Goal: Task Accomplishment & Management: Use online tool/utility

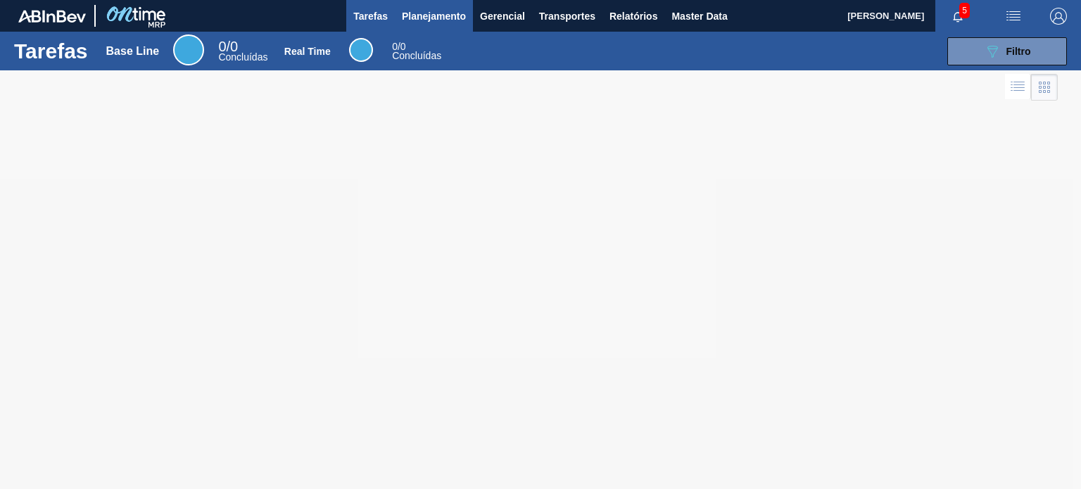
click at [396, 11] on button "Planejamento" at bounding box center [434, 16] width 78 height 32
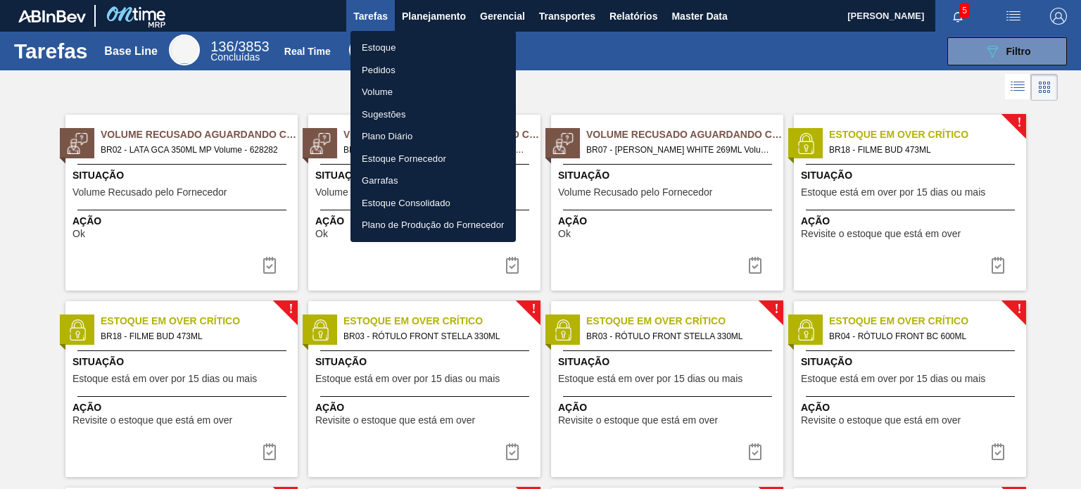
click at [411, 34] on ul "Estoque Pedidos Volume Sugestões Plano Diário Estoque Fornecedor Garrafas Estoq…" at bounding box center [433, 136] width 165 height 211
drag, startPoint x: 406, startPoint y: 45, endPoint x: 407, endPoint y: 54, distance: 8.6
click at [406, 45] on li "Estoque" at bounding box center [433, 48] width 165 height 23
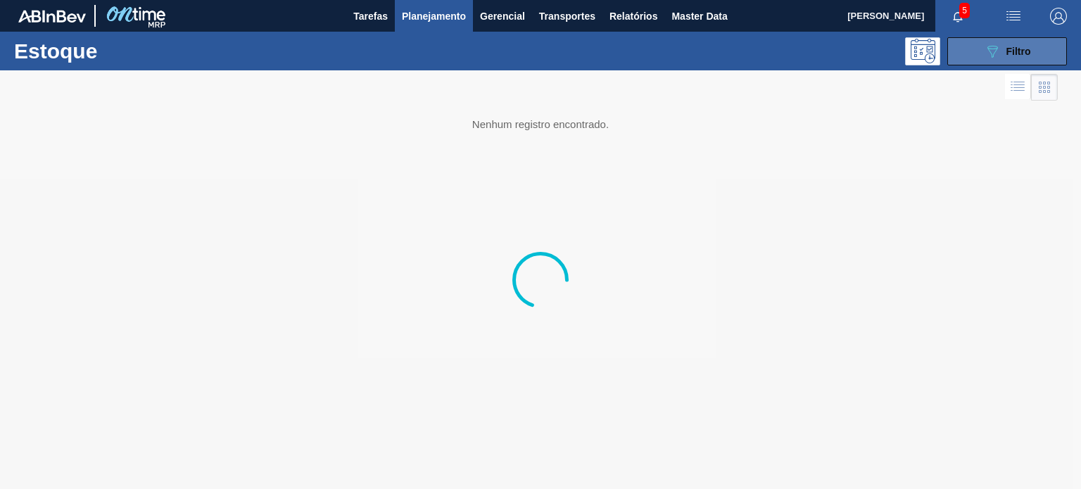
click at [1007, 47] on span "Filtro" at bounding box center [1019, 51] width 25 height 11
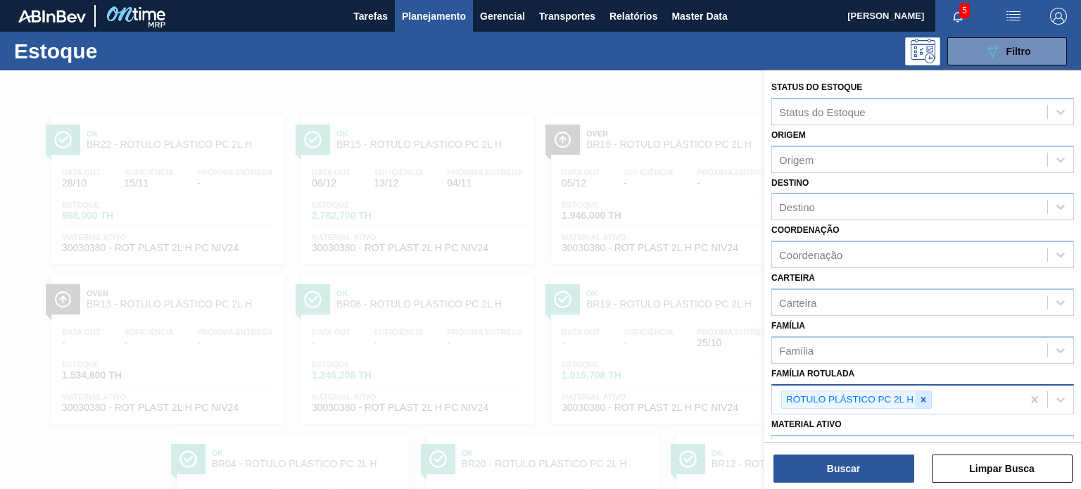
click at [923, 402] on div at bounding box center [923, 400] width 15 height 18
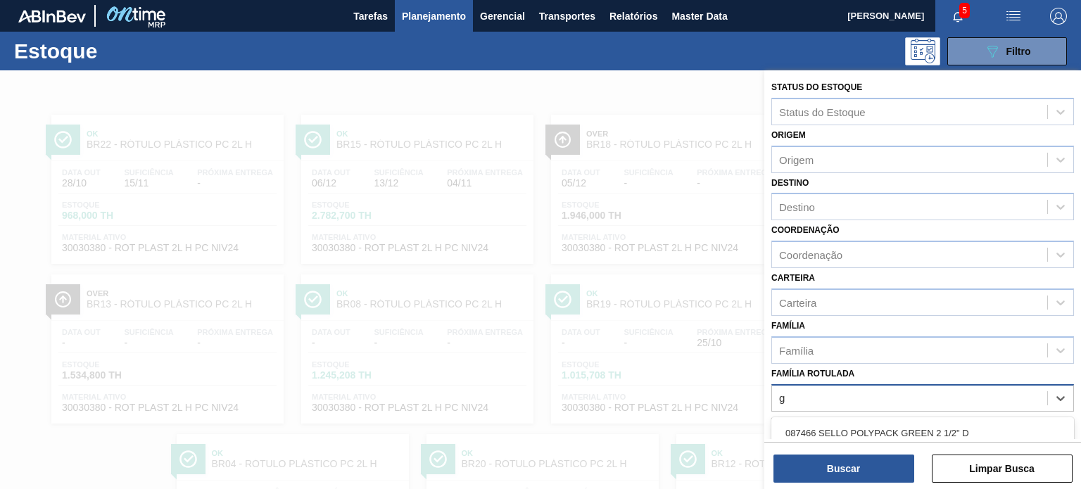
scroll to position [127, 0]
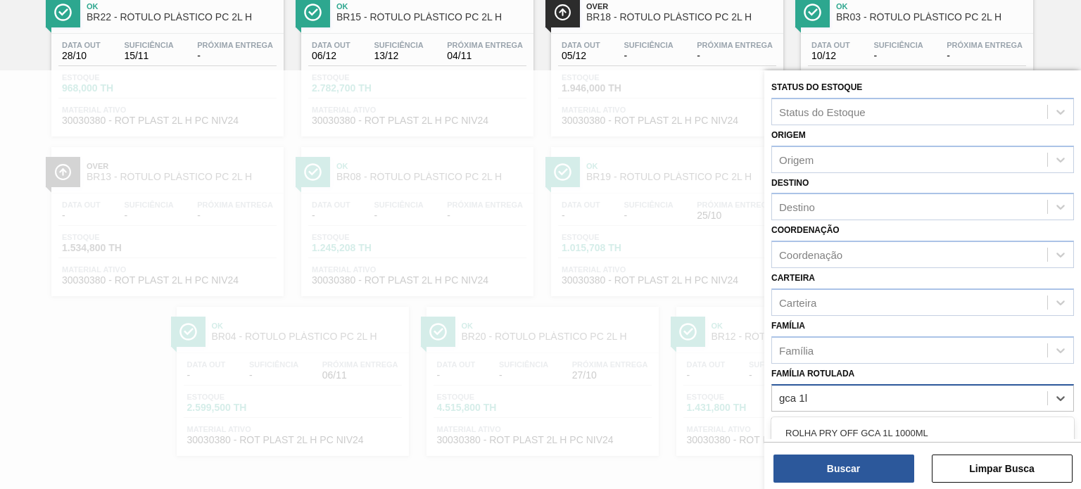
type Rotulada "gca 1l h"
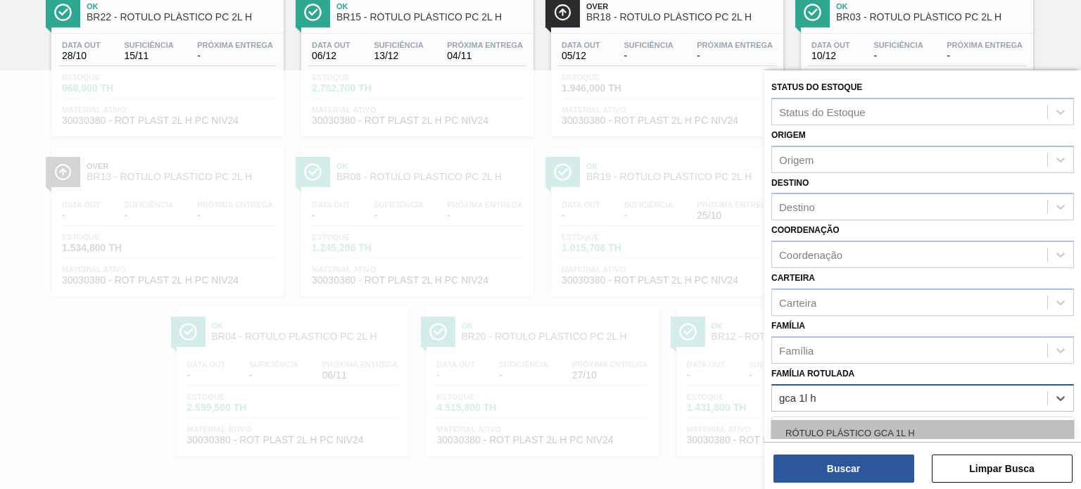
click at [897, 431] on div "RÓTULO PLÁSTICO GCA 1L H" at bounding box center [923, 433] width 303 height 26
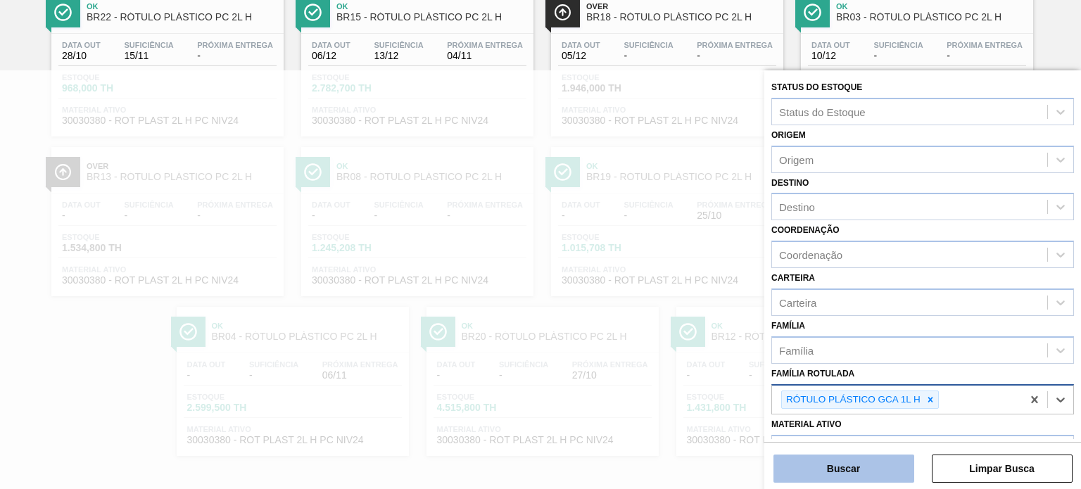
click at [887, 463] on button "Buscar" at bounding box center [844, 469] width 141 height 28
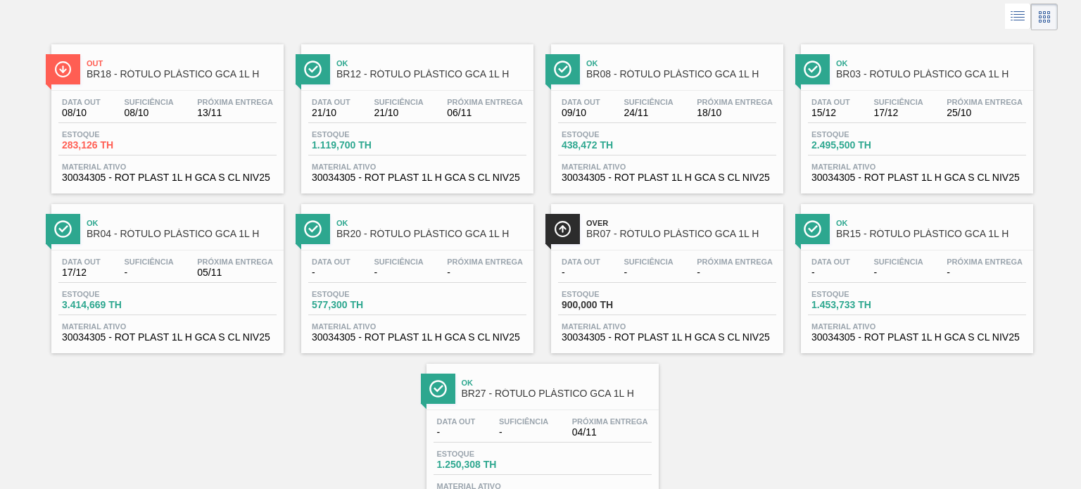
scroll to position [0, 0]
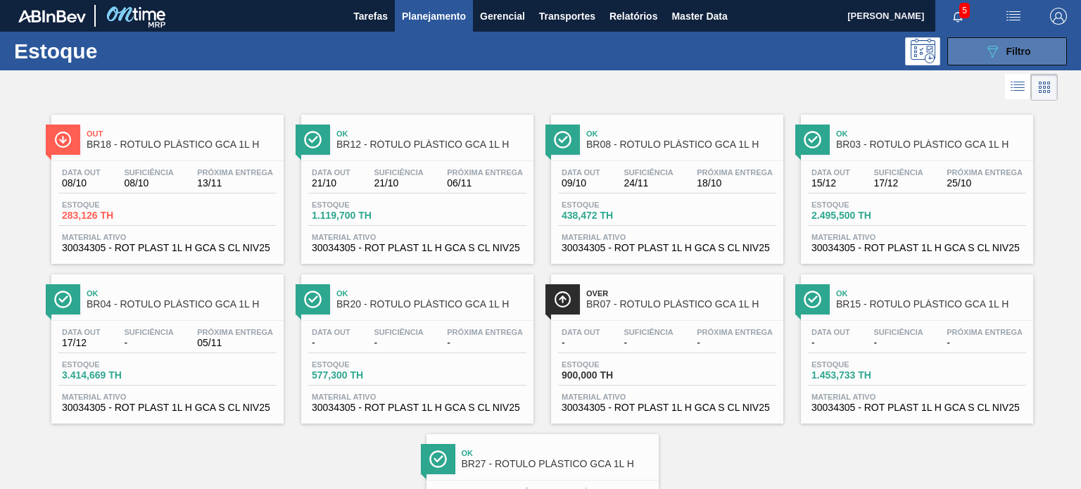
click at [993, 58] on icon "089F7B8B-B2A5-4AFE-B5C0-19BA573D28AC" at bounding box center [992, 51] width 17 height 17
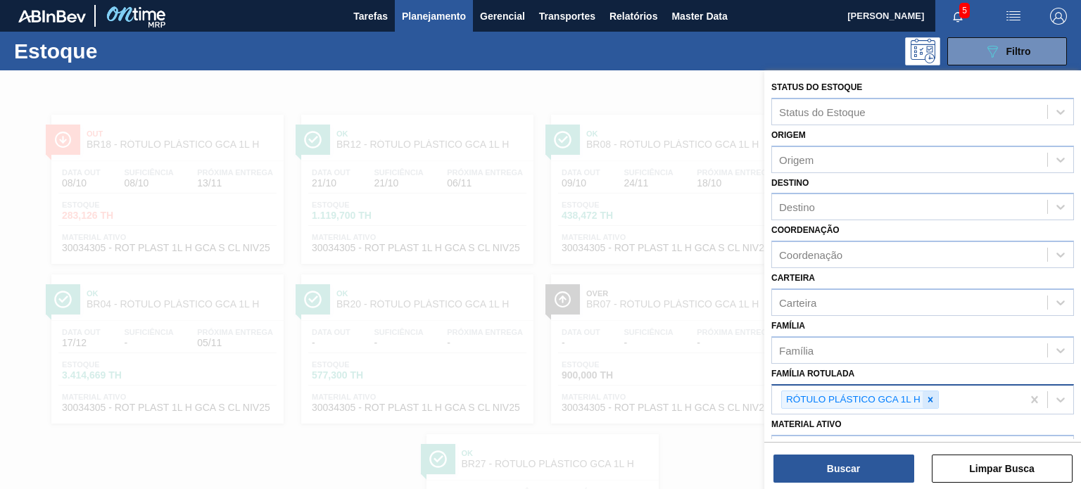
click at [929, 395] on icon at bounding box center [931, 400] width 10 height 10
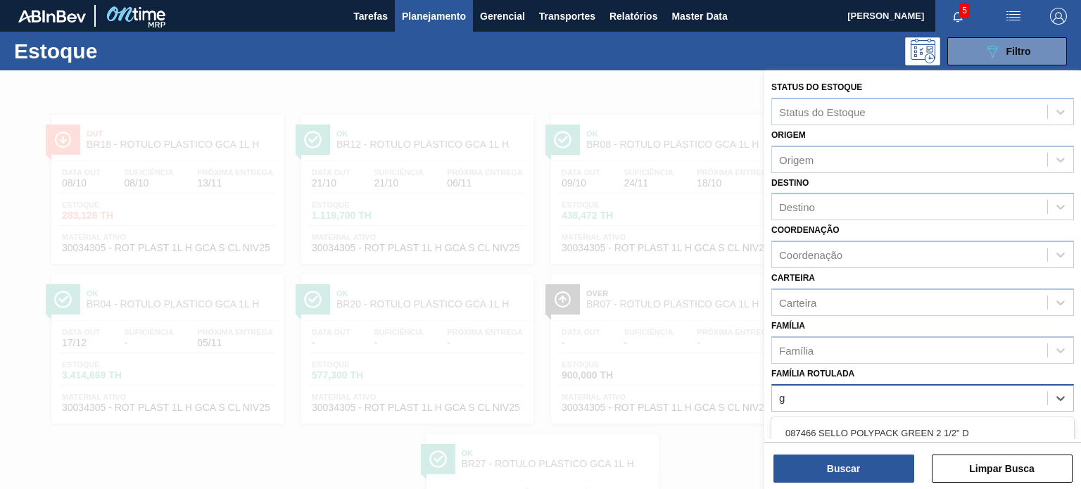
scroll to position [127, 0]
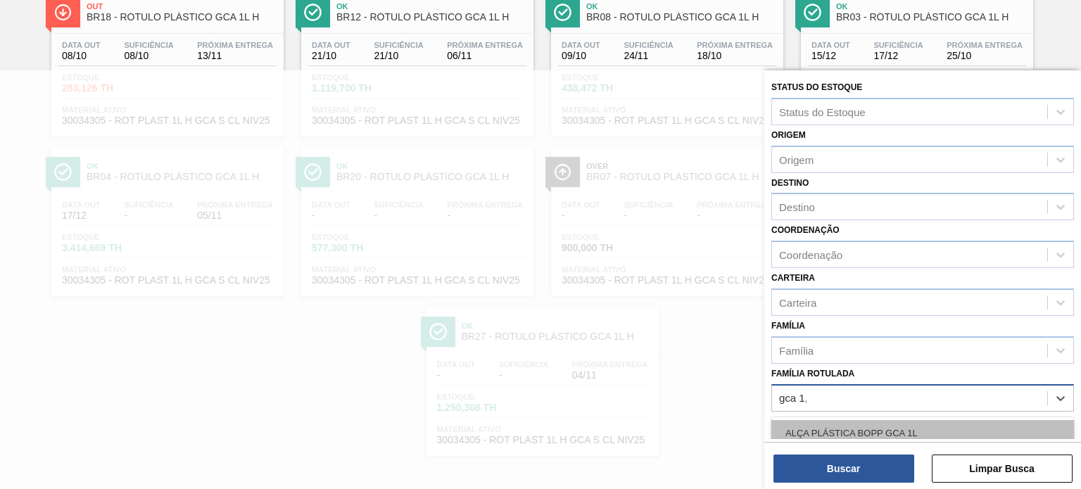
type Rotulada "gca 1,5"
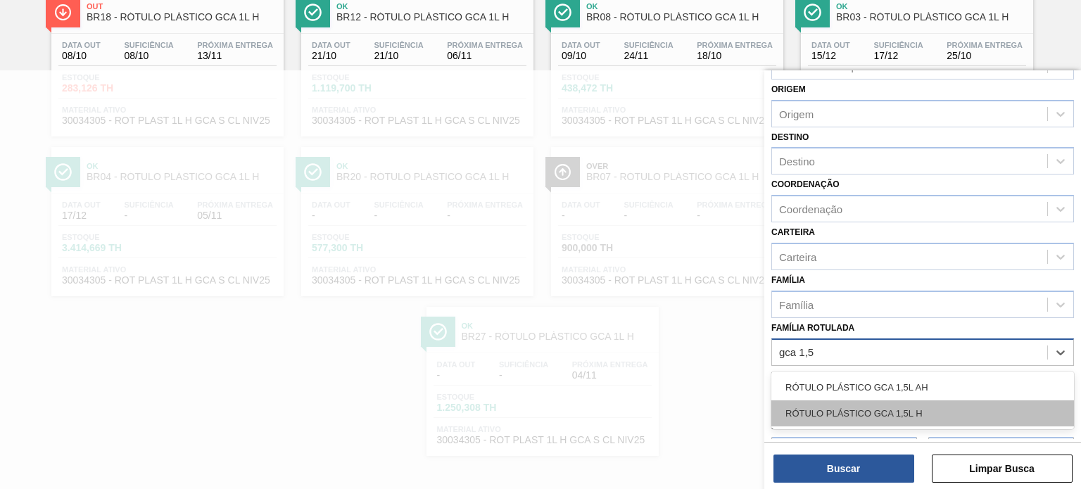
scroll to position [70, 0]
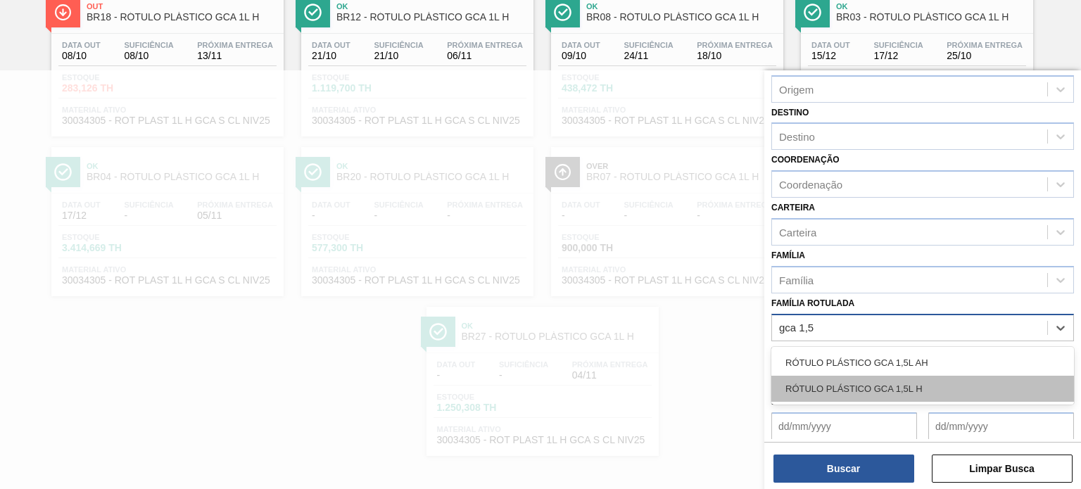
click at [936, 379] on div "RÓTULO PLÁSTICO GCA 1,5L H" at bounding box center [923, 389] width 303 height 26
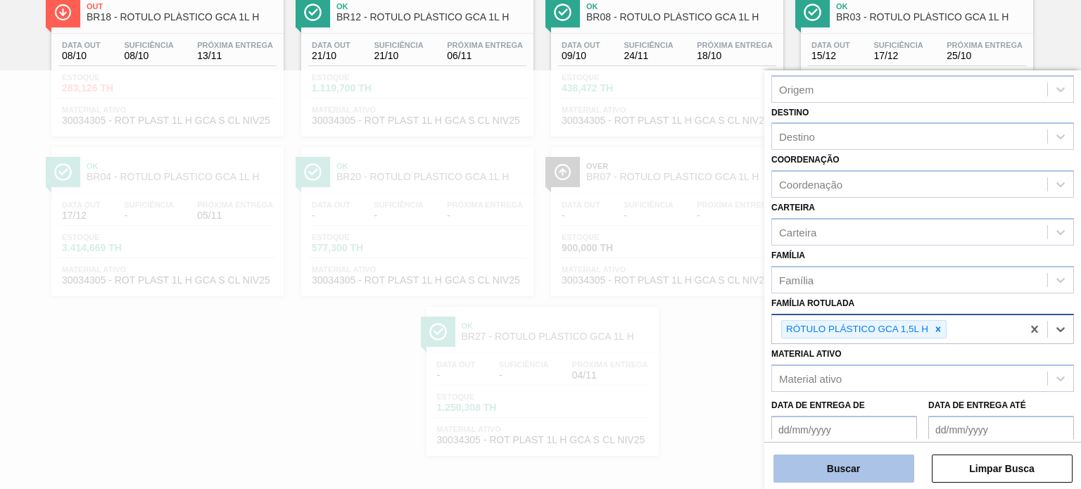
click at [874, 460] on button "Buscar" at bounding box center [844, 469] width 141 height 28
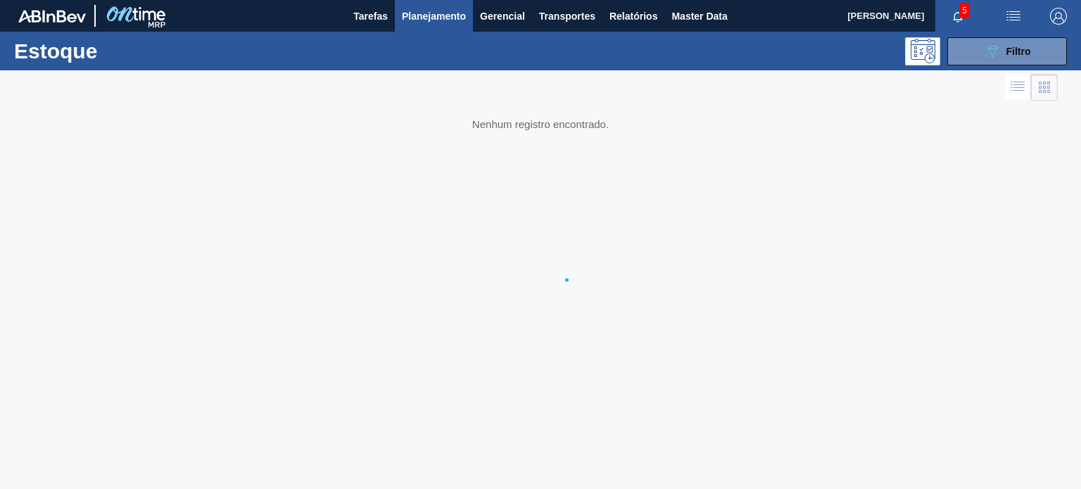
scroll to position [0, 0]
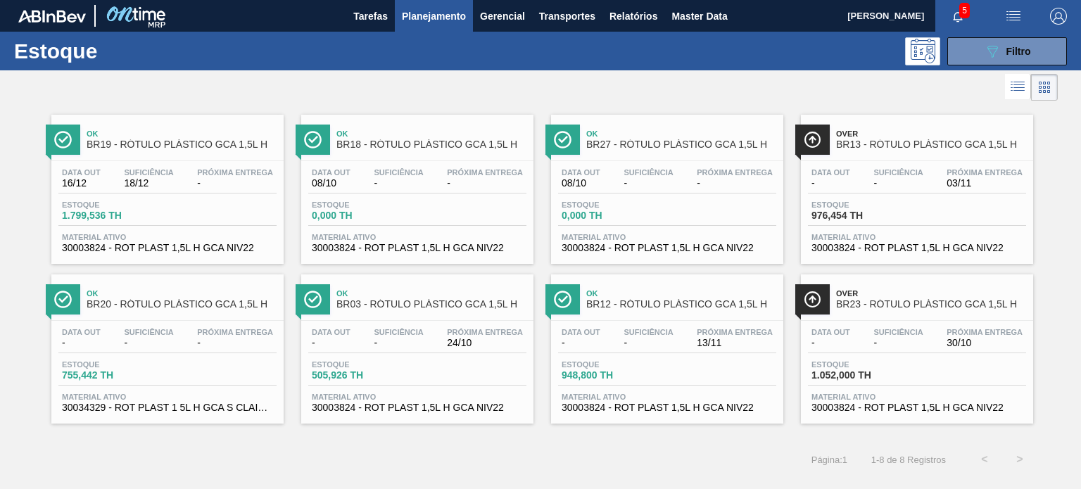
drag, startPoint x: 852, startPoint y: 200, endPoint x: 766, endPoint y: 92, distance: 138.3
click at [705, 86] on div at bounding box center [529, 87] width 1058 height 34
click at [979, 61] on button "089F7B8B-B2A5-4AFE-B5C0-19BA573D28AC Filtro" at bounding box center [1008, 51] width 120 height 28
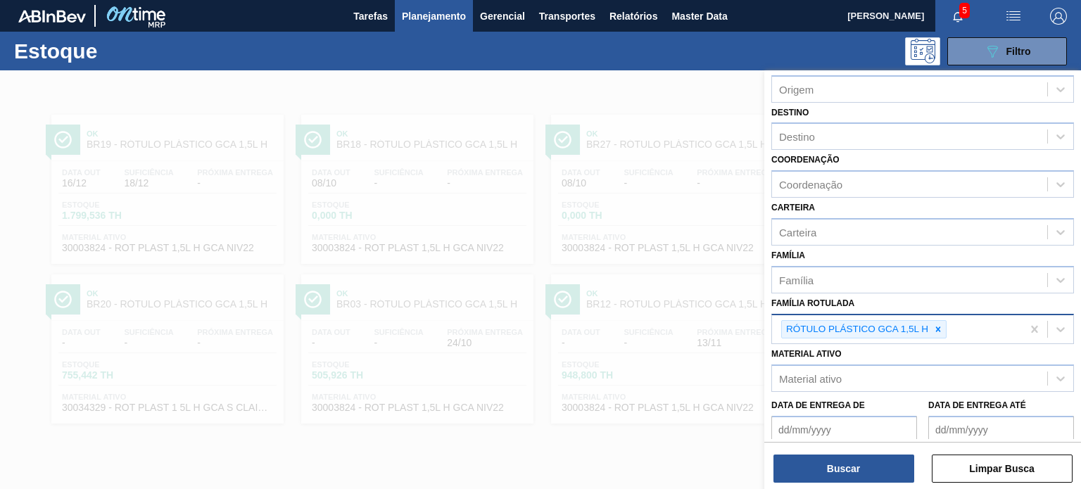
click at [941, 326] on icon at bounding box center [939, 330] width 10 height 10
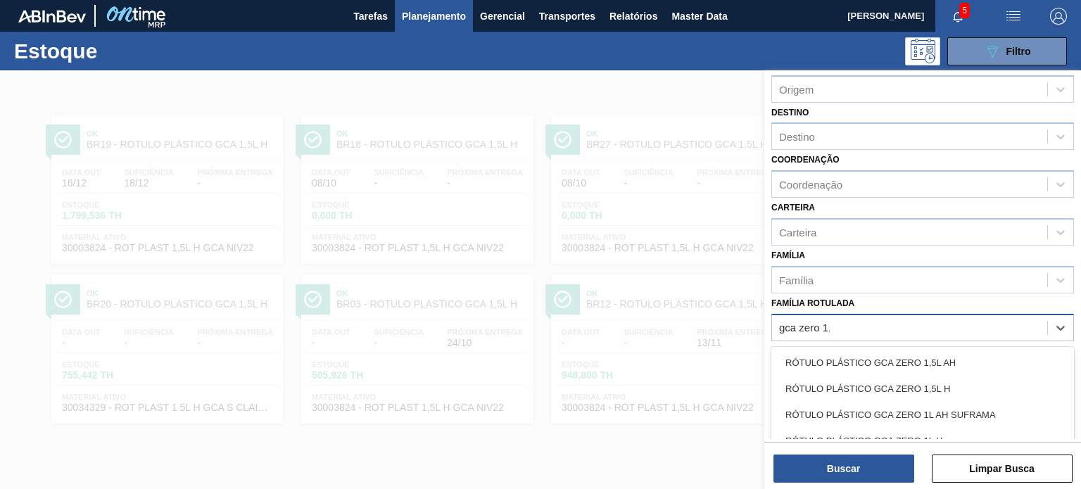
type Rotulada "gca zero 1,5"
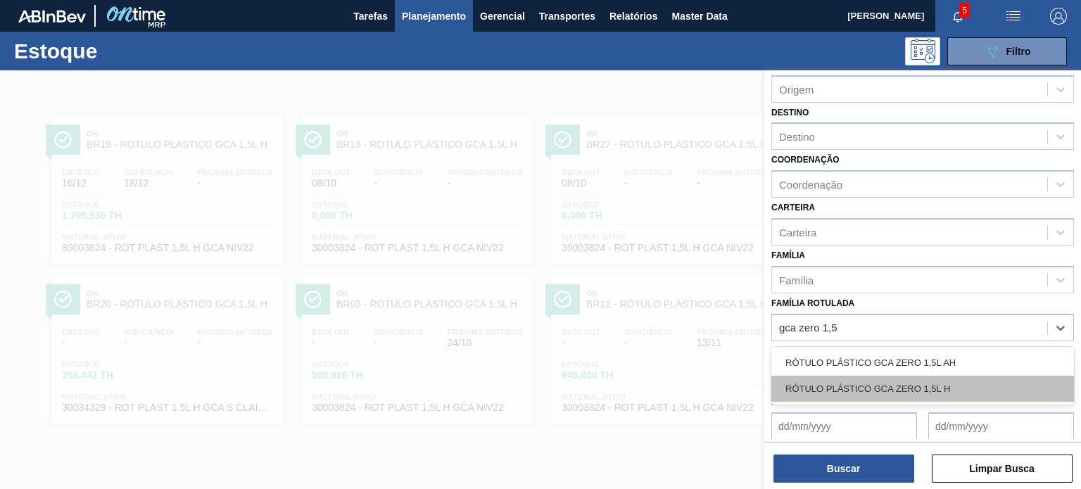
click at [941, 382] on div "RÓTULO PLÁSTICO GCA ZERO 1,5L H" at bounding box center [923, 389] width 303 height 26
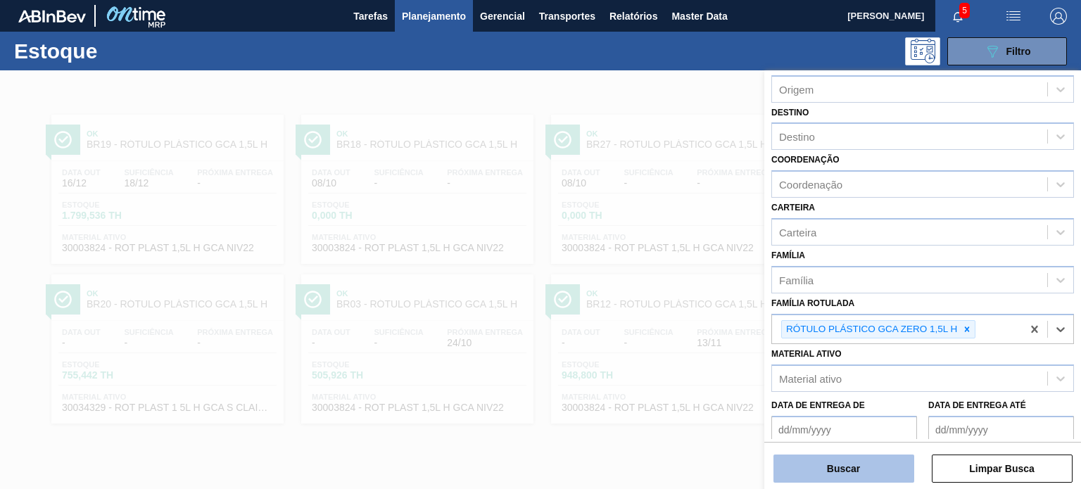
click at [884, 475] on button "Buscar" at bounding box center [844, 469] width 141 height 28
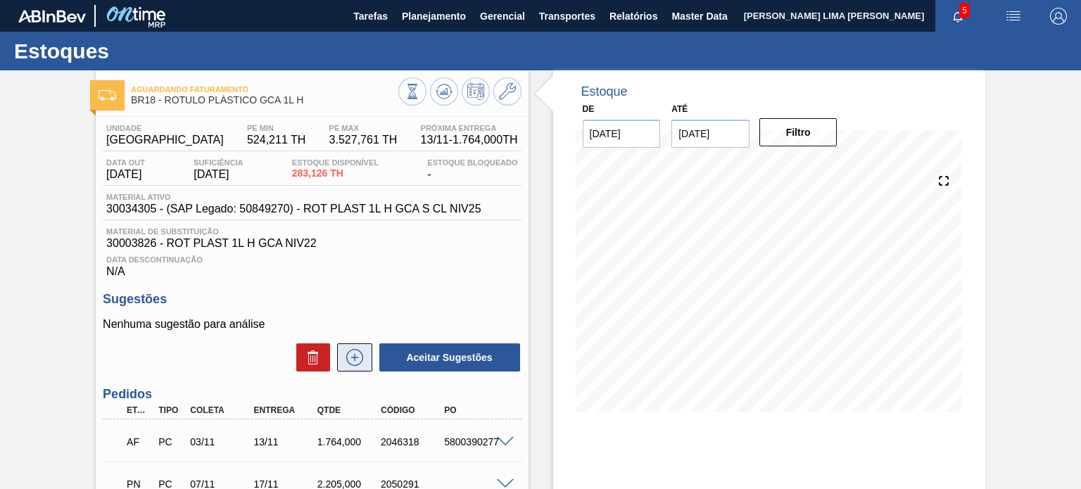
click at [355, 352] on icon at bounding box center [355, 357] width 23 height 17
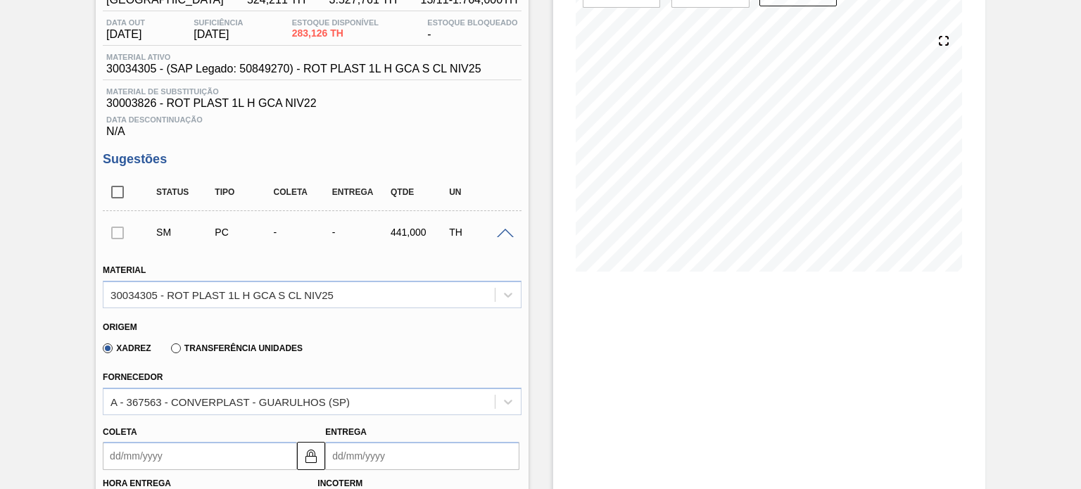
scroll to position [141, 0]
click at [177, 339] on div "Xadrez Transferência Unidades" at bounding box center [200, 347] width 206 height 24
click at [192, 343] on label "Transferência Unidades" at bounding box center [237, 348] width 132 height 10
click at [169, 351] on input "Transferência Unidades" at bounding box center [169, 351] width 0 height 0
click at [193, 407] on div "BR03-Aquiraz" at bounding box center [312, 400] width 418 height 27
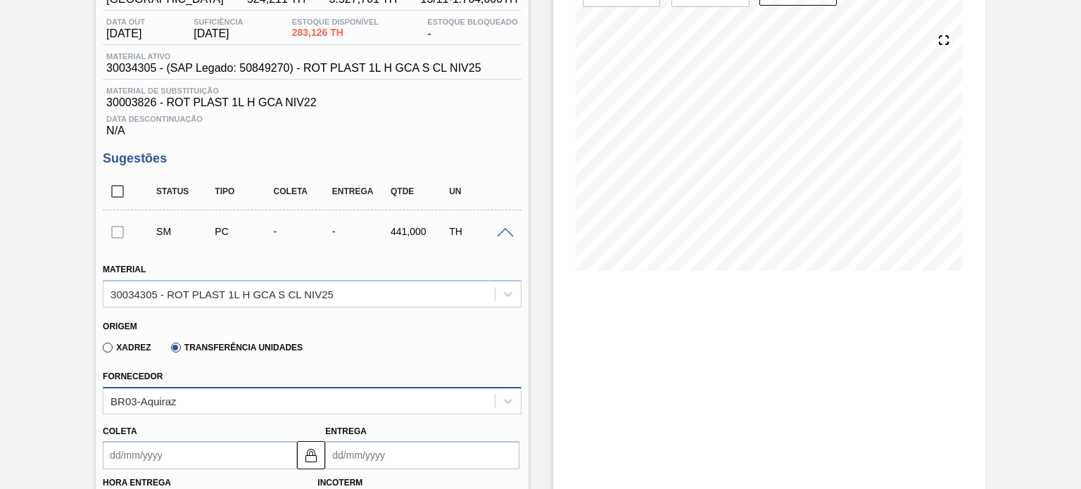
scroll to position [288, 0]
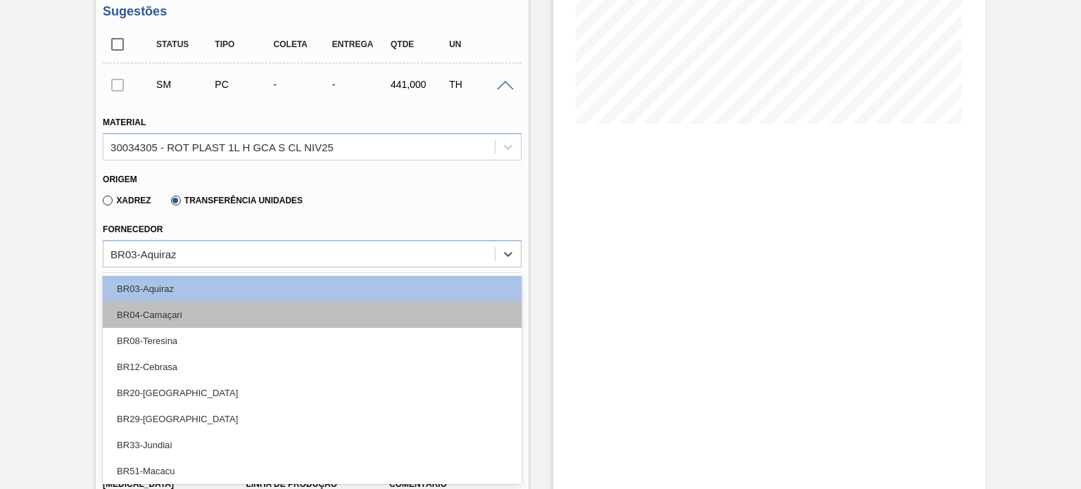
click at [198, 309] on div "BR04-Camaçari" at bounding box center [312, 315] width 418 height 26
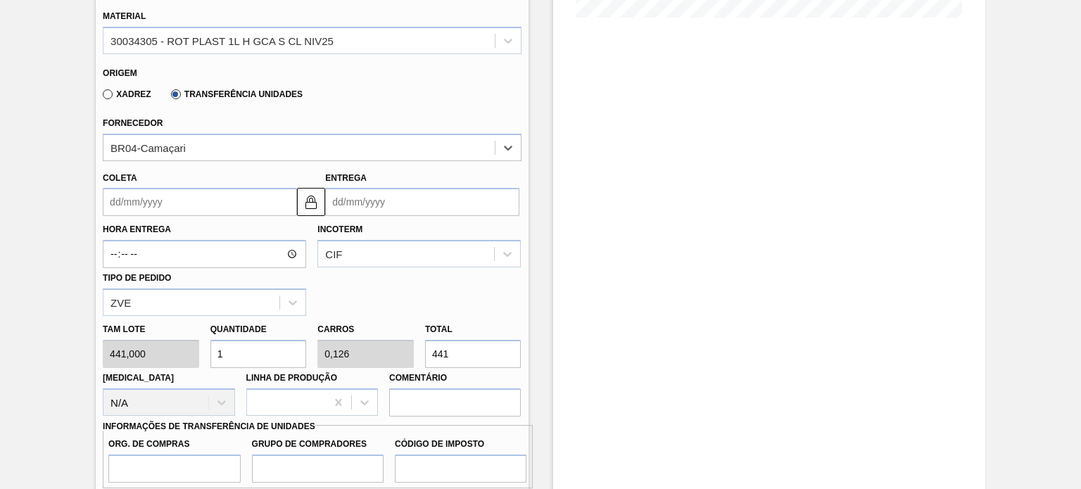
scroll to position [429, 0]
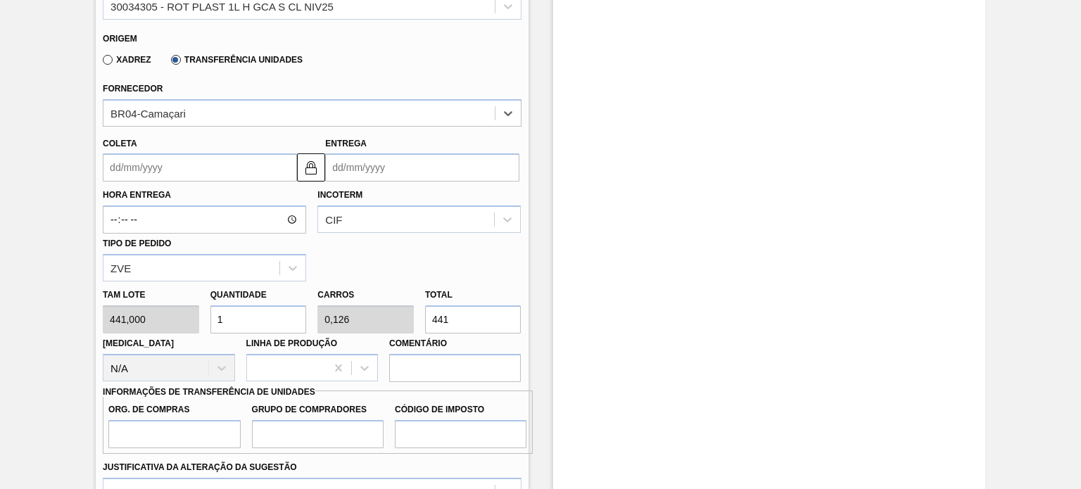
click at [115, 167] on input "Coleta" at bounding box center [200, 167] width 194 height 28
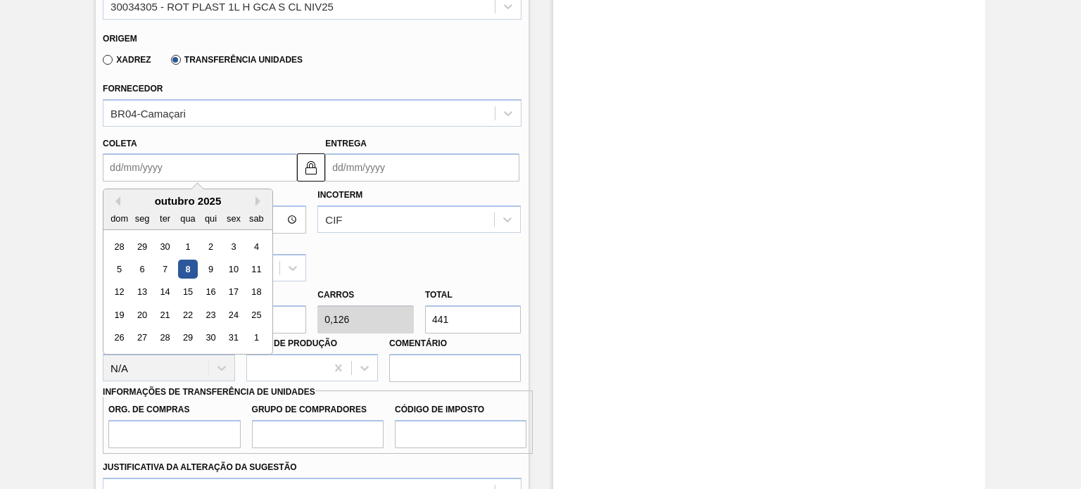
type input "0"
type input "11/01/2000"
type input "08"
type input "[DATE]"
type input "08/1"
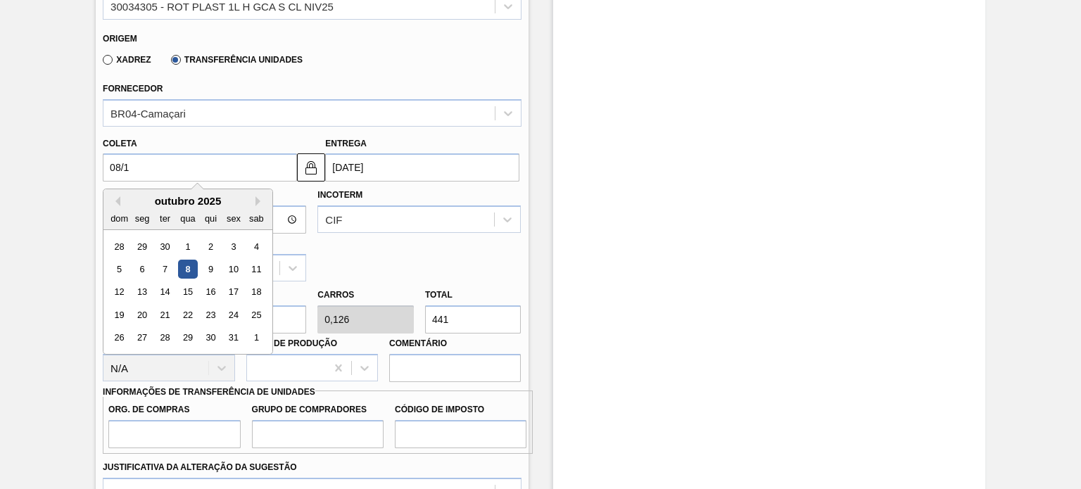
type input "18/01/2025"
type input "08/10"
type input "[DATE]"
type input "08/10/2"
type input "20/08/2002"
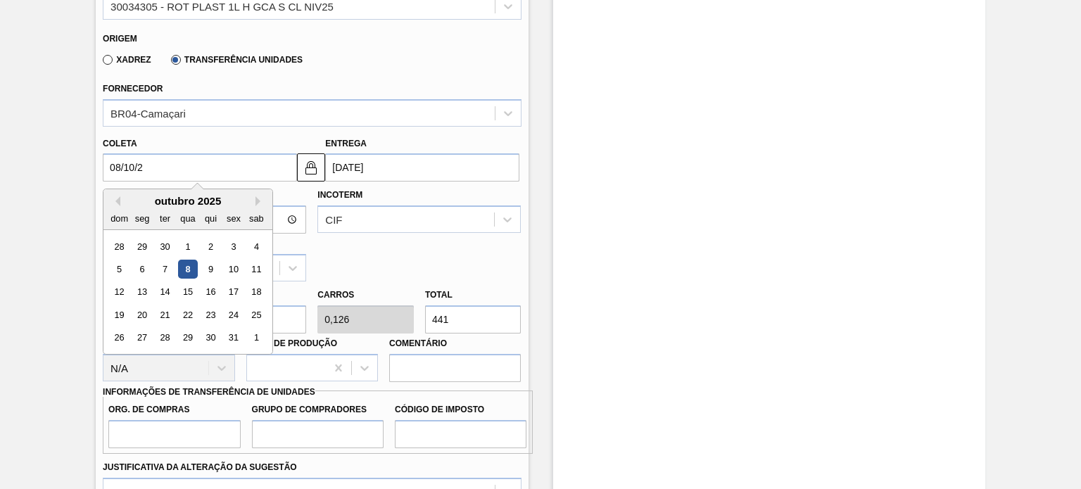
type input "08/10/20"
type input "18/10/2020"
type input "[DATE]"
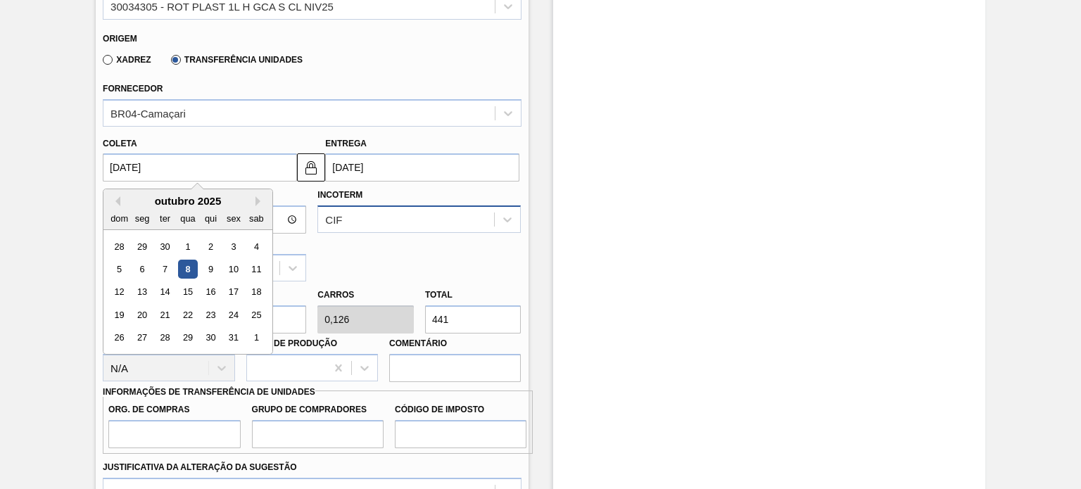
click at [436, 218] on div "CIF" at bounding box center [406, 220] width 176 height 20
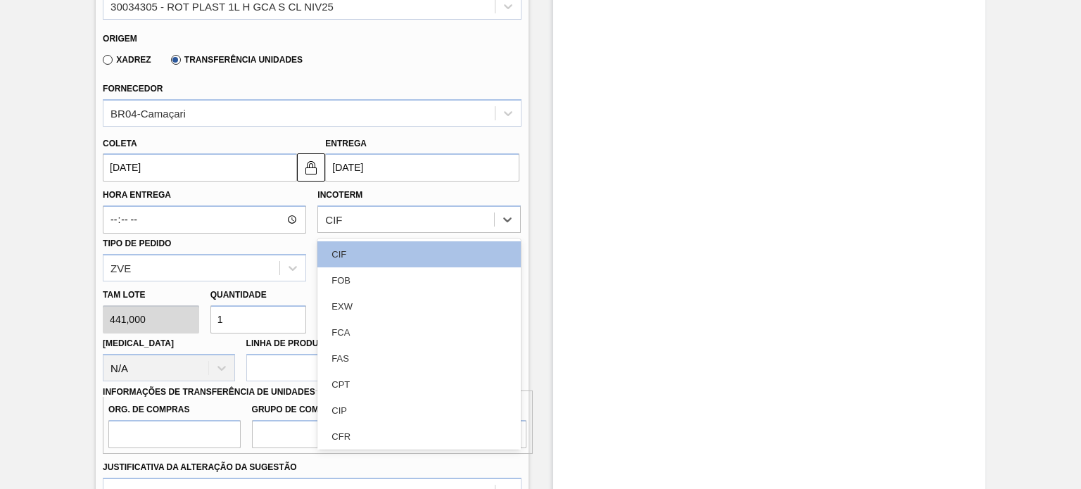
click at [398, 280] on div "FOB" at bounding box center [419, 281] width 203 height 26
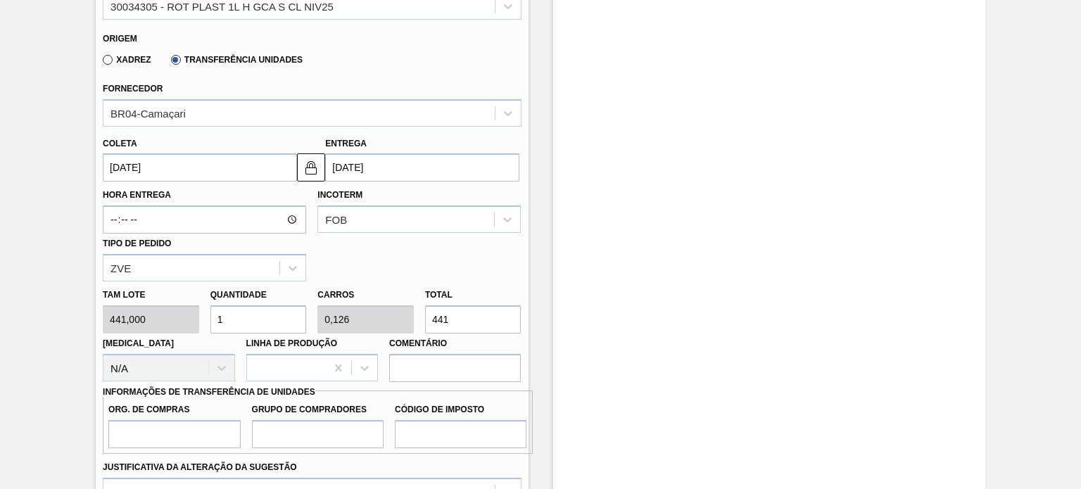
click at [398, 304] on div "Tam lote 441,000 Quantidade 1 Carros 0,126 Total 441 Doca N/A Linha de Produção…" at bounding box center [311, 332] width 429 height 101
type input "0,014"
type input "0,002"
type input "6"
type input "0,136"
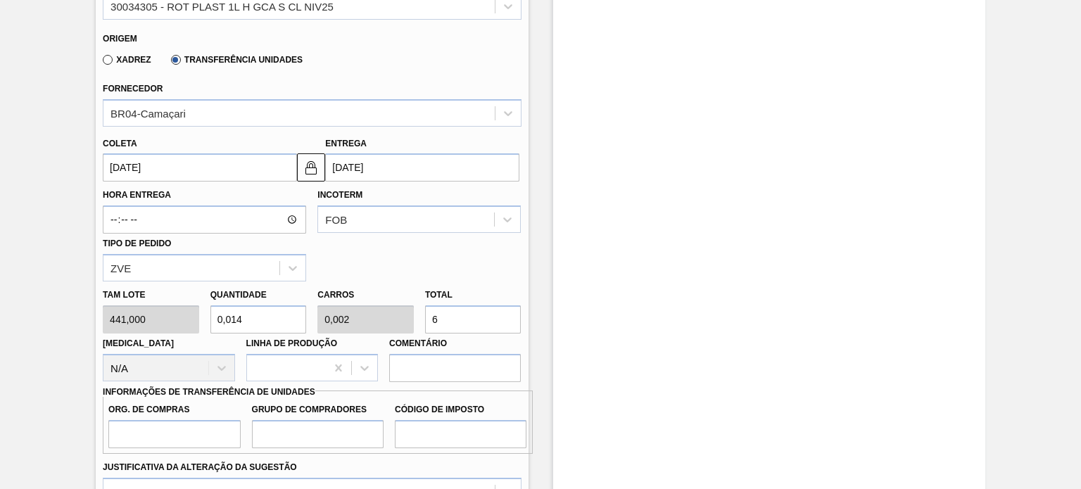
type input "0,017"
type input "60"
type input "1,361"
type input "0,171"
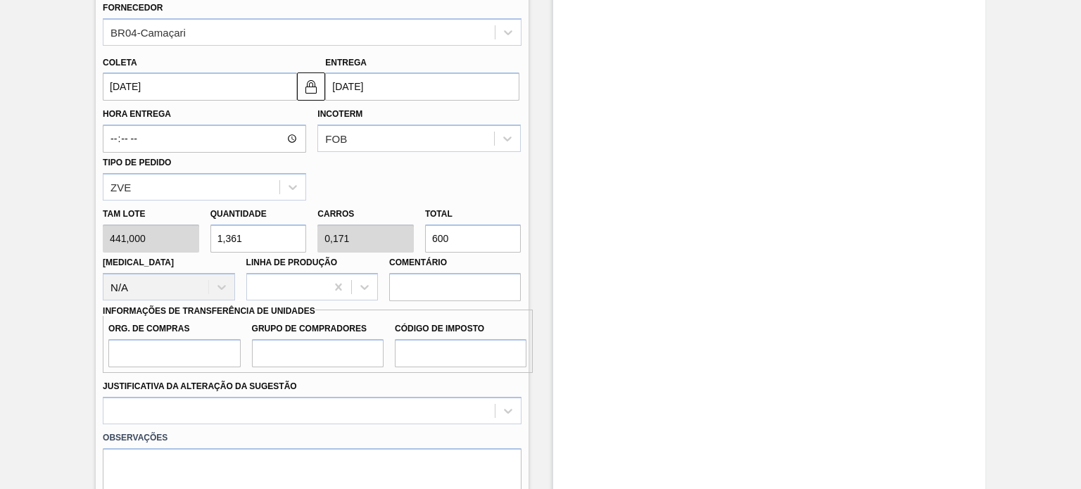
scroll to position [570, 0]
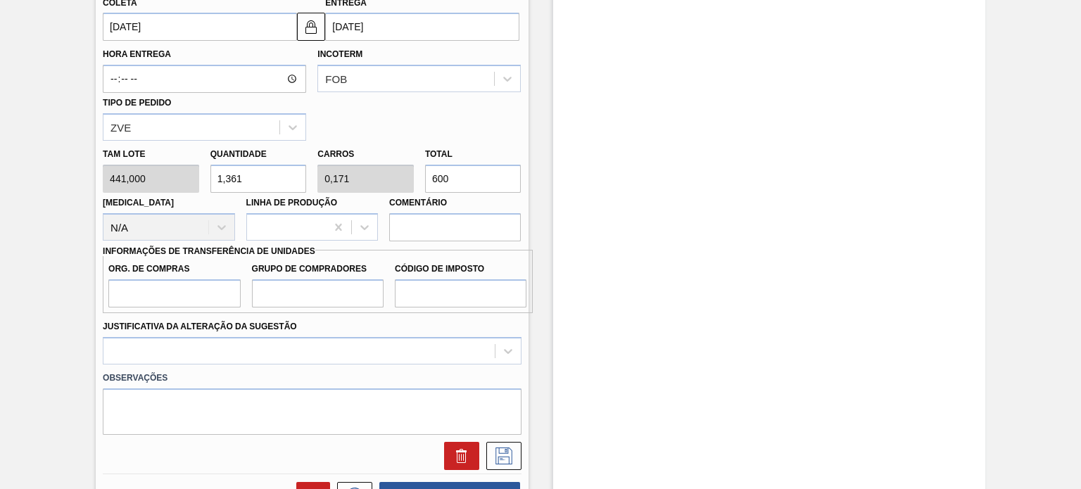
type input "600"
drag, startPoint x: 206, startPoint y: 290, endPoint x: 203, endPoint y: 298, distance: 8.2
click at [206, 290] on input "Org. de Compras" at bounding box center [174, 294] width 132 height 28
type input "BR00"
drag, startPoint x: 275, startPoint y: 303, endPoint x: 283, endPoint y: 307, distance: 9.2
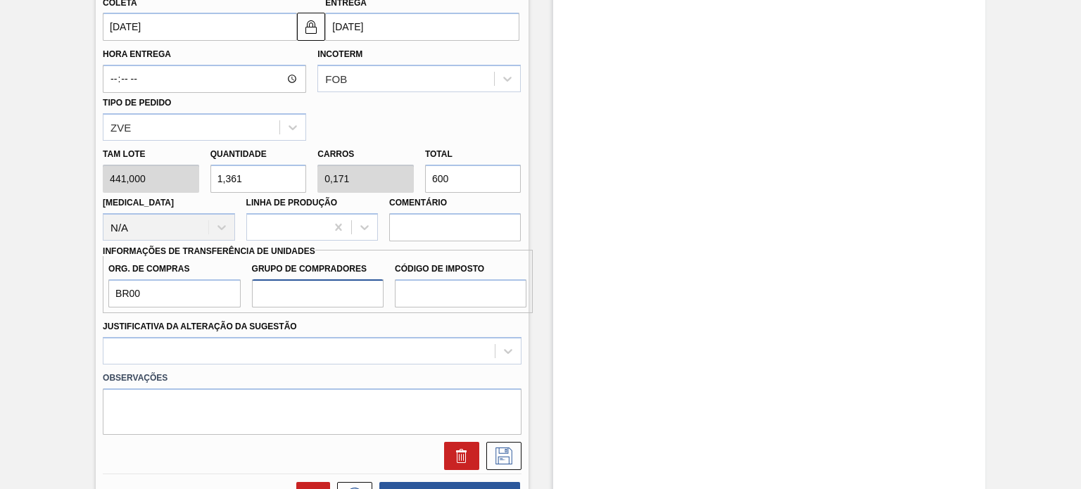
click at [275, 303] on input "Grupo de Compradores" at bounding box center [318, 294] width 132 height 28
type input "A01"
drag, startPoint x: 434, startPoint y: 296, endPoint x: 441, endPoint y: 306, distance: 12.7
click at [434, 296] on input "Código de Imposto" at bounding box center [461, 294] width 132 height 28
type input "I0"
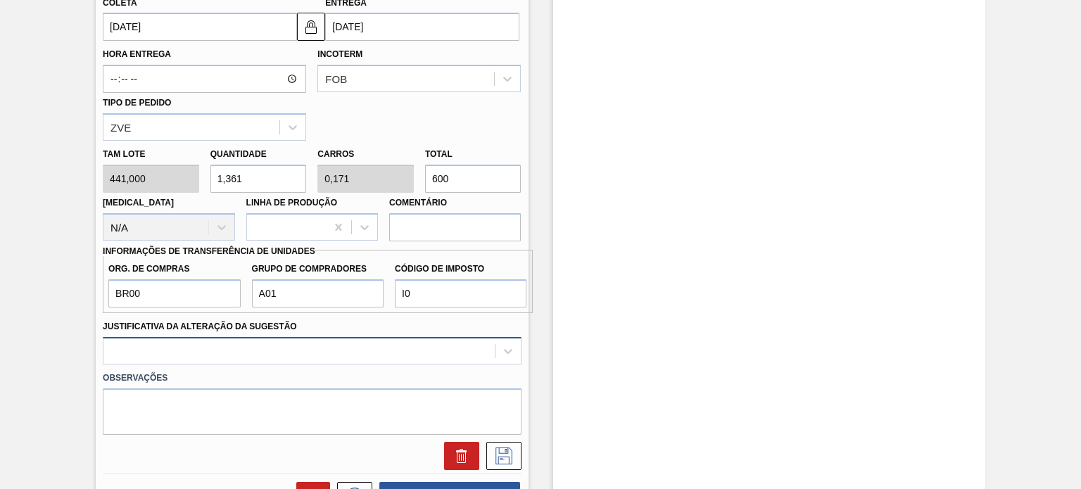
click at [477, 357] on div at bounding box center [312, 350] width 418 height 27
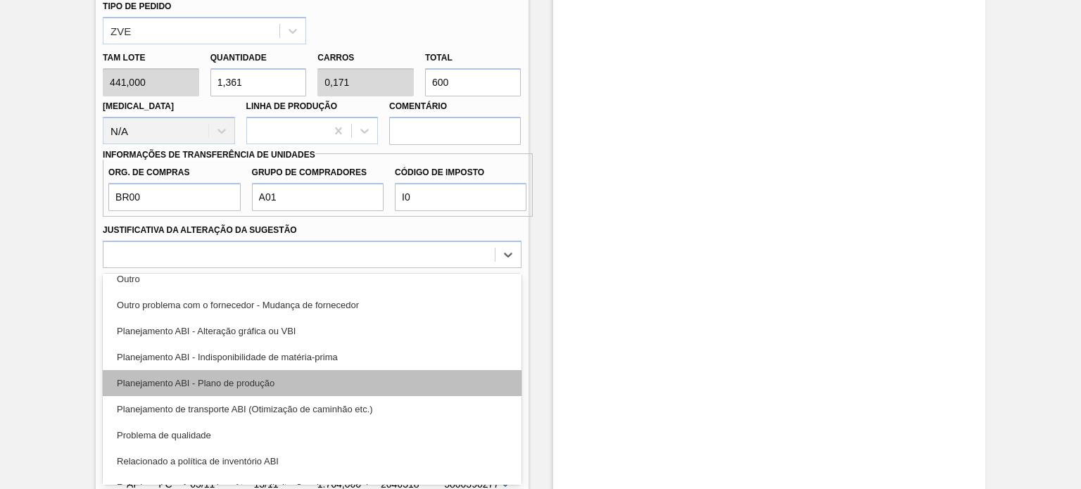
scroll to position [736, 0]
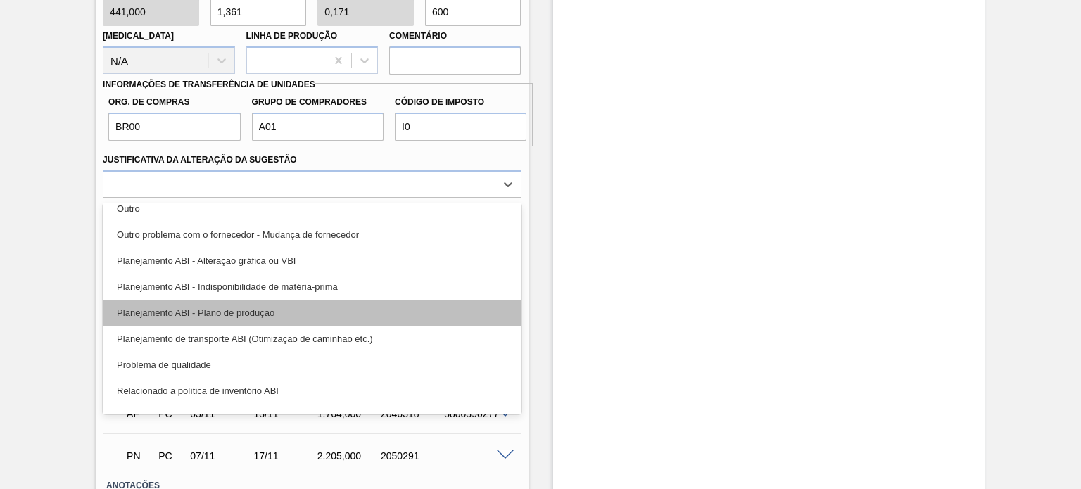
click at [358, 310] on div "Planejamento ABI - Plano de produção" at bounding box center [312, 313] width 418 height 26
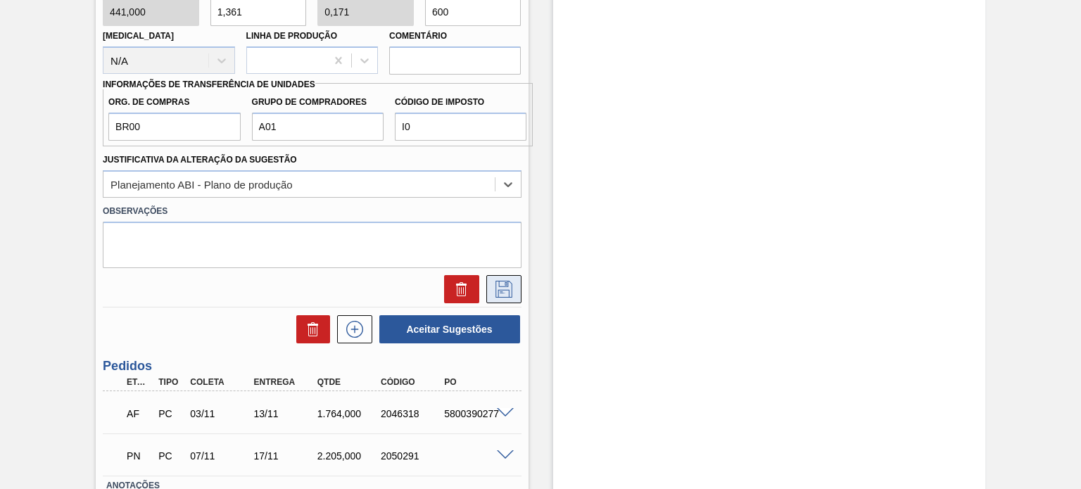
click at [518, 275] on button at bounding box center [504, 289] width 35 height 28
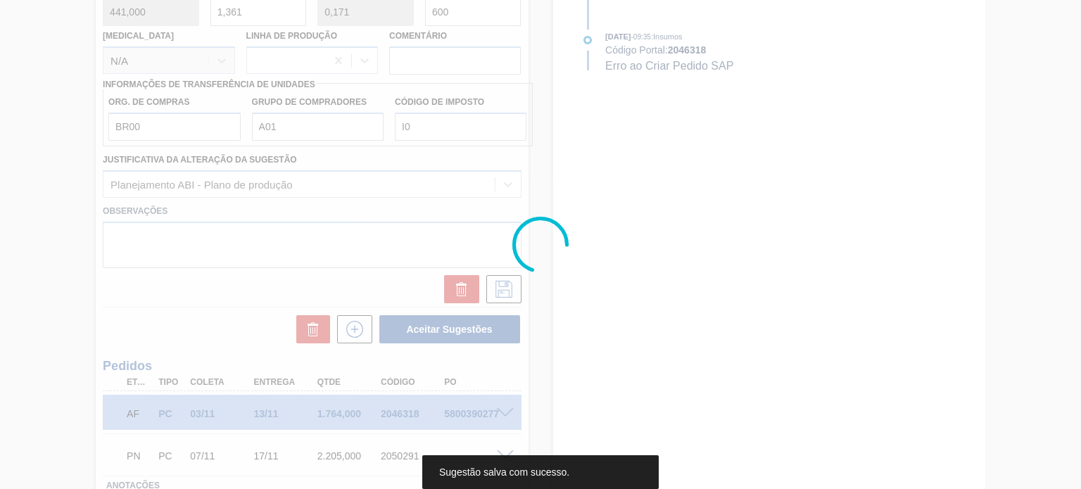
scroll to position [189, 0]
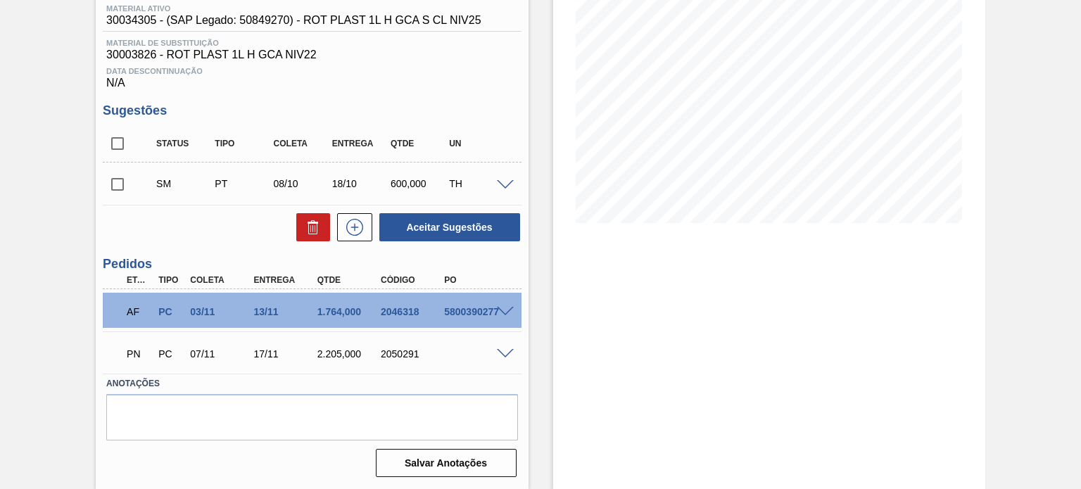
drag, startPoint x: 722, startPoint y: 257, endPoint x: 370, endPoint y: 95, distance: 388.1
click at [370, 95] on div "Unidade Pernambuco PE MIN 524,211 TH PE MAX 3.527,761 TH Próxima Entrega 13/11 …" at bounding box center [312, 205] width 432 height 554
click at [113, 146] on input "checkbox" at bounding box center [118, 144] width 30 height 30
checkbox input "true"
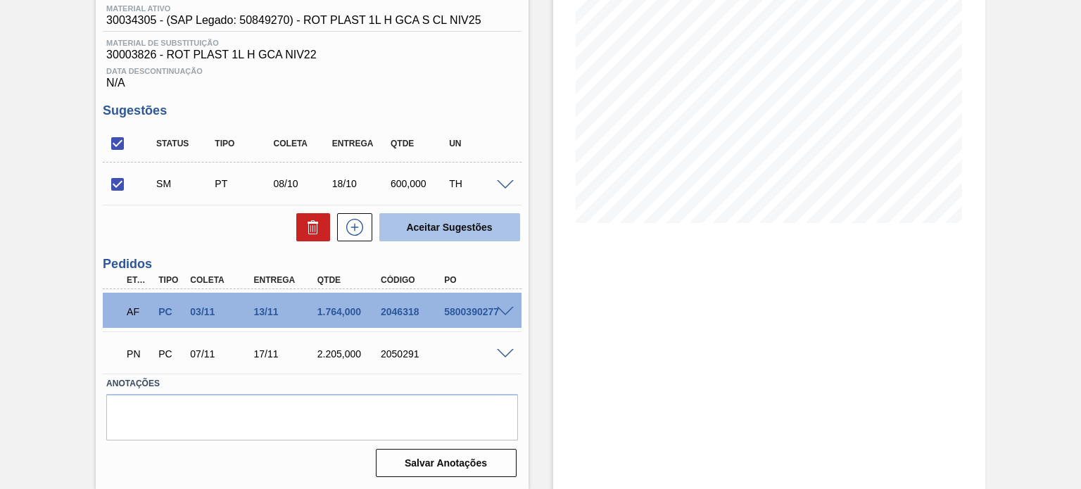
click at [475, 224] on button "Aceitar Sugestões" at bounding box center [449, 227] width 141 height 28
checkbox input "false"
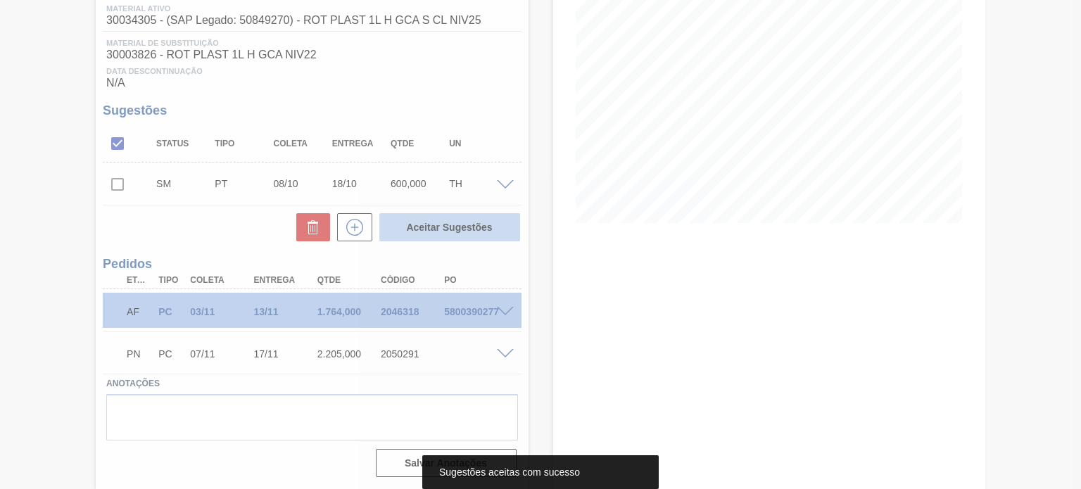
scroll to position [172, 0]
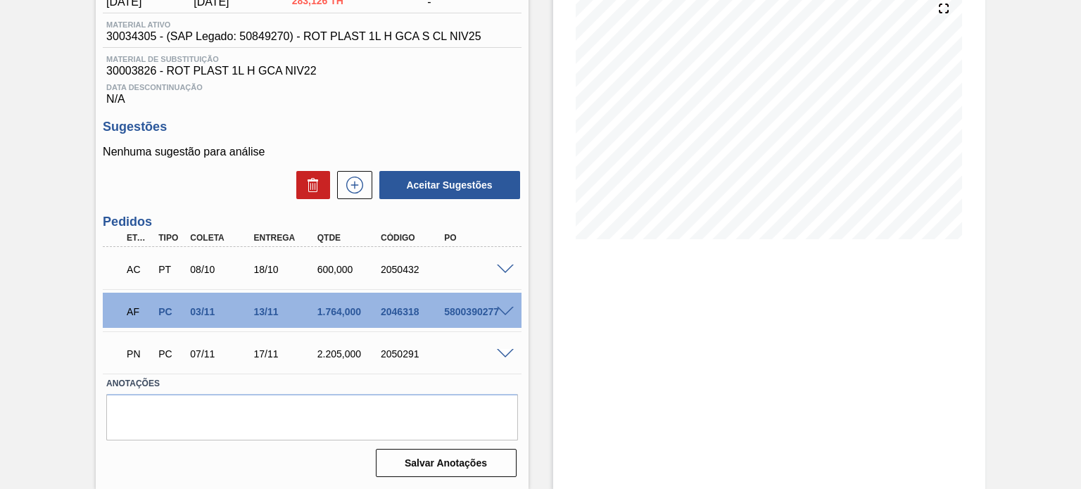
click at [498, 268] on span at bounding box center [505, 270] width 17 height 11
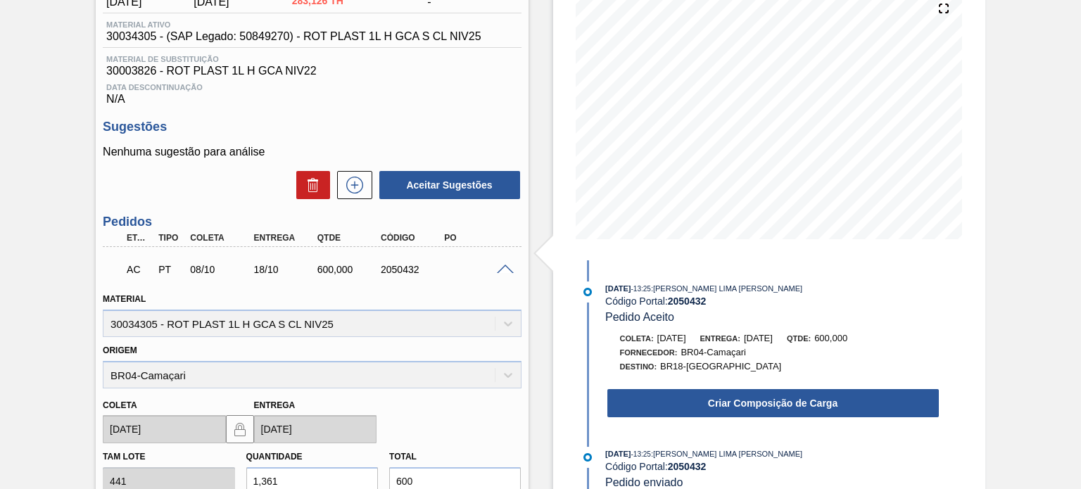
scroll to position [313, 0]
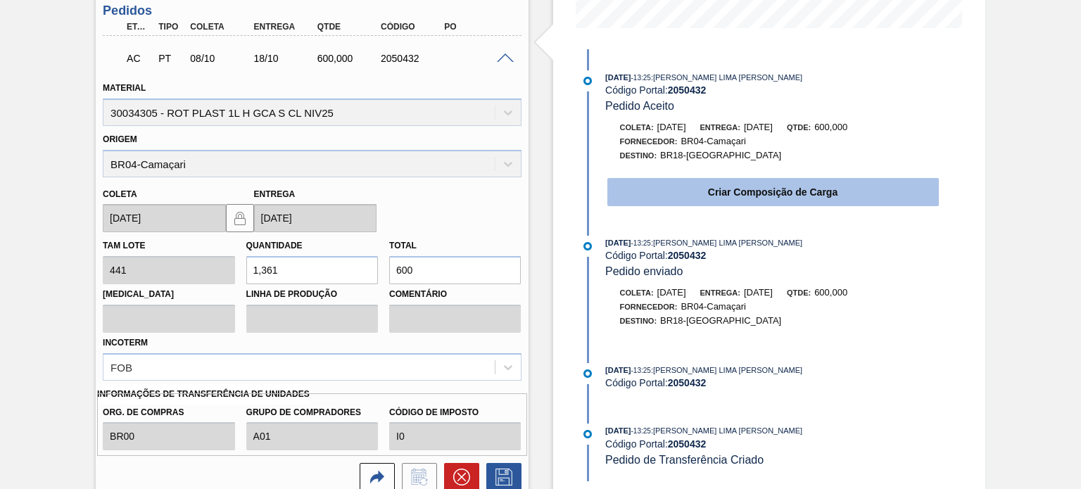
click at [682, 185] on button "Criar Composição de Carga" at bounding box center [774, 192] width 332 height 28
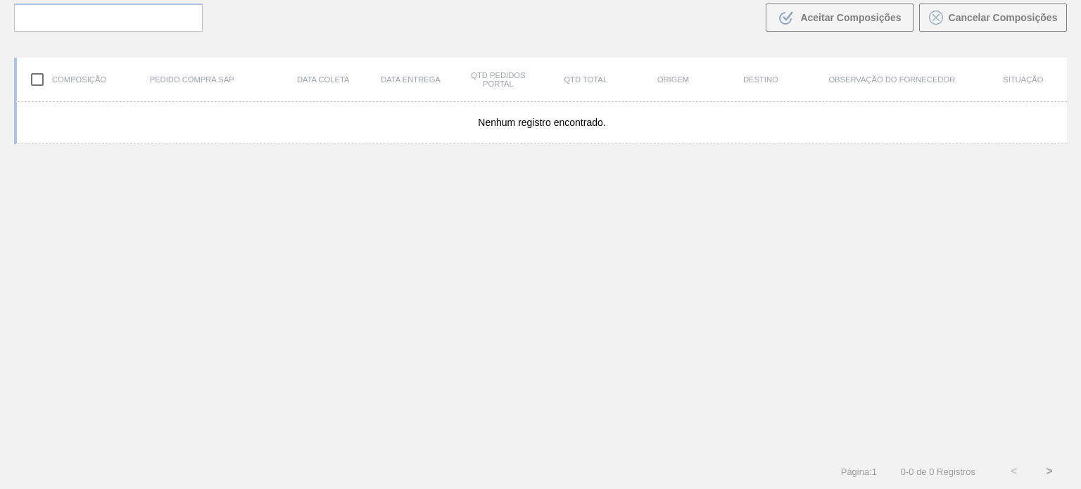
scroll to position [101, 0]
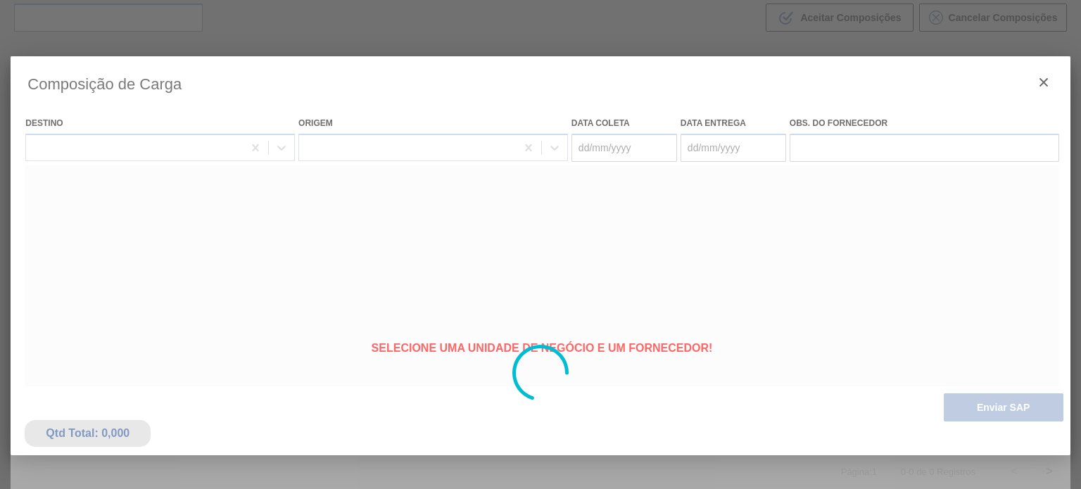
type coleta "[DATE]"
type Entrega "18/10/2025"
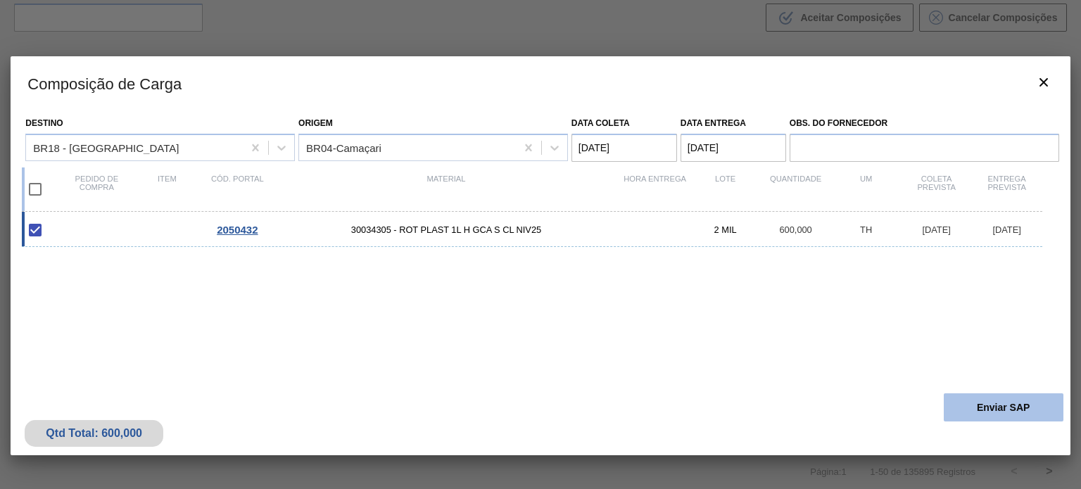
click at [974, 404] on button "Enviar SAP" at bounding box center [1004, 408] width 120 height 28
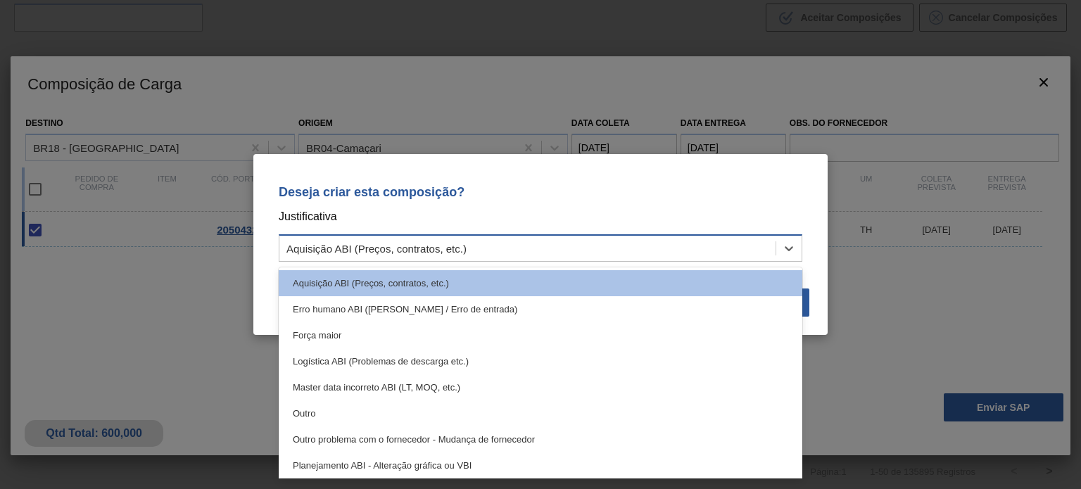
drag, startPoint x: 541, startPoint y: 240, endPoint x: 509, endPoint y: 249, distance: 33.0
click at [538, 241] on div "Aquisição ABI (Preços, contratos, etc.)" at bounding box center [528, 249] width 496 height 20
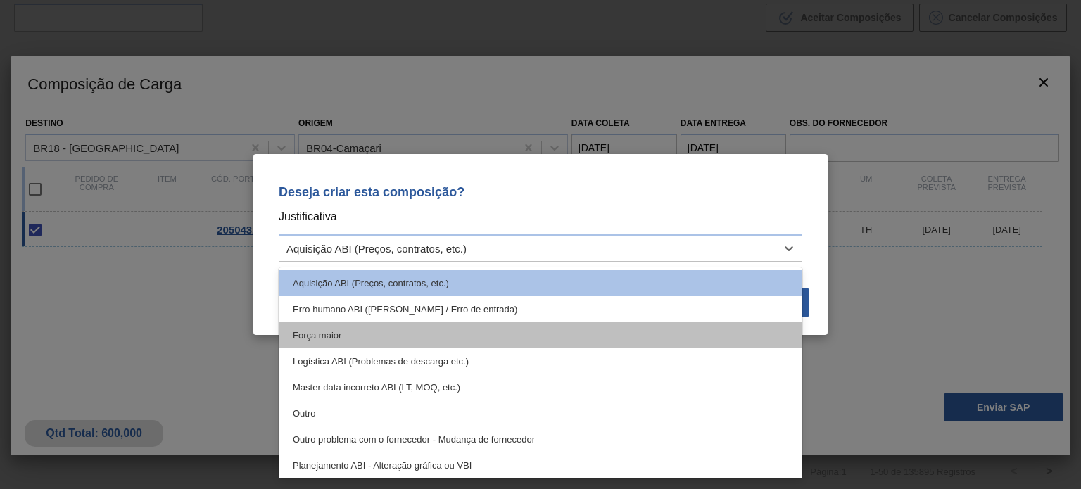
scroll to position [141, 0]
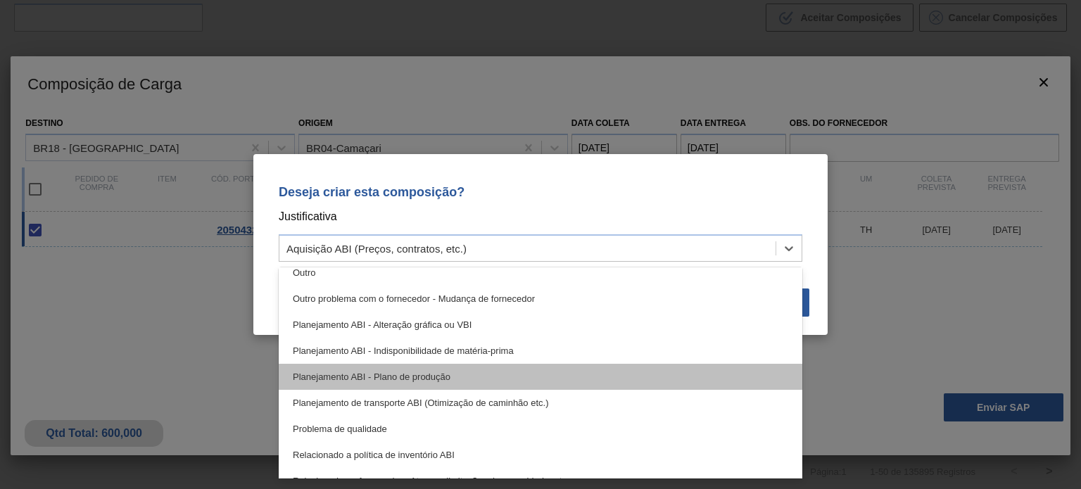
click at [446, 381] on div "Planejamento ABI - Plano de produção" at bounding box center [541, 377] width 524 height 26
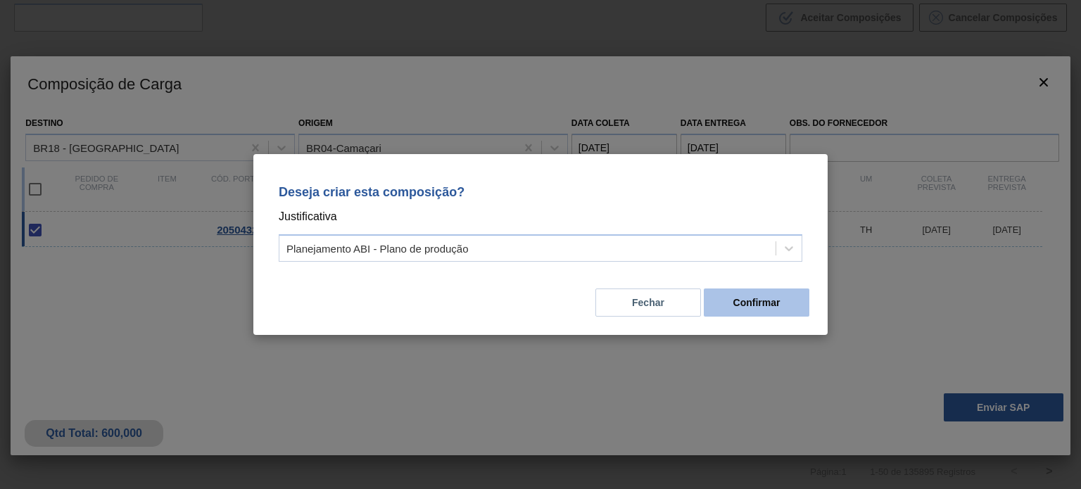
click at [751, 303] on button "Confirmar" at bounding box center [757, 303] width 106 height 28
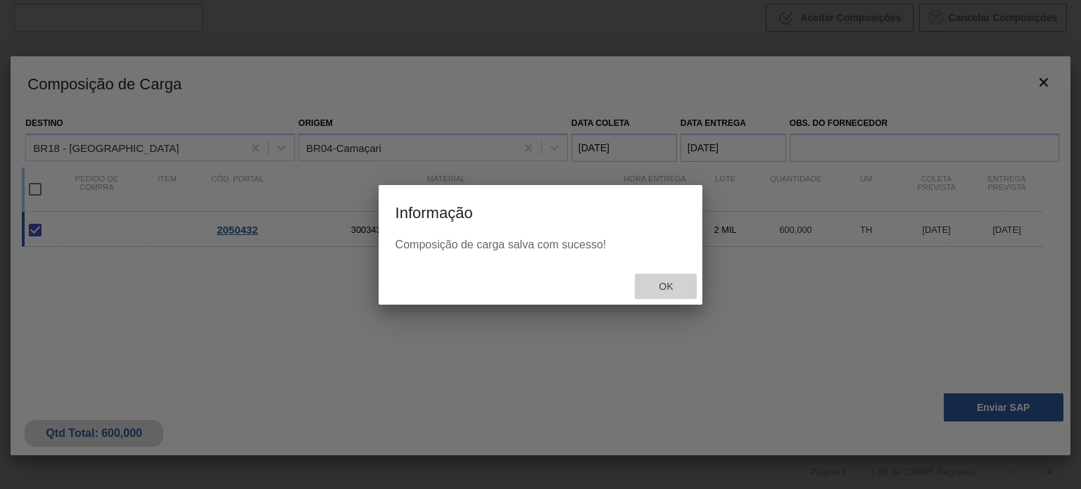
click at [669, 286] on span "Ok" at bounding box center [666, 286] width 37 height 11
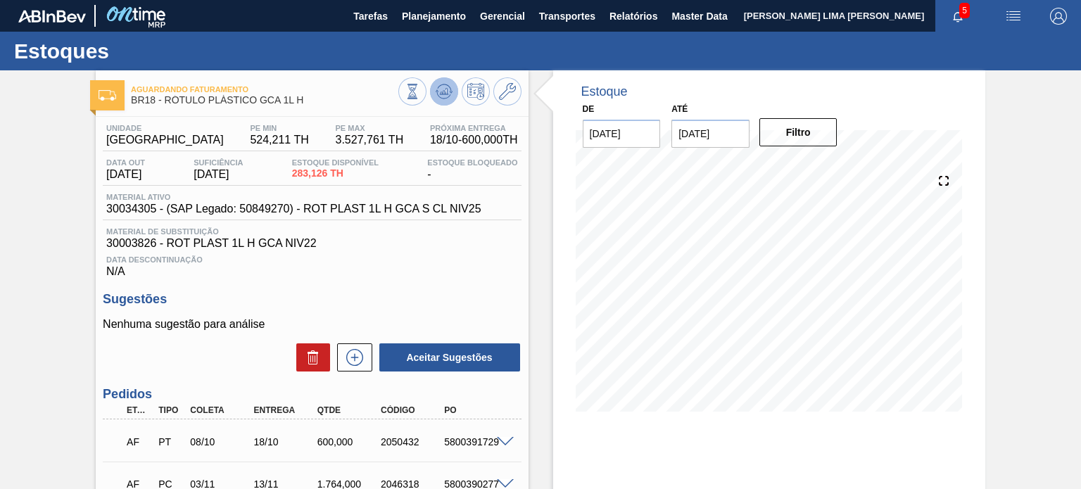
click at [448, 89] on icon at bounding box center [444, 91] width 17 height 17
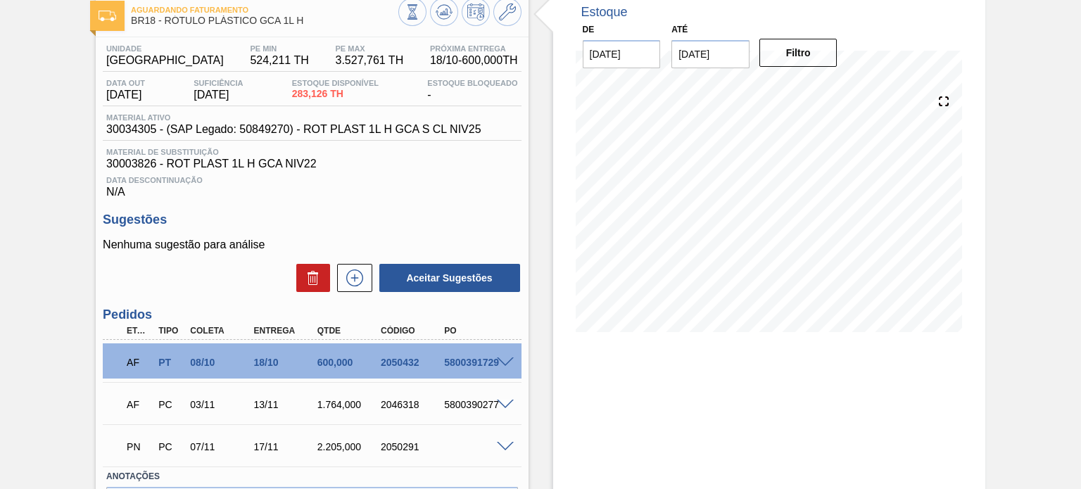
scroll to position [172, 0]
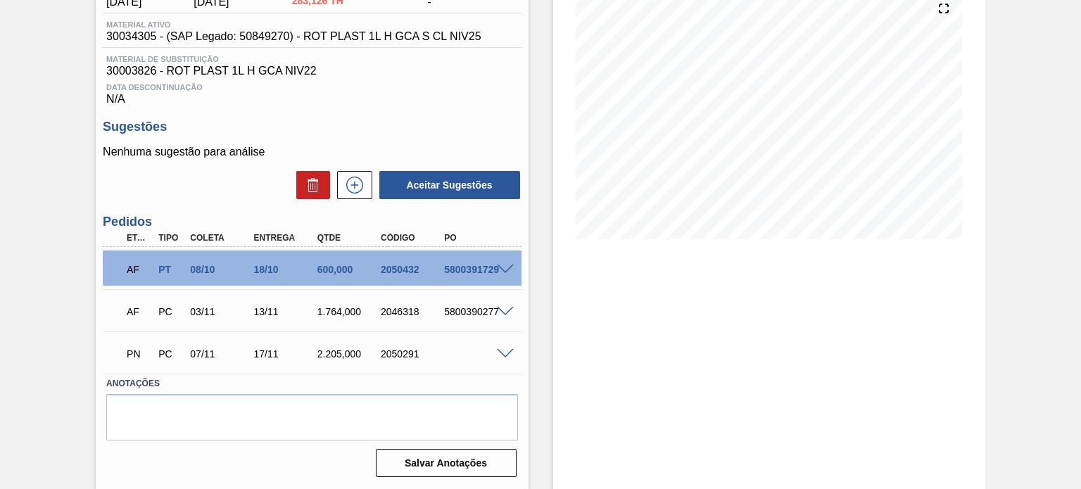
click at [456, 281] on div "AF PT 08/10 18/10 600,000 2050432 5800391729" at bounding box center [308, 268] width 381 height 28
click at [459, 274] on div "5800391729" at bounding box center [476, 269] width 70 height 11
click at [459, 273] on div "5800391729" at bounding box center [476, 269] width 70 height 11
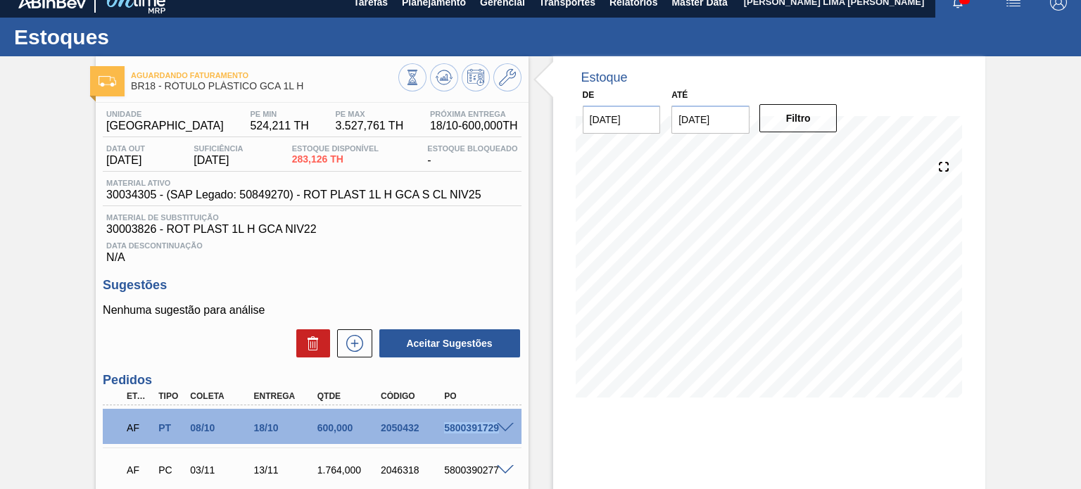
scroll to position [0, 0]
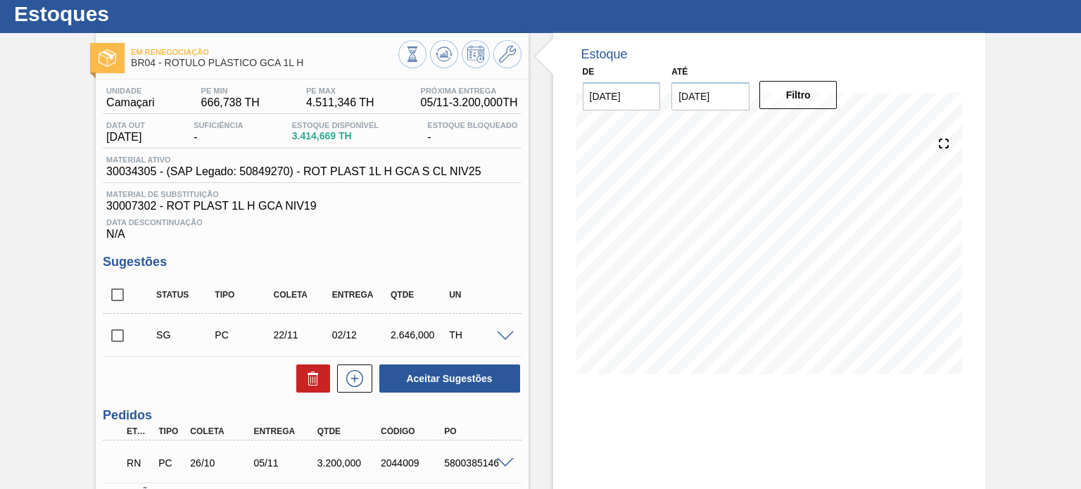
scroll to position [70, 0]
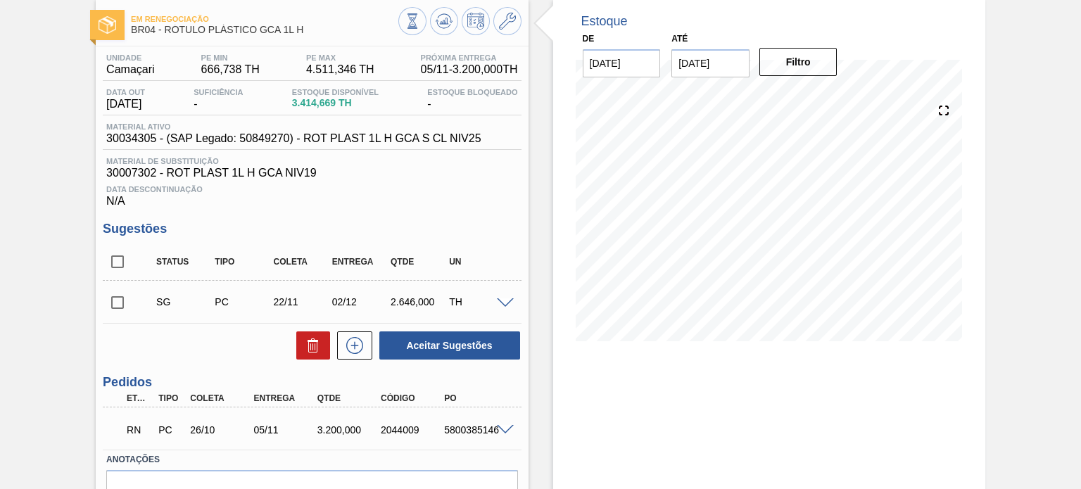
click at [501, 432] on span at bounding box center [505, 430] width 17 height 11
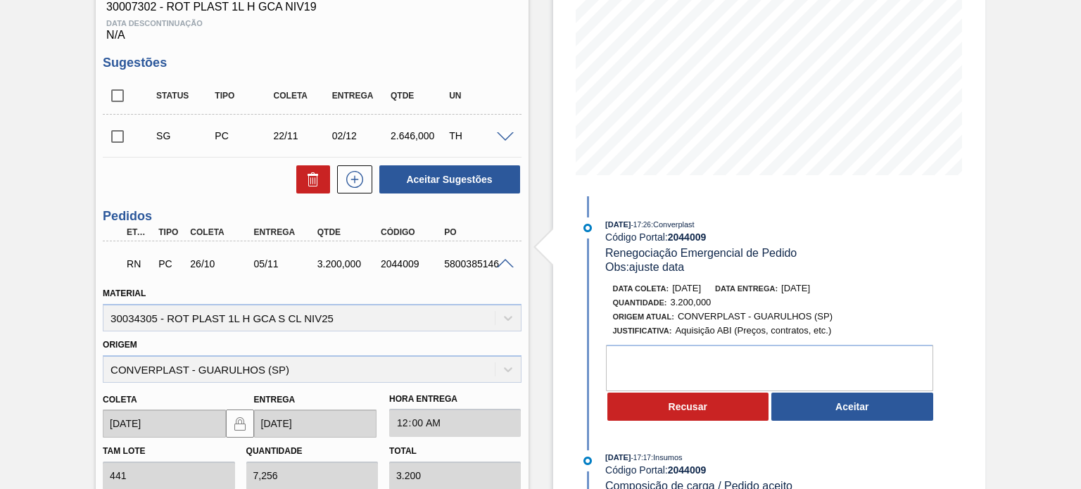
scroll to position [282, 0]
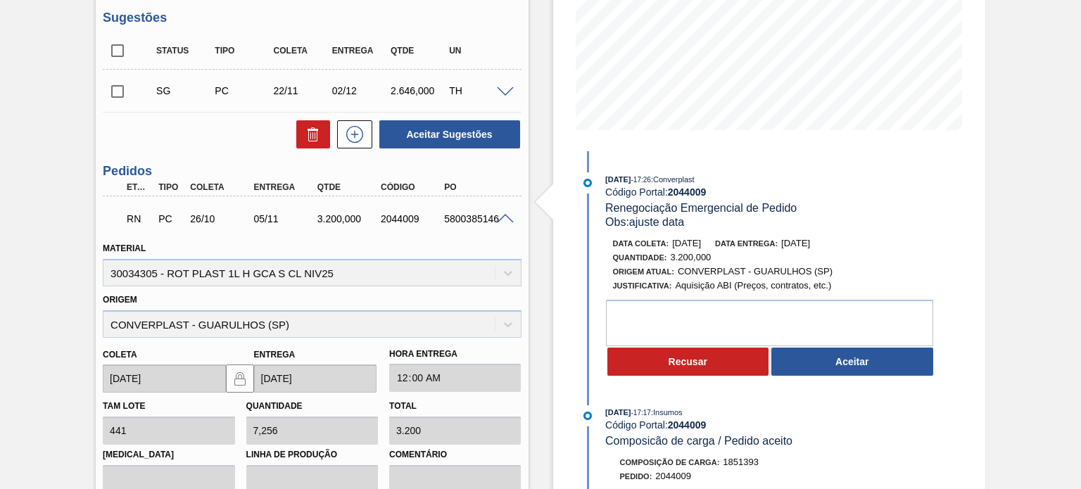
click at [778, 241] on span "Data entrega:" at bounding box center [746, 243] width 63 height 8
click at [801, 241] on span "11/11/2025" at bounding box center [796, 243] width 29 height 11
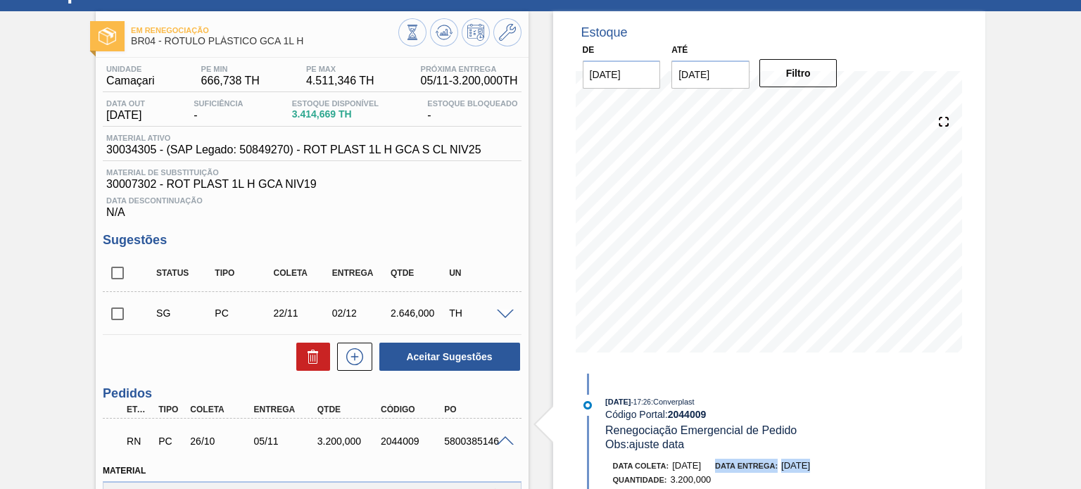
scroll to position [0, 0]
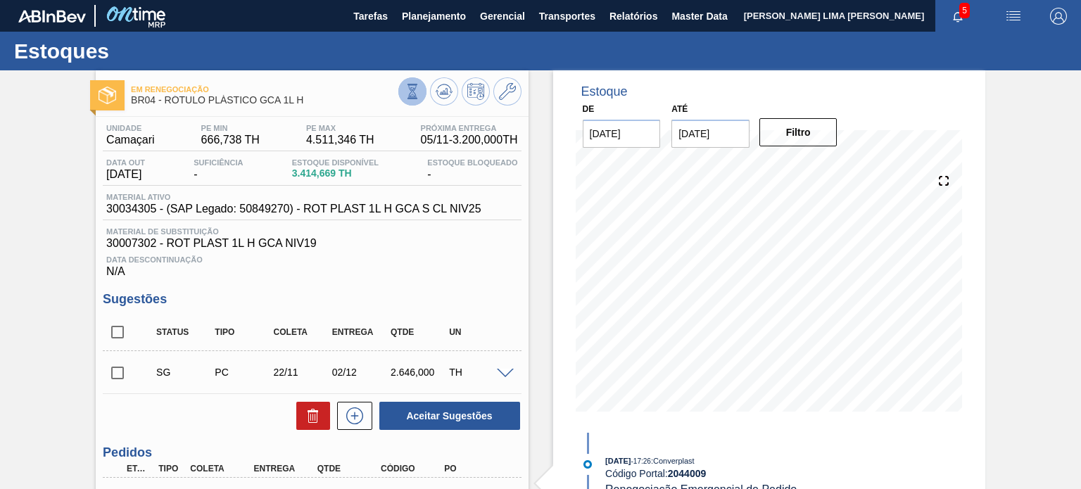
click at [415, 79] on button at bounding box center [413, 91] width 28 height 28
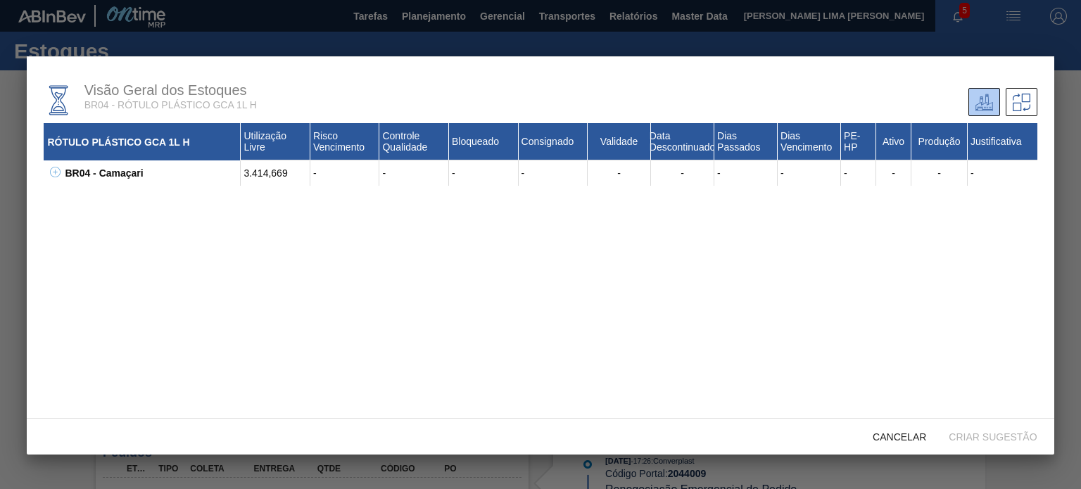
click at [61, 177] on div "BR04 - Camaçari 3.414,669 - - - - - - - - - - - - 30003826 - ROT PLAST 1L H GCA…" at bounding box center [540, 173] width 993 height 25
click at [51, 173] on icon at bounding box center [55, 172] width 11 height 11
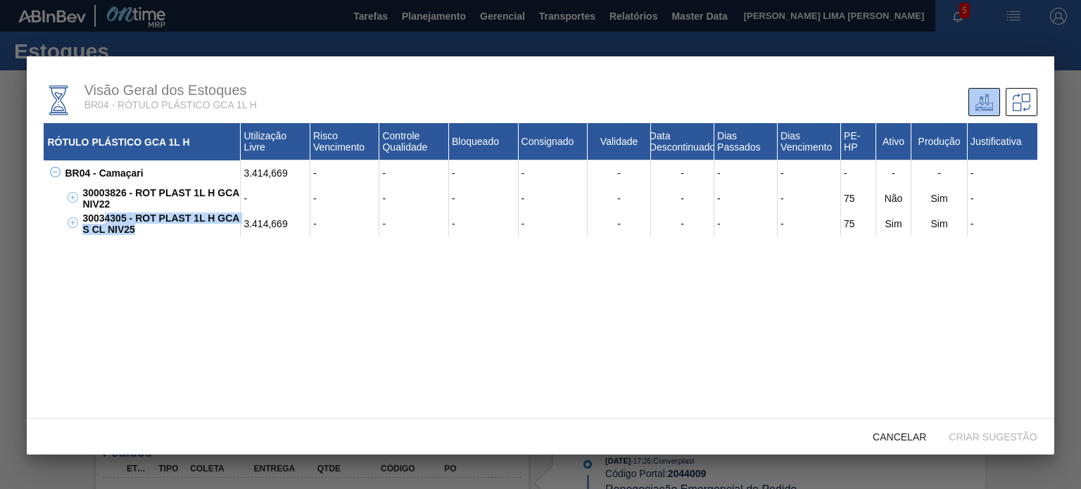
drag, startPoint x: 126, startPoint y: 222, endPoint x: 95, endPoint y: 201, distance: 37.5
click at [96, 213] on div "30034305 - ROT PLAST 1L H GCA S CL NIV25" at bounding box center [160, 223] width 162 height 25
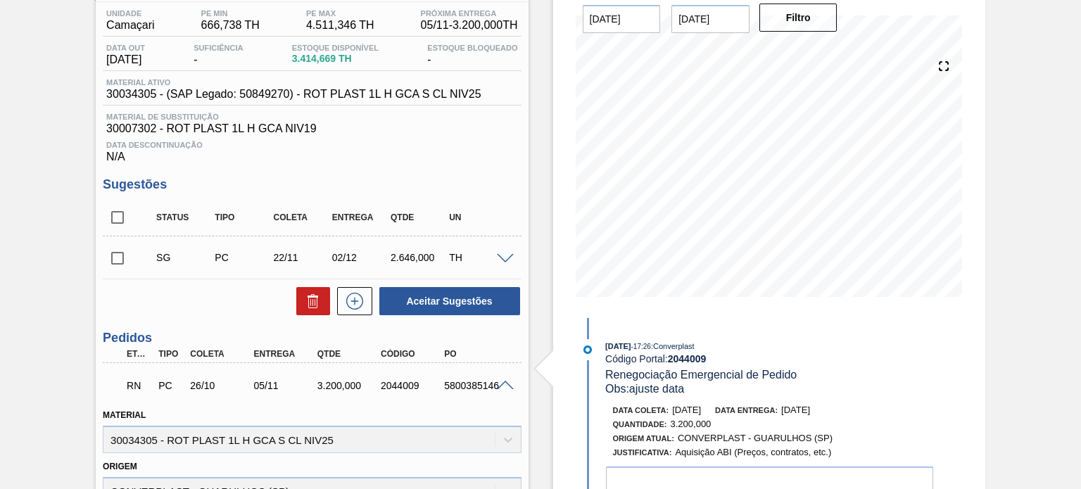
scroll to position [70, 0]
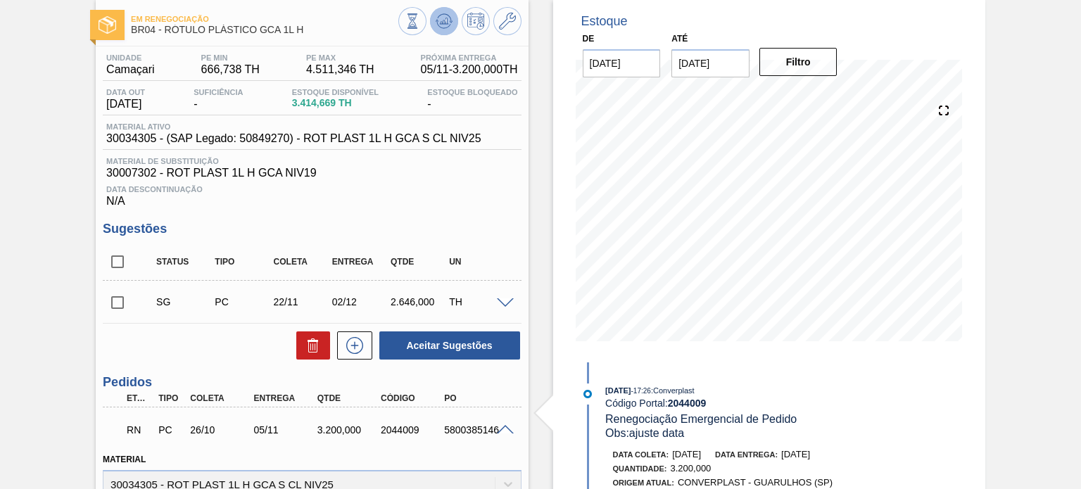
click at [438, 30] on button at bounding box center [444, 21] width 28 height 28
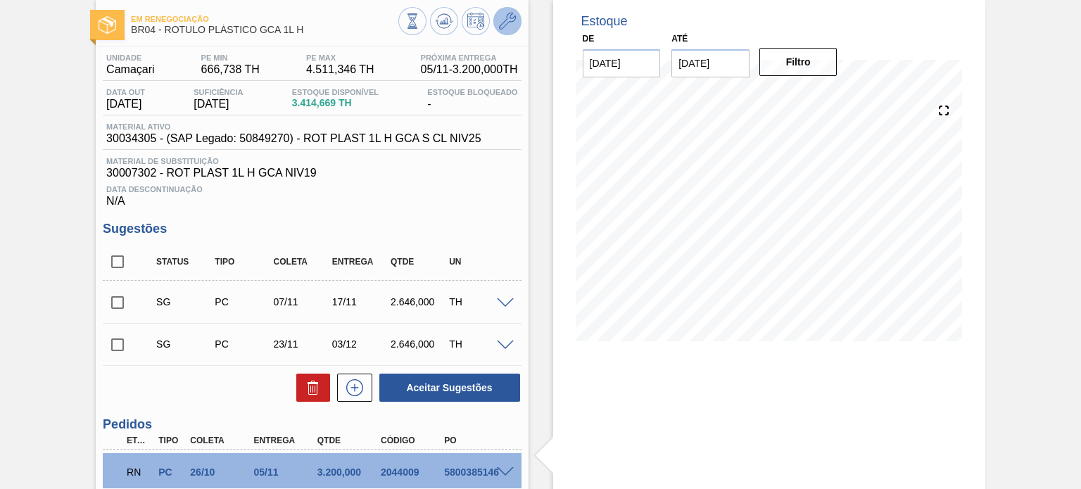
click at [501, 30] on button at bounding box center [508, 21] width 28 height 28
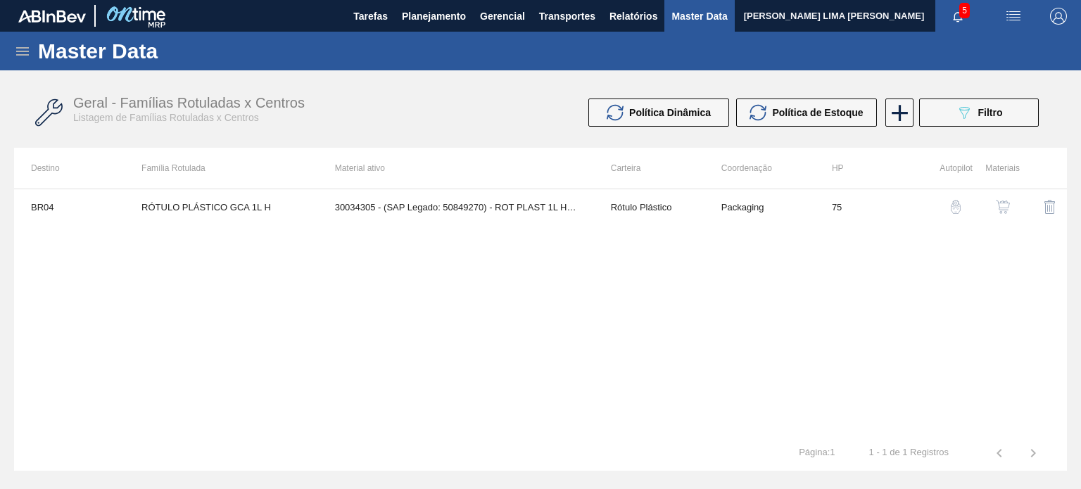
click at [1008, 203] on img "button" at bounding box center [1003, 207] width 14 height 14
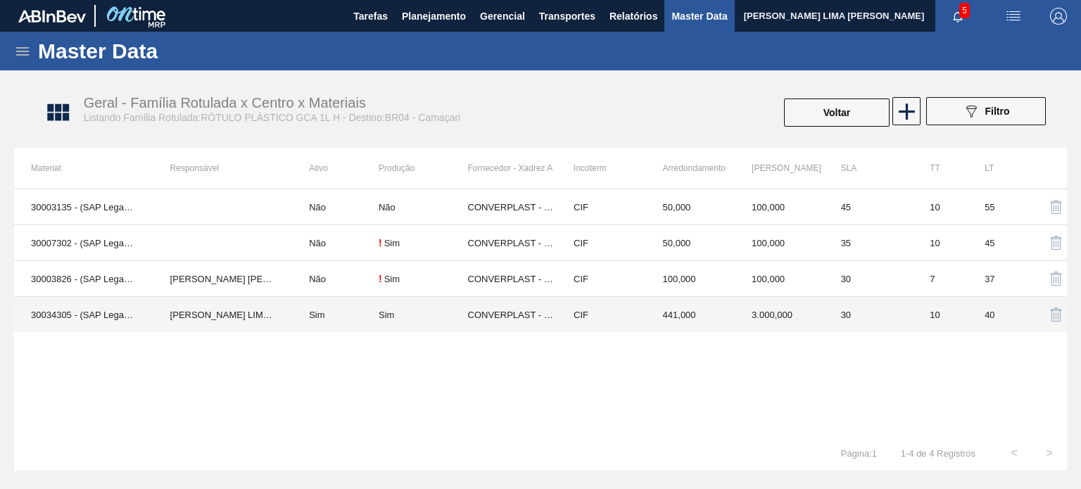
click at [556, 318] on td "CONVERPLAST - GUARULHOS (SP)" at bounding box center [512, 315] width 89 height 36
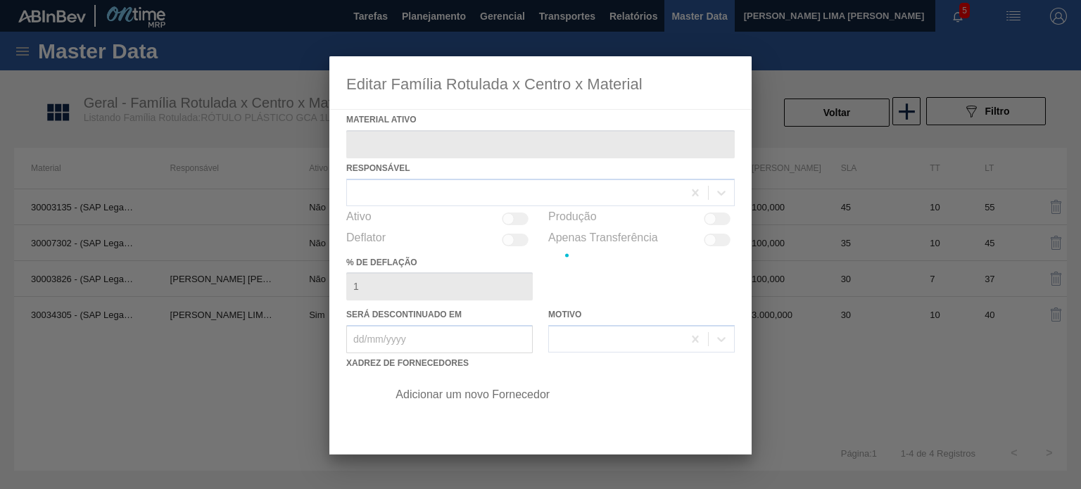
type ativo "30034305 - (SAP Legado: 50849270) - ROT PLAST 1L H GCA S CL NIV25"
checkbox input "true"
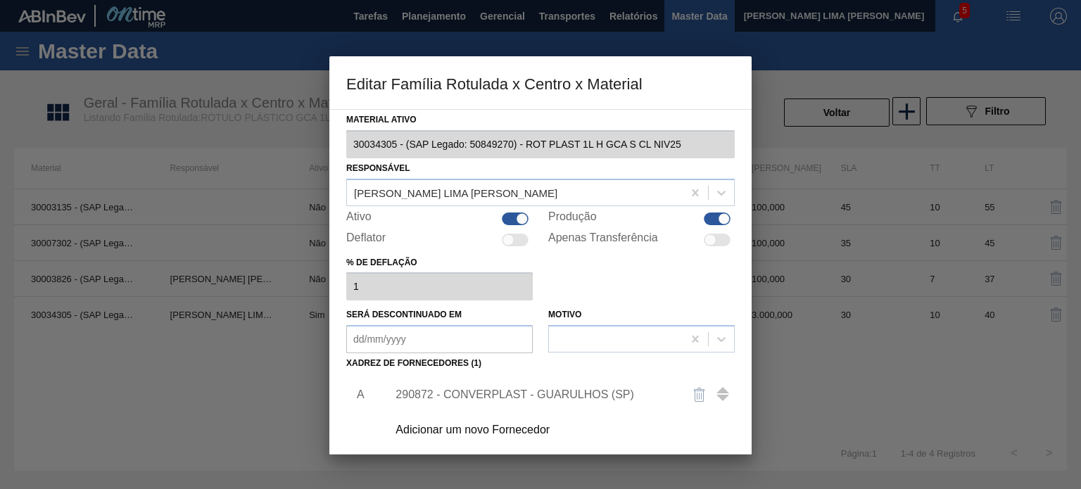
click at [483, 387] on div "290872 - CONVERPLAST - GUARULHOS (SP)" at bounding box center [557, 394] width 356 height 35
click at [493, 391] on div "290872 - CONVERPLAST - GUARULHOS (SP)" at bounding box center [534, 395] width 276 height 13
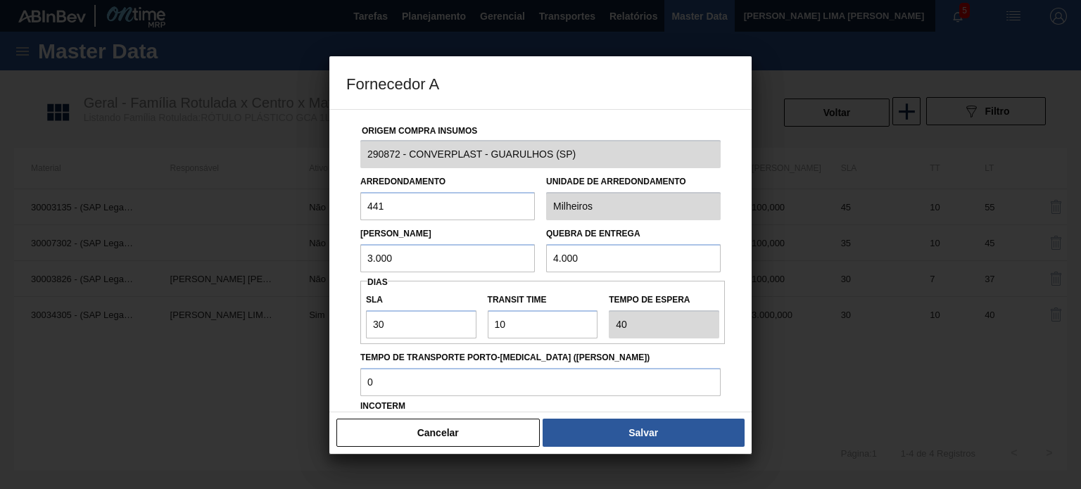
drag, startPoint x: 404, startPoint y: 255, endPoint x: 362, endPoint y: 256, distance: 42.3
click at [362, 256] on input "3.000" at bounding box center [447, 258] width 175 height 28
click at [399, 264] on input "3.000" at bounding box center [447, 258] width 175 height 28
type input "3.100"
click at [636, 427] on button "Salvar" at bounding box center [644, 433] width 202 height 28
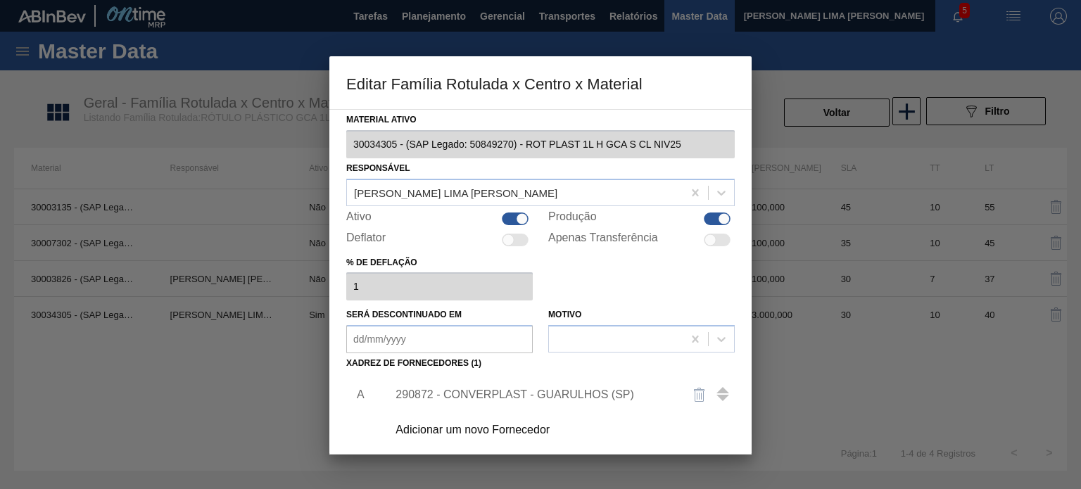
scroll to position [144, 0]
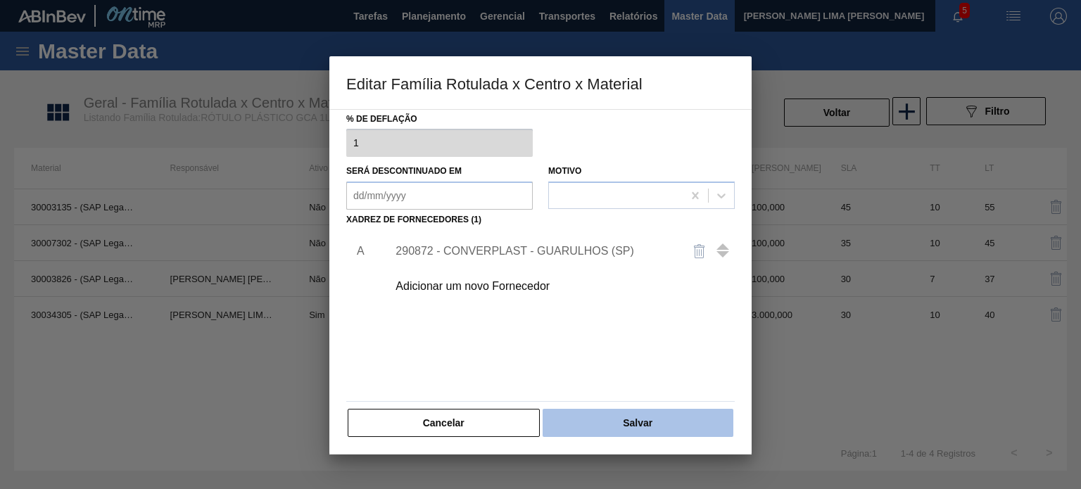
click at [646, 432] on button "Salvar" at bounding box center [638, 423] width 191 height 28
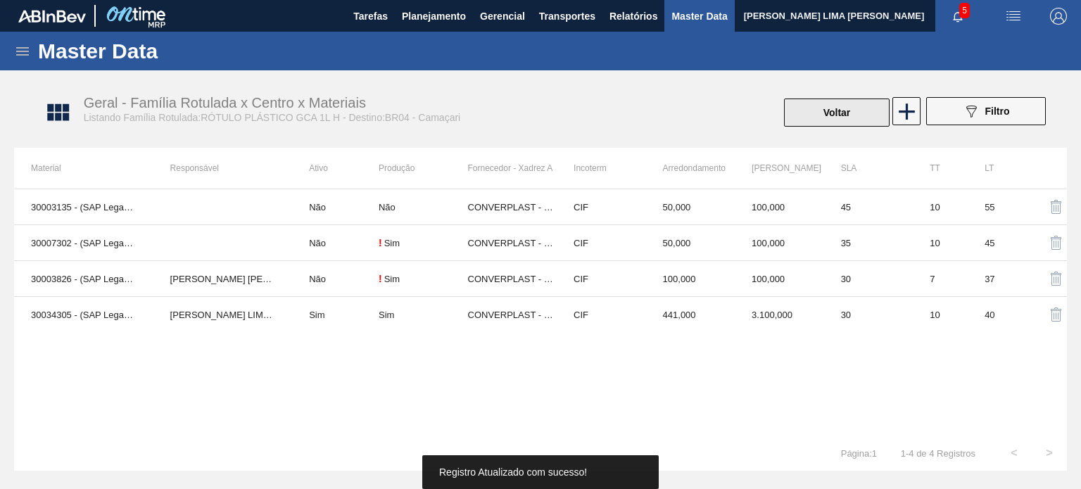
click at [814, 109] on button "Voltar" at bounding box center [837, 113] width 106 height 28
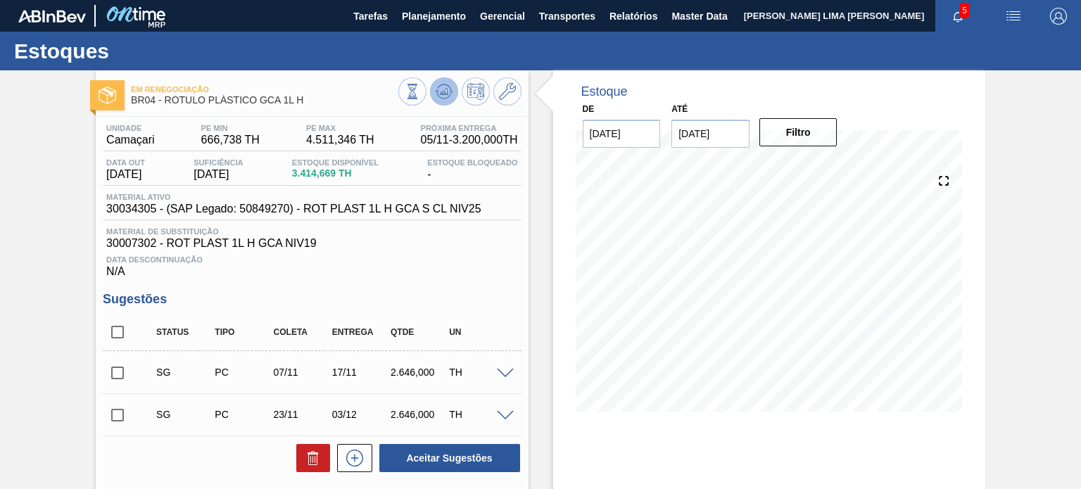
click at [444, 89] on icon at bounding box center [444, 91] width 17 height 17
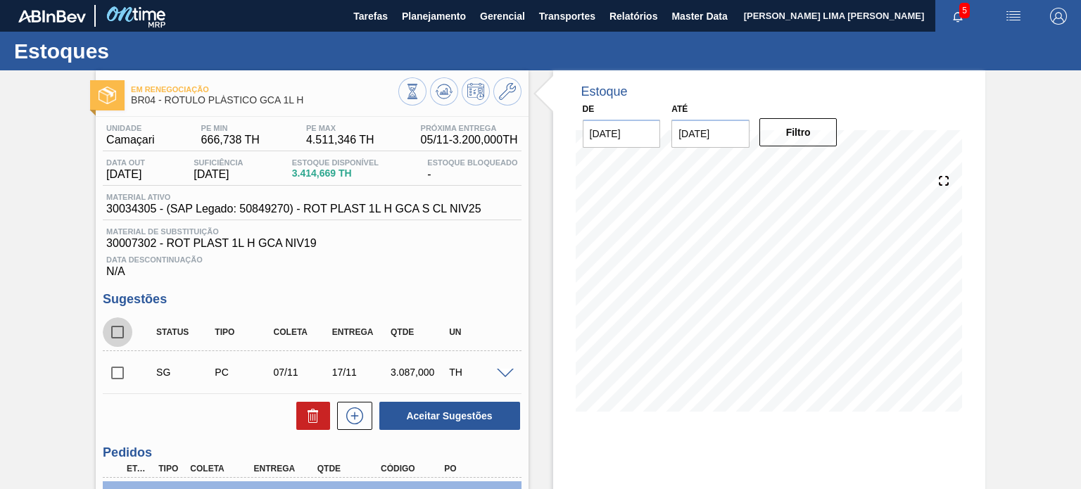
click at [113, 333] on input "checkbox" at bounding box center [118, 333] width 30 height 30
checkbox input "true"
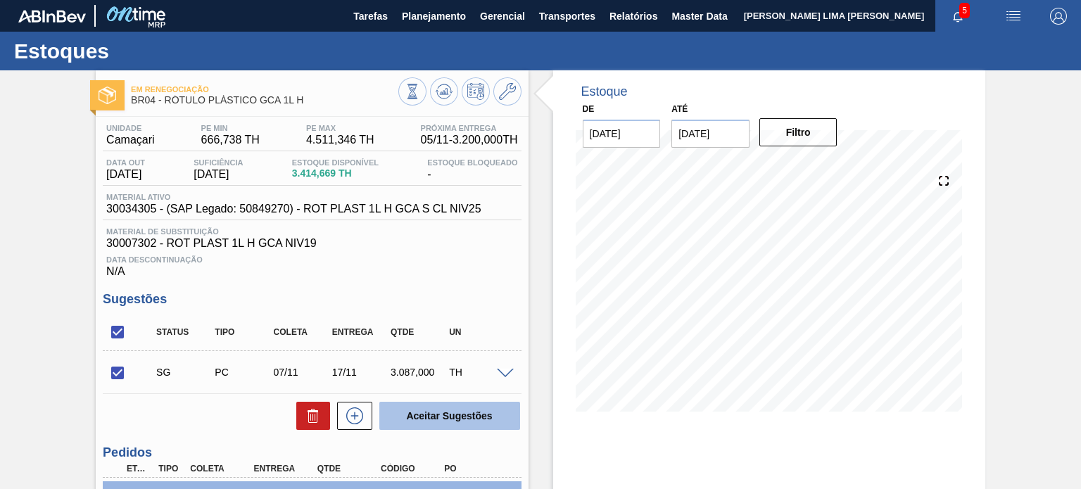
click at [451, 403] on button "Aceitar Sugestões" at bounding box center [449, 416] width 141 height 28
checkbox input "false"
click at [108, 374] on input "checkbox" at bounding box center [118, 373] width 30 height 30
click at [405, 413] on button "Aceitar Sugestões" at bounding box center [449, 416] width 141 height 28
checkbox input "false"
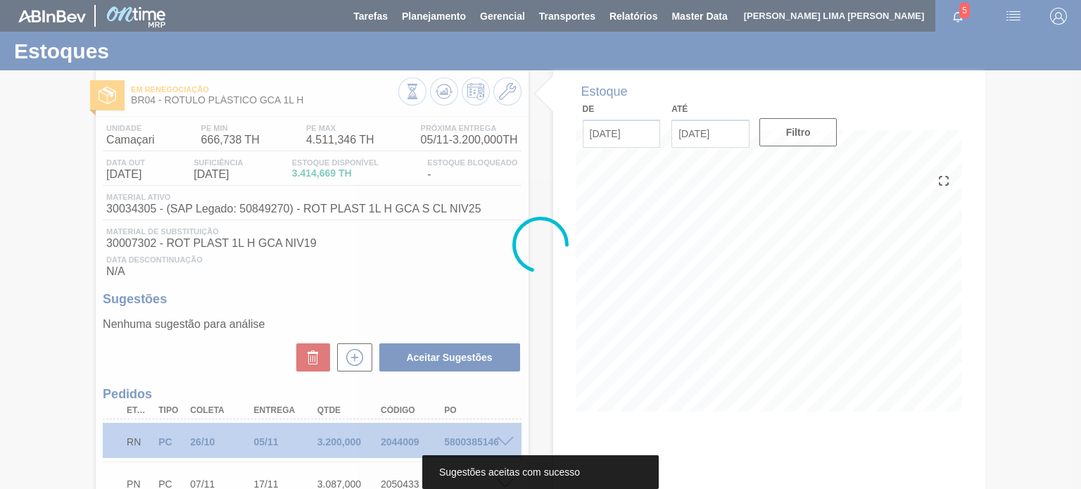
click at [441, 90] on div at bounding box center [540, 244] width 1081 height 489
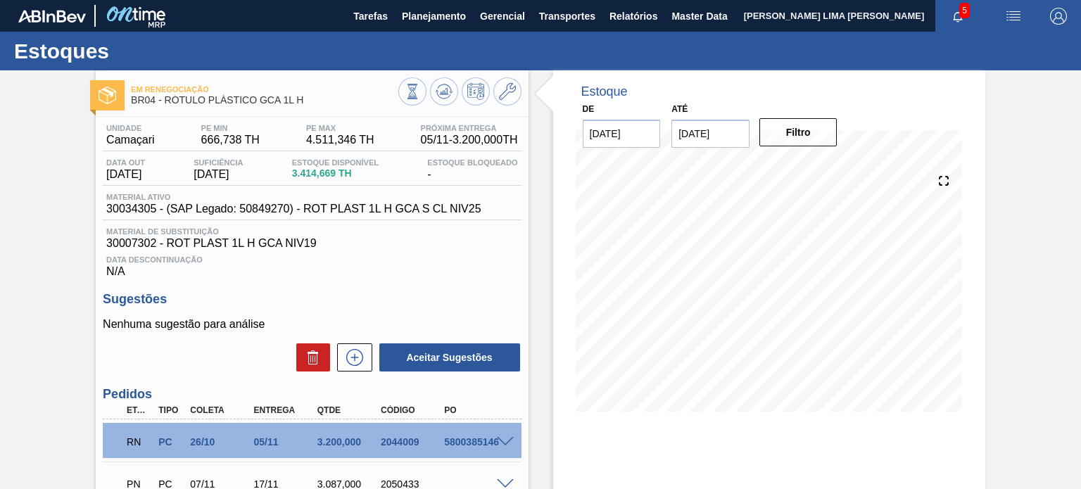
click at [441, 90] on icon at bounding box center [444, 91] width 17 height 17
drag, startPoint x: 310, startPoint y: 99, endPoint x: 165, endPoint y: 102, distance: 144.4
click at [165, 102] on span "BR04 - RÓTULO PLÁSTICO GCA 1L H" at bounding box center [264, 100] width 267 height 11
copy span "RÓTULO PLÁSTICO GCA 1L H"
click at [558, 332] on div "Estoque De 08/10/2025 Até 31/01/2026 Filtro 08/10 Projeção de Estoque 3,414.669…" at bounding box center [769, 251] width 432 height 363
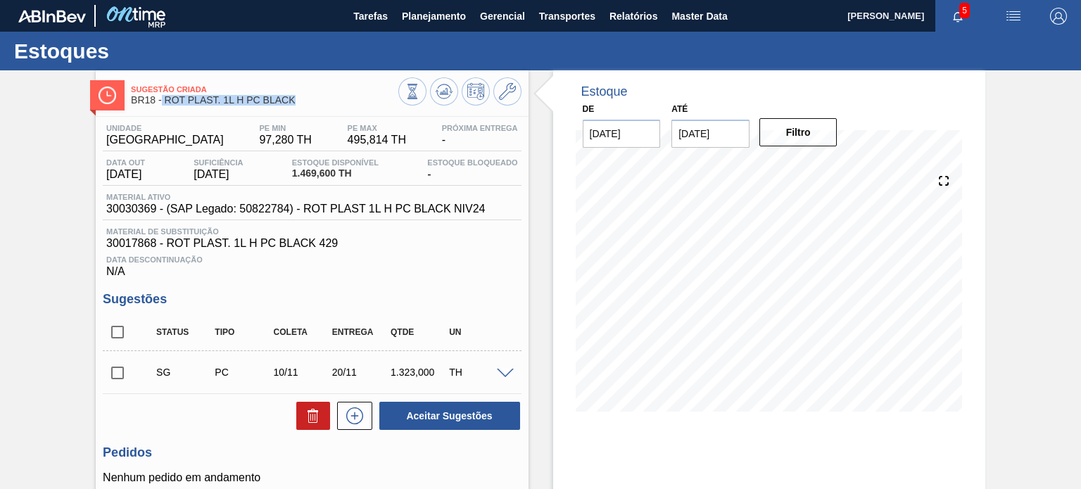
drag, startPoint x: 296, startPoint y: 101, endPoint x: 161, endPoint y: 103, distance: 134.5
click at [161, 103] on span "BR18 - ROT PLAST. 1L H PC BLACK" at bounding box center [264, 100] width 267 height 11
copy span "ROT PLAST. 1L H PC BLACK"
click at [406, 374] on div "1.323,000" at bounding box center [419, 372] width 64 height 11
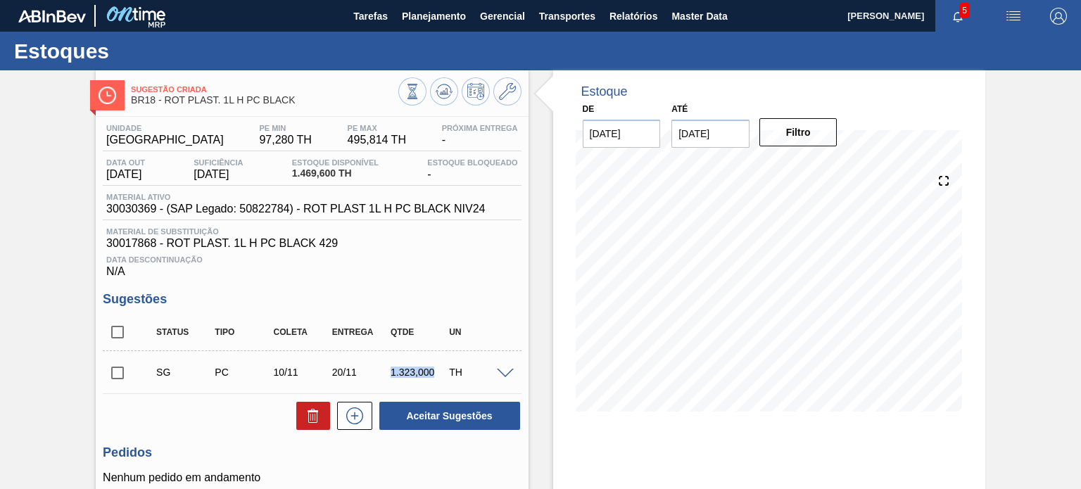
click at [406, 374] on div "1.323,000" at bounding box center [419, 372] width 64 height 11
drag, startPoint x: 295, startPoint y: 96, endPoint x: 167, endPoint y: 108, distance: 128.7
click at [167, 108] on div "Sugestão Criada BR18 - ROT PLAST. 1L H PC BLACK" at bounding box center [264, 96] width 267 height 32
copy span "ROT PLAST. 1L H PC BLACK"
click at [441, 83] on icon at bounding box center [444, 91] width 17 height 17
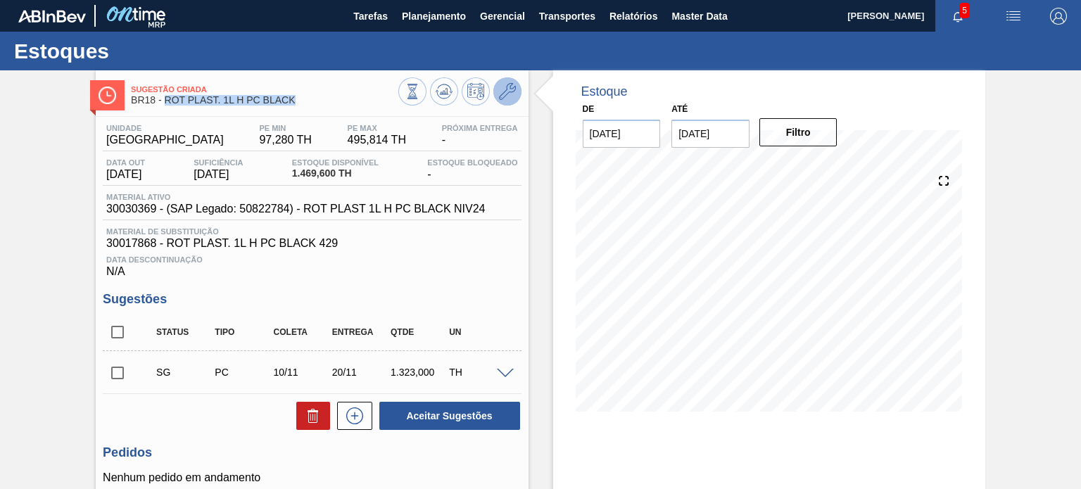
click at [515, 92] on button at bounding box center [508, 91] width 28 height 28
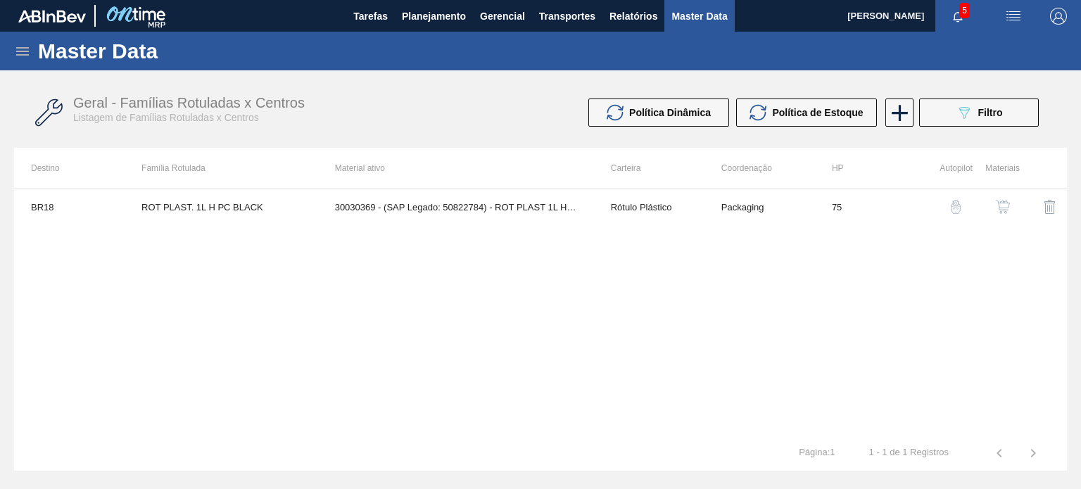
click at [628, 206] on td "Rótulo Plástico" at bounding box center [649, 206] width 111 height 35
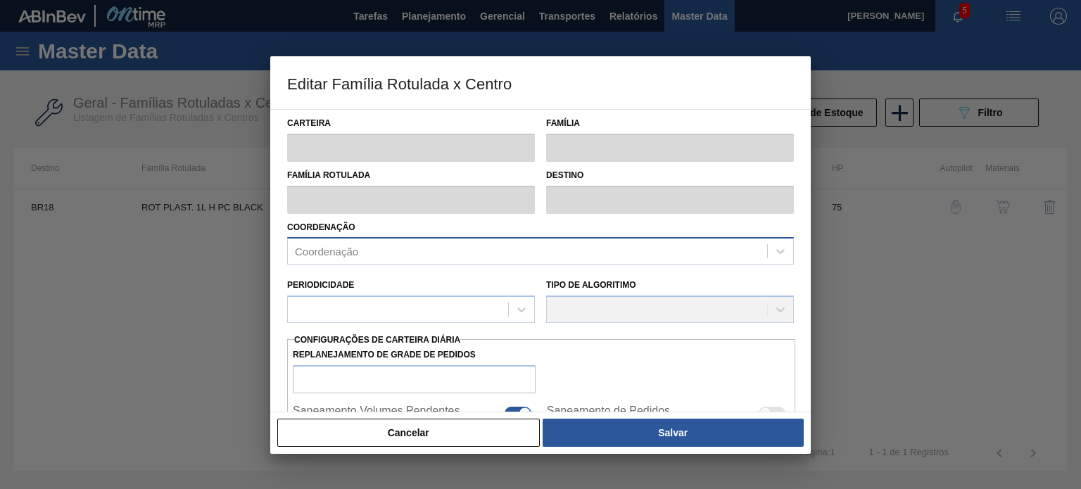
type input "Rótulo Plástico"
type input "ROT PLAST. 1L H PC BLACK"
type input "BR18 - [GEOGRAPHIC_DATA]"
type input "75"
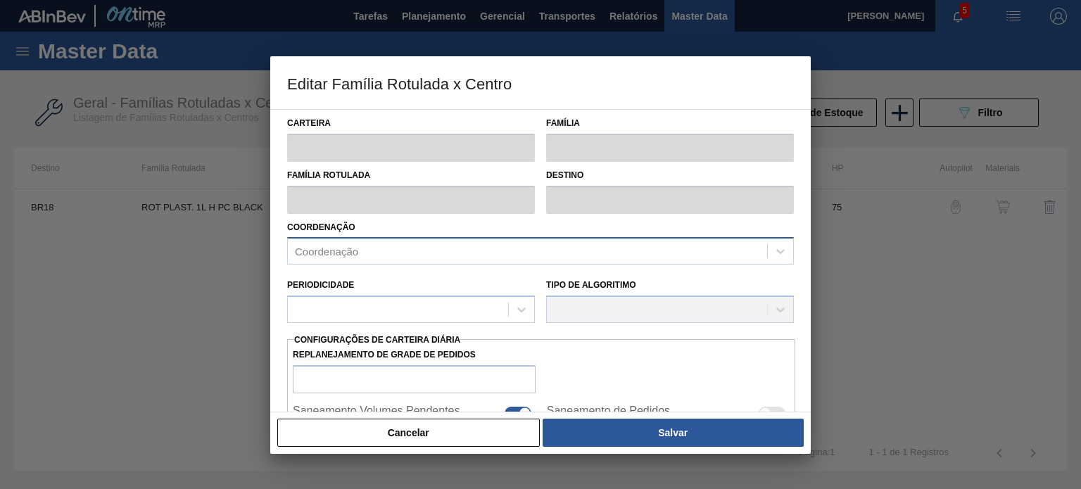
type input "97,28"
type input "495,814"
type input "50"
type input "296,547"
checkbox input "true"
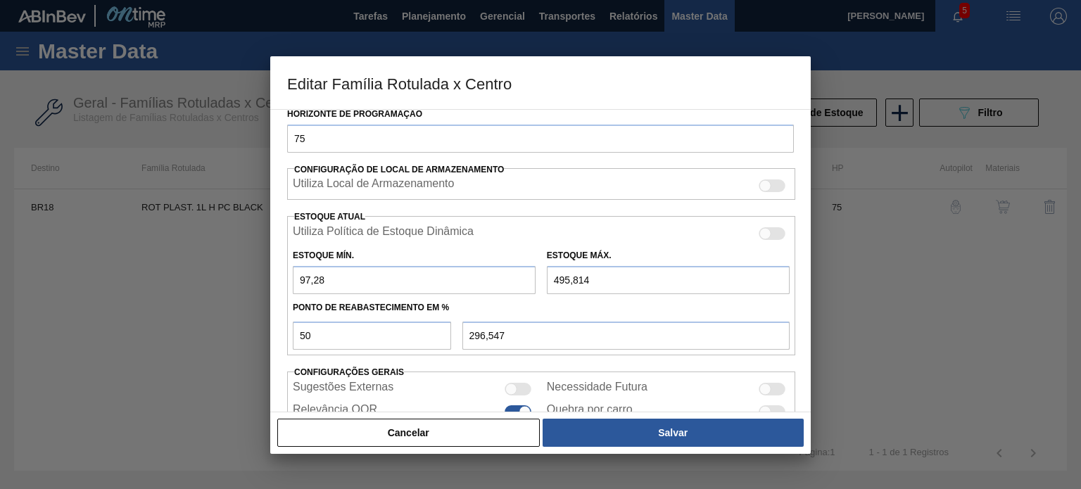
scroll to position [341, 0]
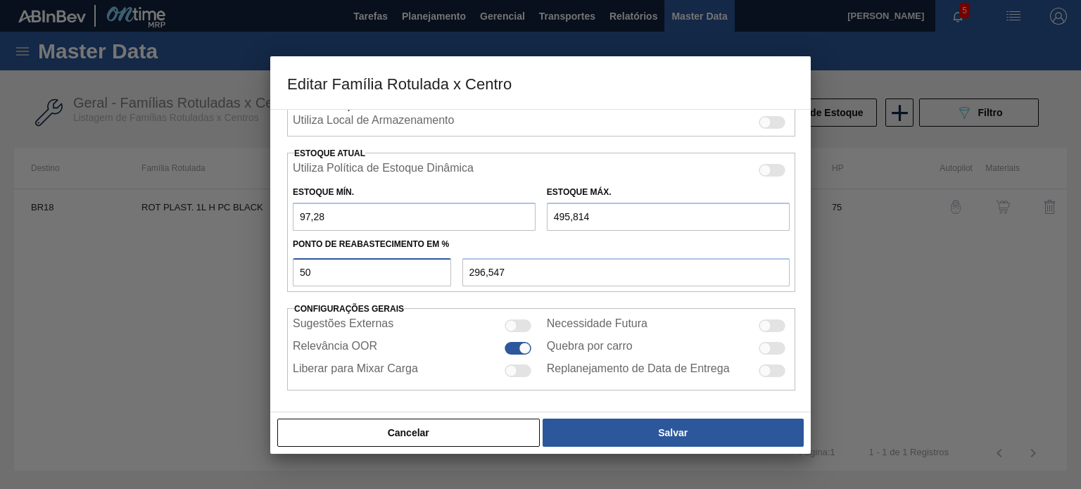
drag, startPoint x: 360, startPoint y: 256, endPoint x: 324, endPoint y: 251, distance: 36.9
click at [322, 255] on div "50 296,547" at bounding box center [541, 271] width 508 height 32
drag, startPoint x: 334, startPoint y: 225, endPoint x: 276, endPoint y: 208, distance: 60.6
click at [276, 208] on div "Carteira Rótulo Plástico Família Rótulo Plástico Família Rotulada ROT PLAST. 1L…" at bounding box center [540, 260] width 541 height 303
type input "3"
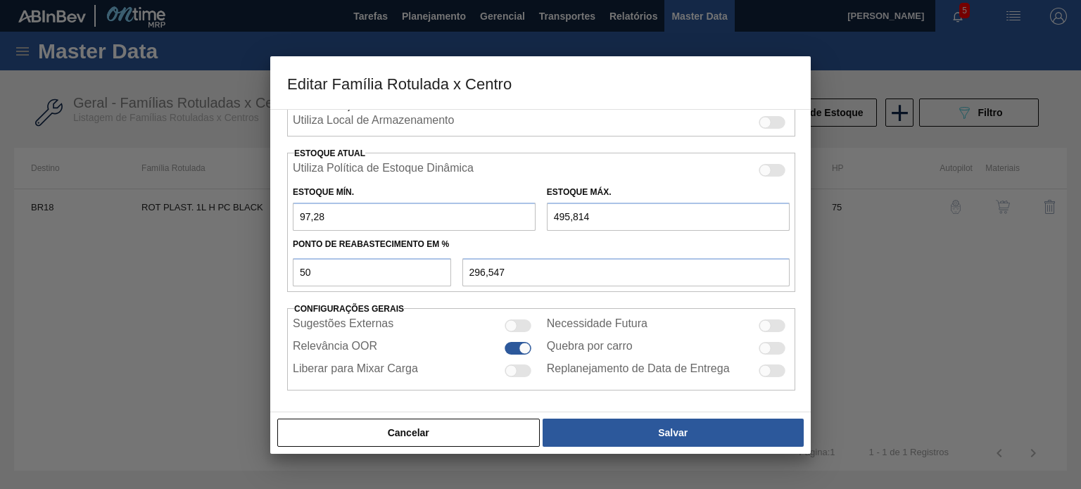
type input "249,407"
type input "31"
type input "263,407"
type input "315"
type input "405,407"
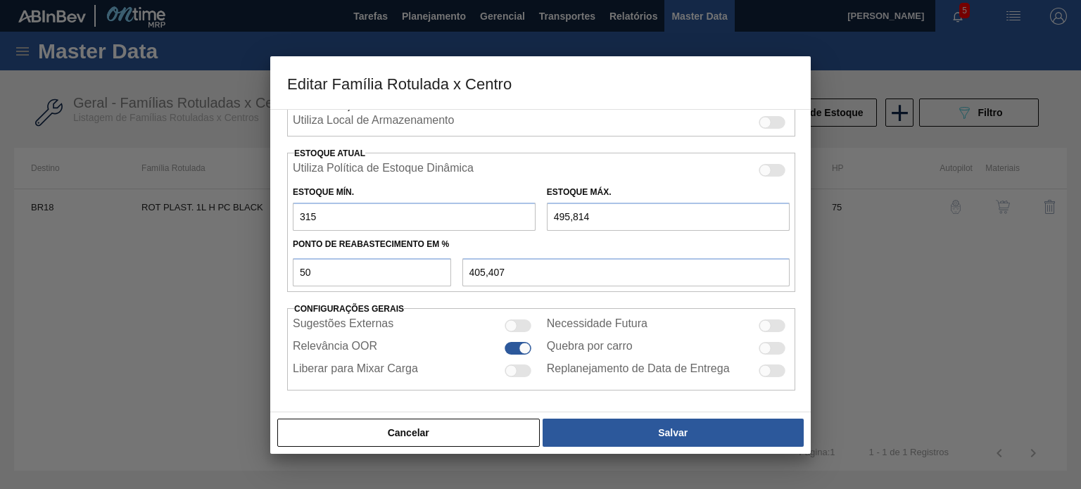
type input "315"
type input "2"
type input "158,500"
type input "27"
type input "171,000"
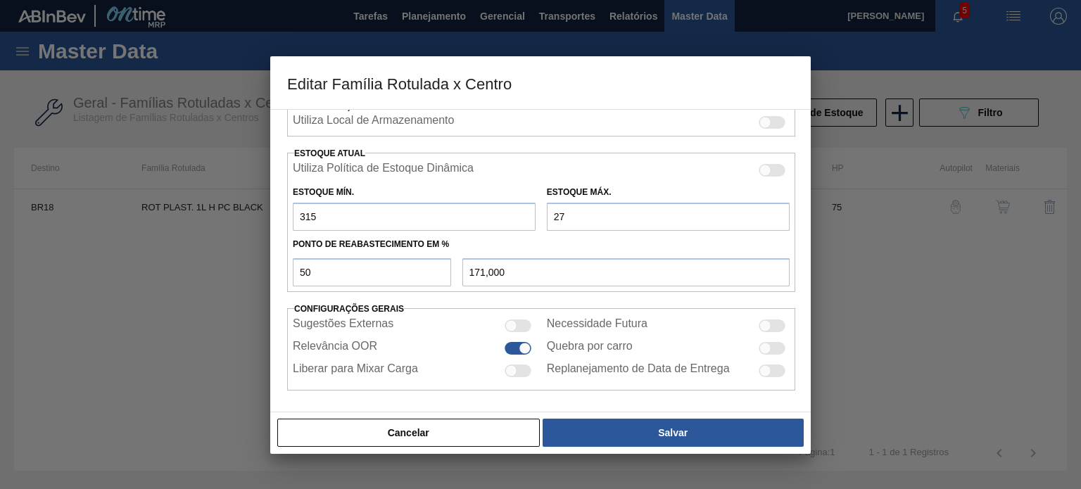
type input "279"
type input "297,000"
type input "2.790"
type input "1.552,500"
type input "2.790"
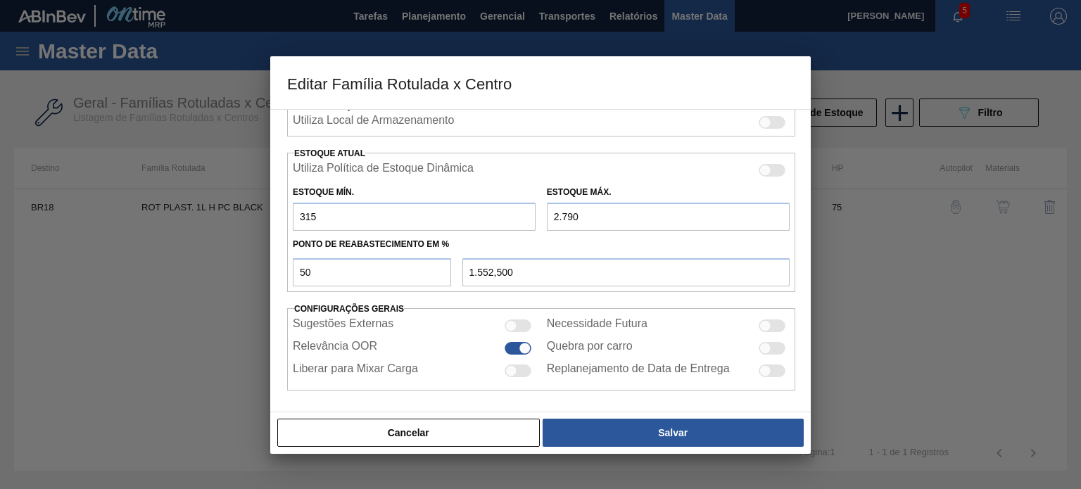
click at [646, 447] on div "Cancelar Salvar" at bounding box center [540, 433] width 529 height 31
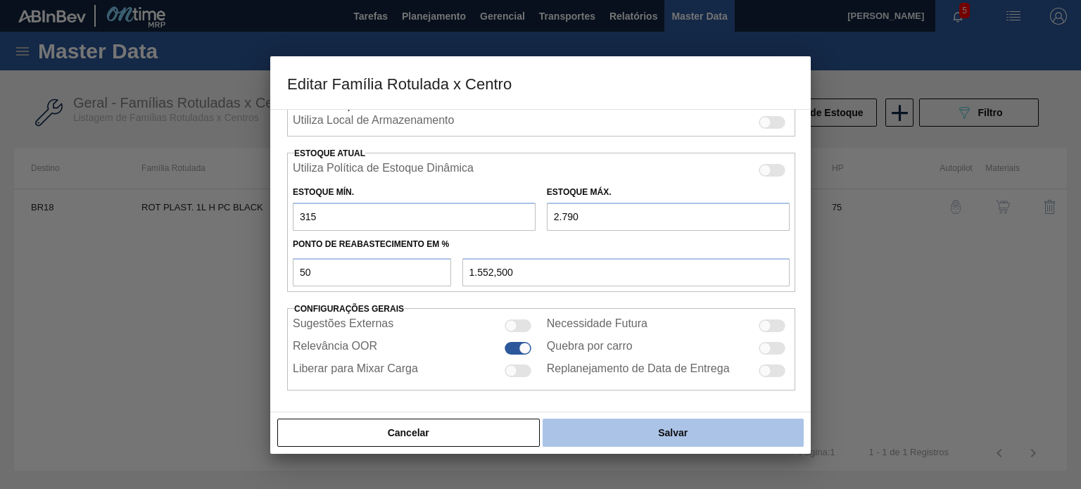
click at [647, 430] on button "Salvar" at bounding box center [673, 433] width 261 height 28
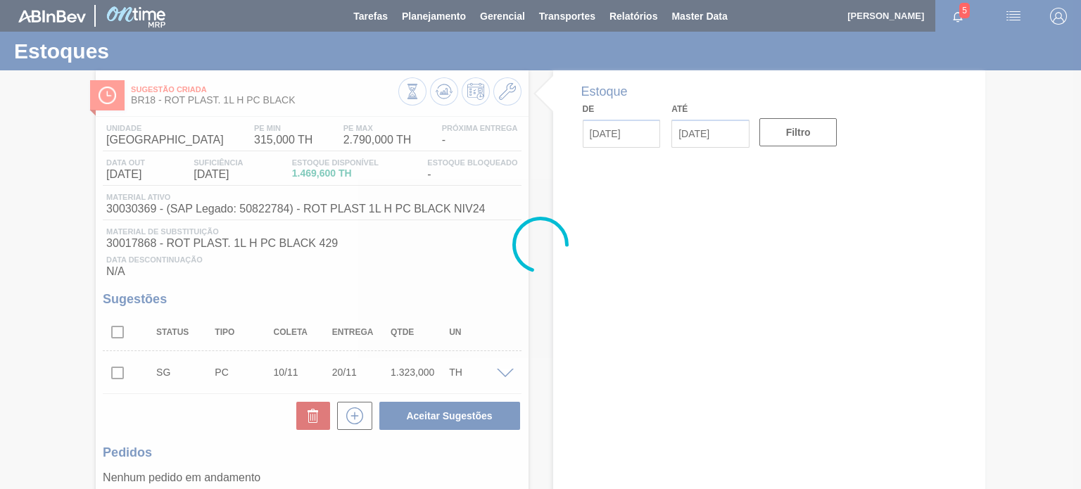
click at [449, 103] on div at bounding box center [540, 244] width 1081 height 489
click at [446, 97] on div at bounding box center [540, 244] width 1081 height 489
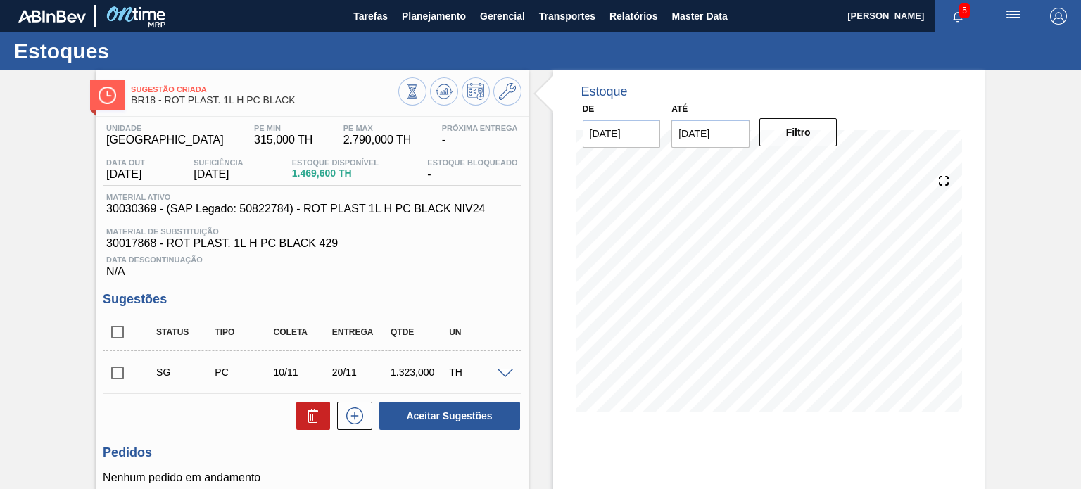
click at [446, 97] on icon at bounding box center [444, 91] width 17 height 17
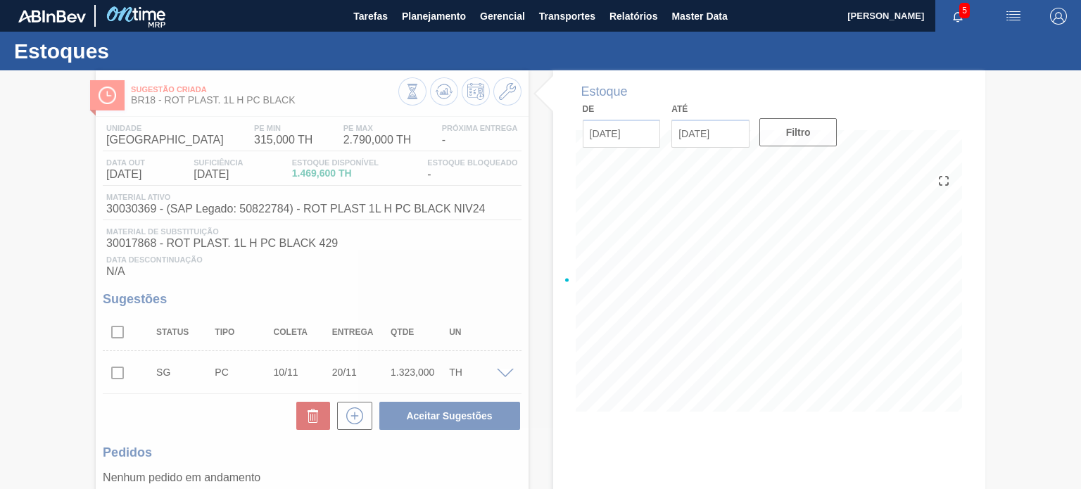
click at [446, 97] on div at bounding box center [540, 279] width 1081 height 419
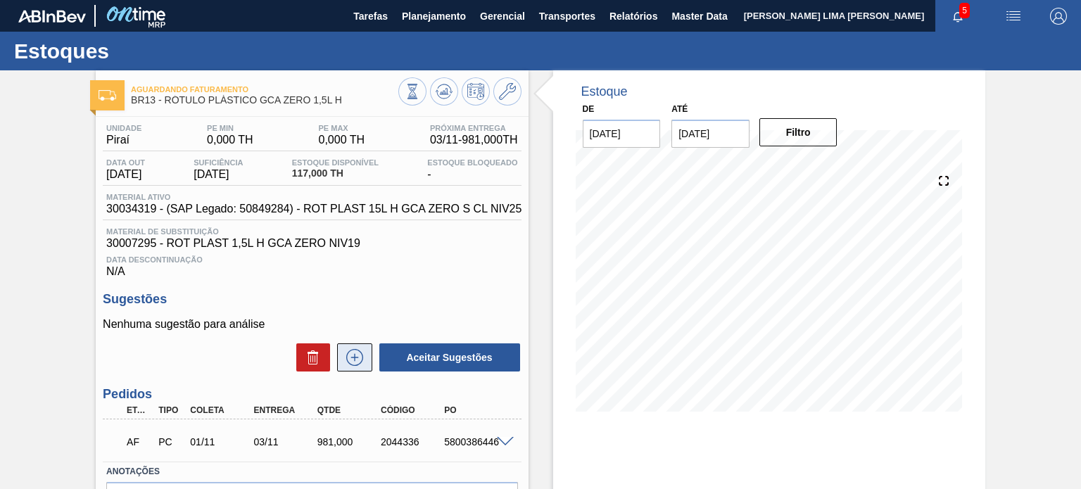
click at [358, 352] on icon at bounding box center [354, 357] width 17 height 17
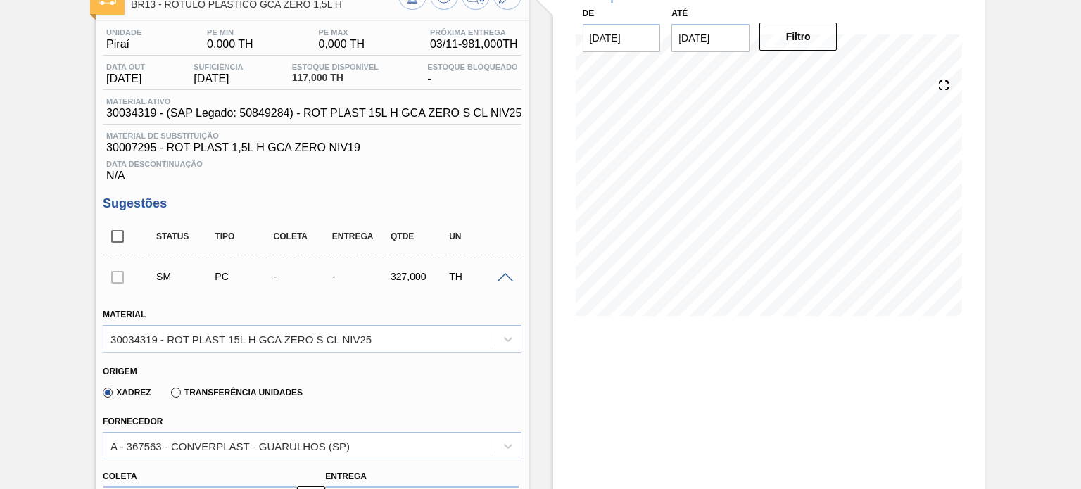
scroll to position [282, 0]
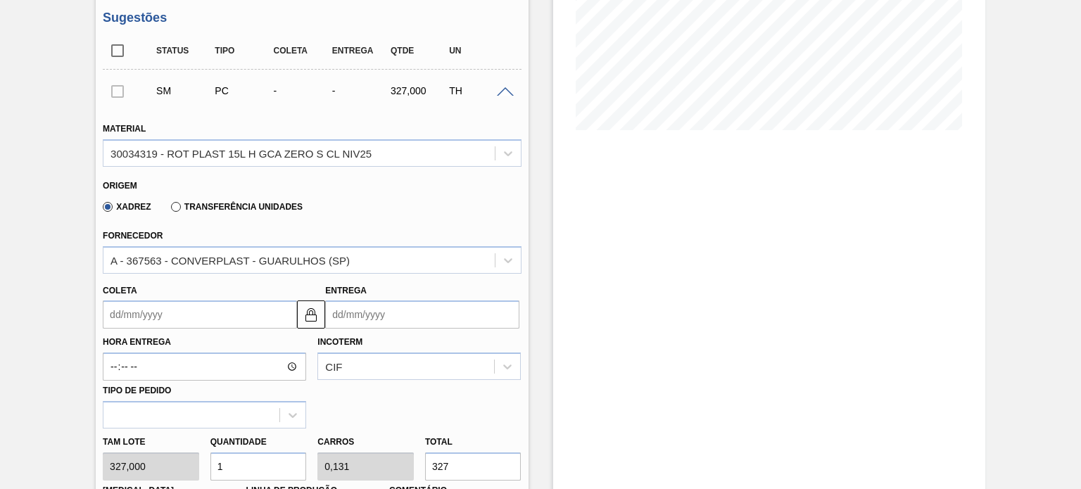
click at [211, 205] on label "Transferência Unidades" at bounding box center [237, 207] width 132 height 10
click at [169, 210] on input "Transferência Unidades" at bounding box center [169, 210] width 0 height 0
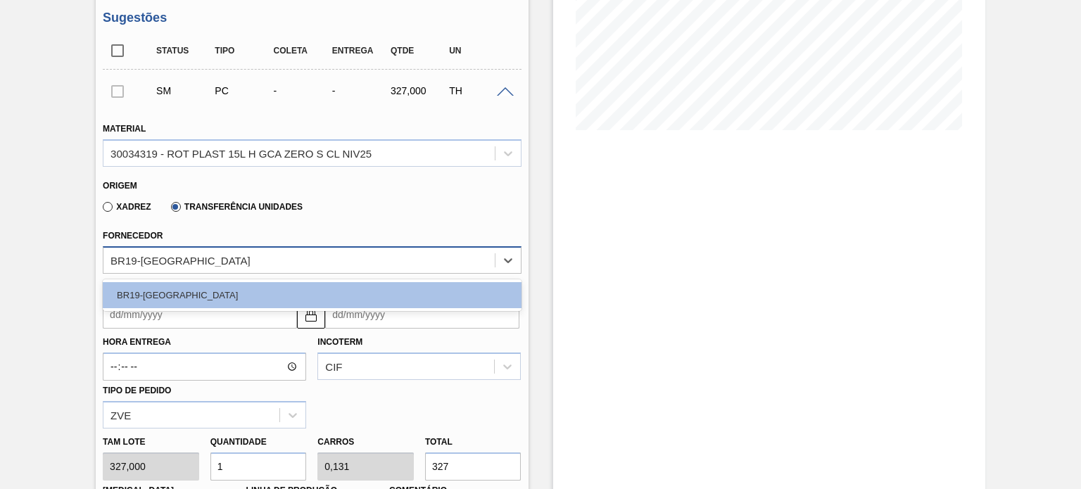
click at [199, 253] on div "BR19-Nova Rio" at bounding box center [298, 260] width 391 height 20
click at [234, 237] on div "Fornecedor option BR19-Nova Rio focused, 1 of 1. 1 result available. Use Up and…" at bounding box center [312, 250] width 418 height 48
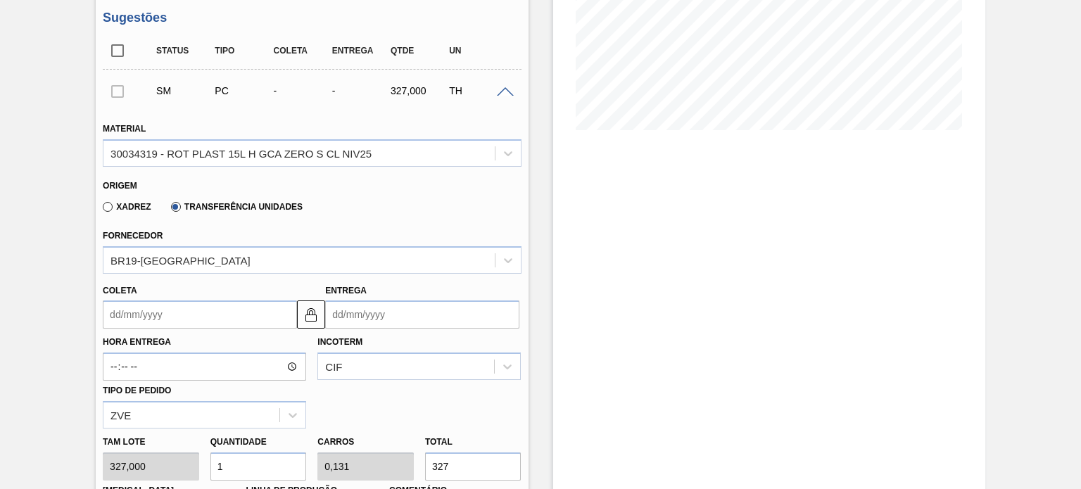
click at [175, 313] on input "Coleta" at bounding box center [200, 315] width 194 height 28
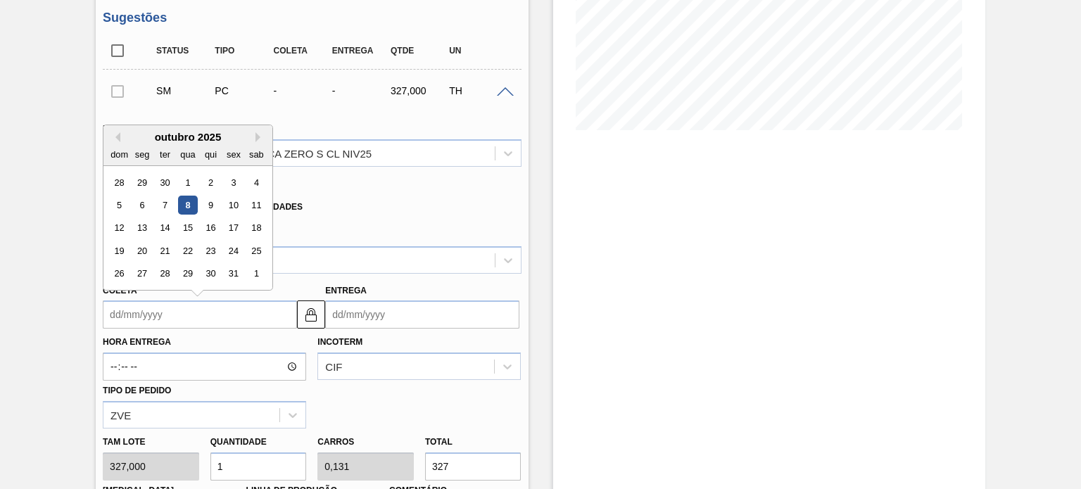
type input "0"
type input "03/01/2000"
type input "08"
type input "10/10/2025"
type input "08/1"
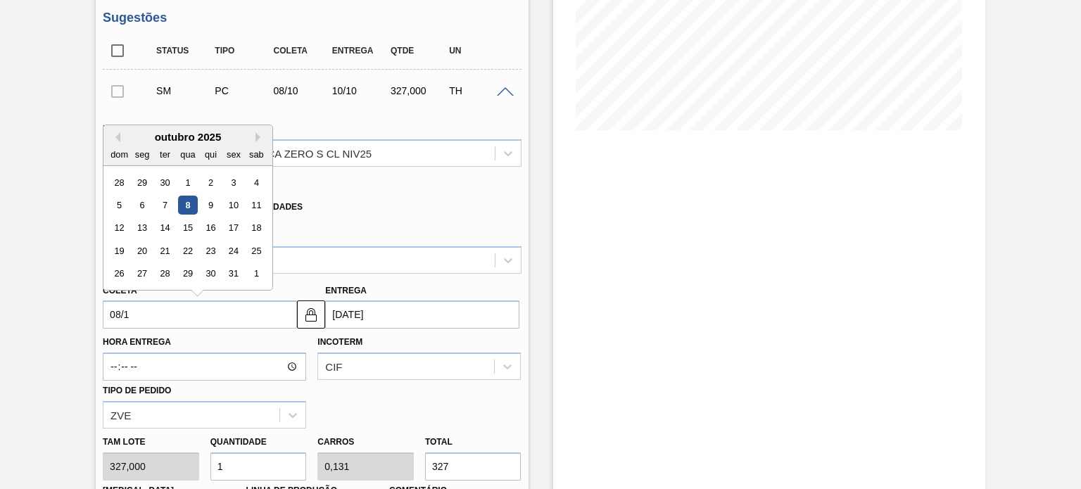
type input "10/01/2025"
type input "08/10"
type input "10/10/2025"
type input "08/10/2"
type input "12/08/2002"
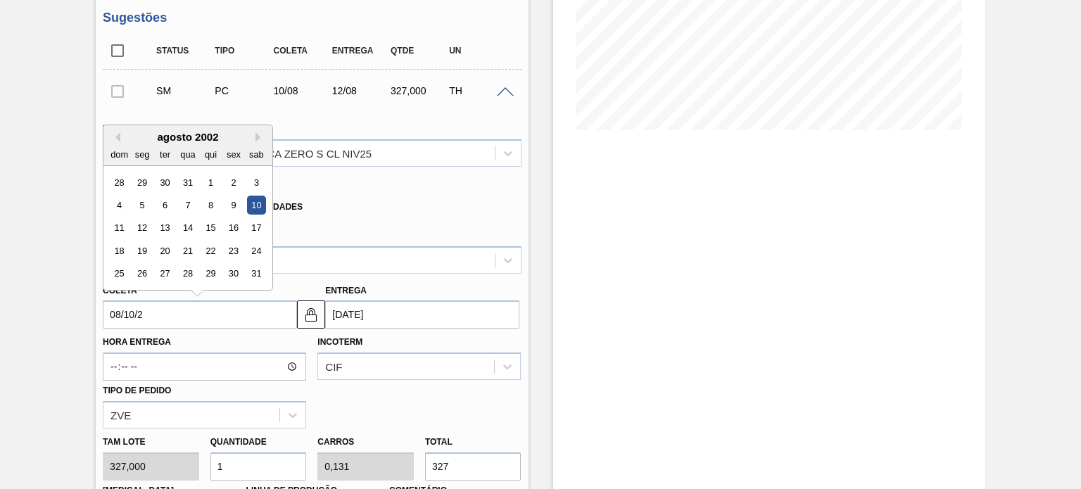
type input "08/10/20"
type input "10/10/2020"
type input "[DATE]"
type input "10/10/2025"
type input "[DATE]"
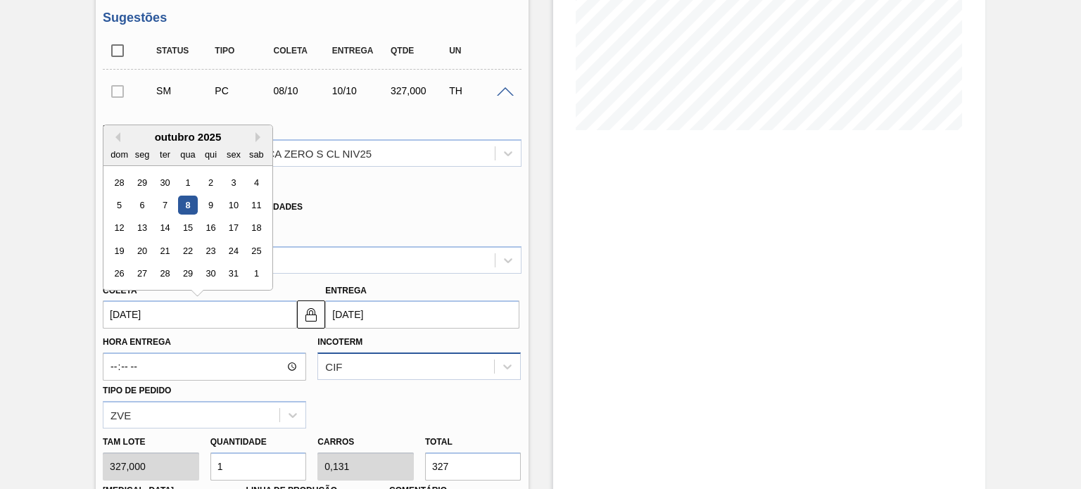
click at [358, 375] on div "CIF" at bounding box center [419, 366] width 203 height 27
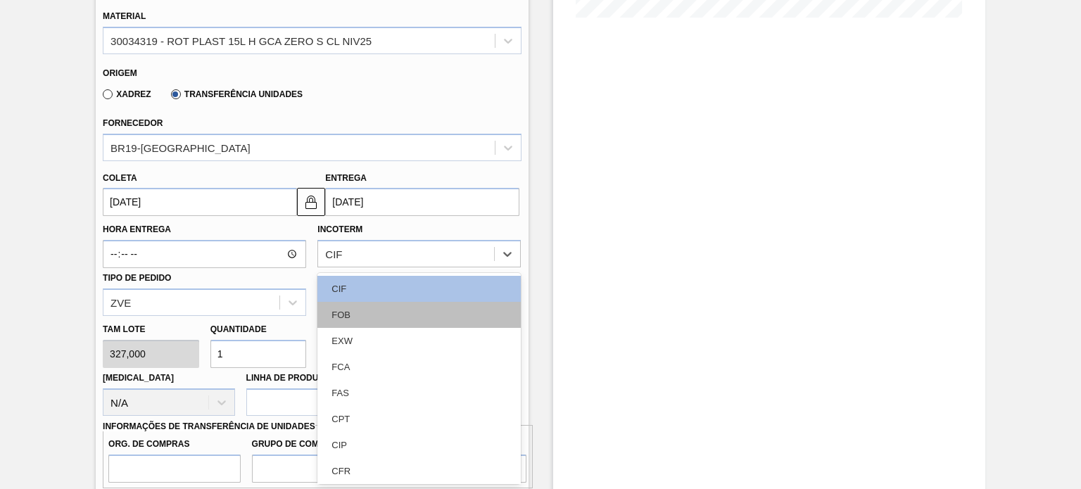
click at [367, 322] on div "FOB" at bounding box center [419, 315] width 203 height 26
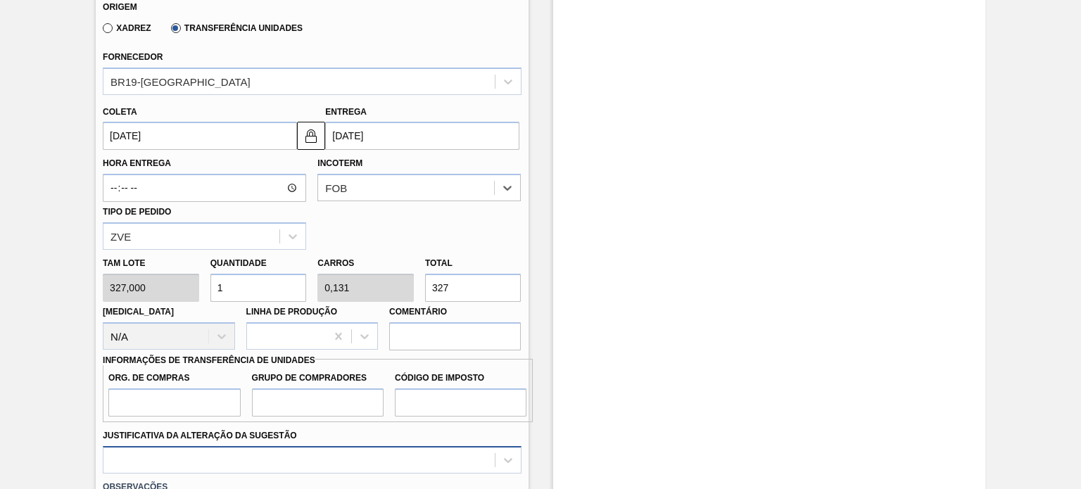
scroll to position [606, 0]
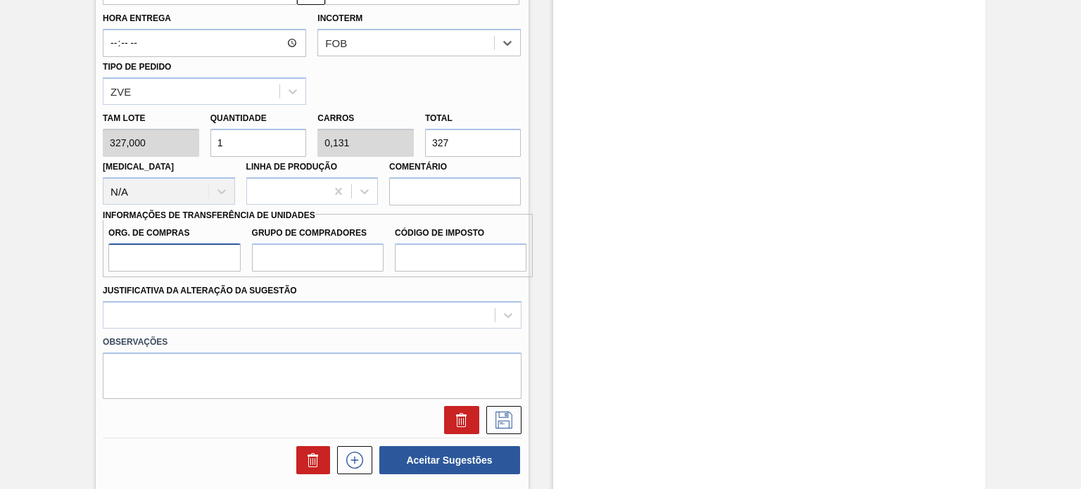
click at [172, 260] on input "Org. de Compras" at bounding box center [174, 258] width 132 height 28
type input "BR00"
click at [290, 270] on input "Grupo de Compradores" at bounding box center [318, 258] width 132 height 28
type input "A01"
drag, startPoint x: 465, startPoint y: 261, endPoint x: 463, endPoint y: 270, distance: 9.3
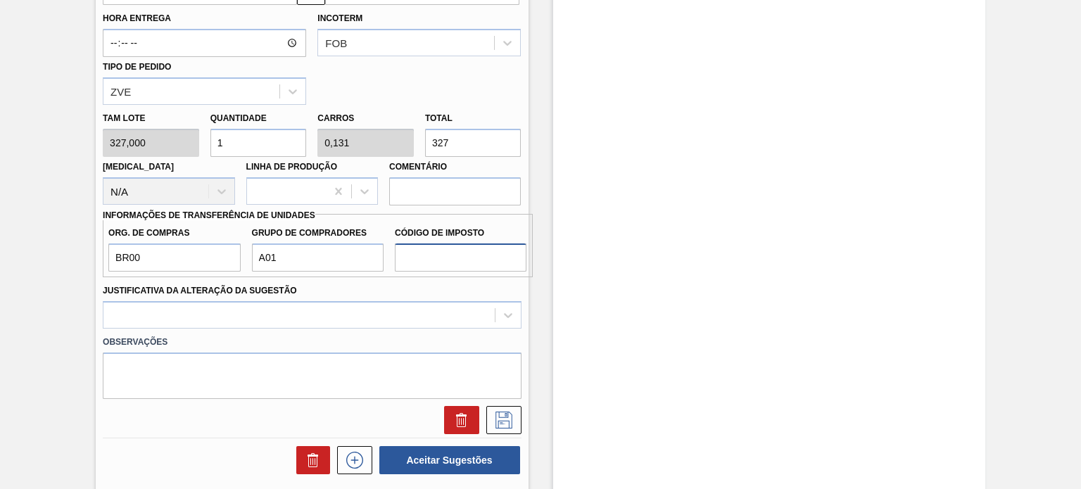
click at [464, 261] on input "Código de Imposto" at bounding box center [461, 258] width 132 height 28
type input "I0"
click at [395, 304] on div at bounding box center [312, 314] width 418 height 27
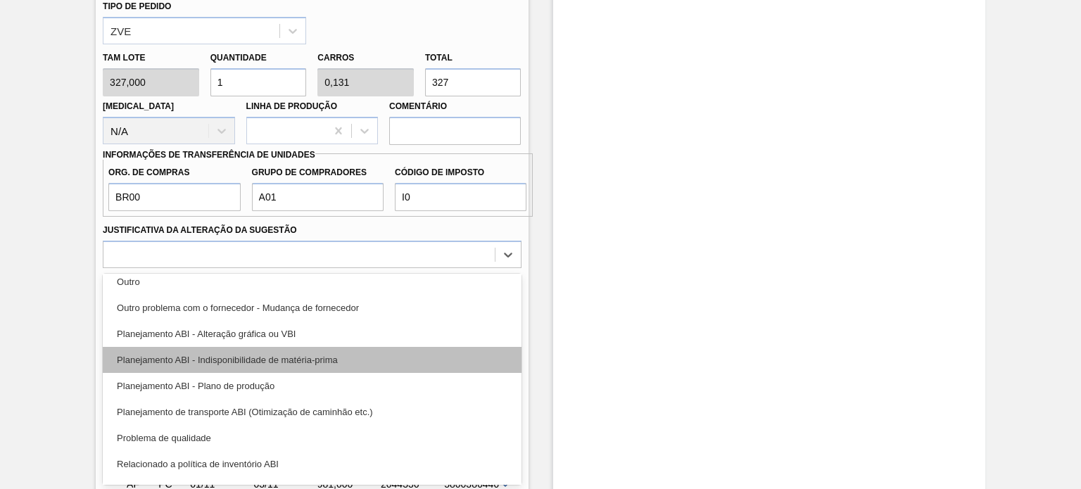
scroll to position [141, 0]
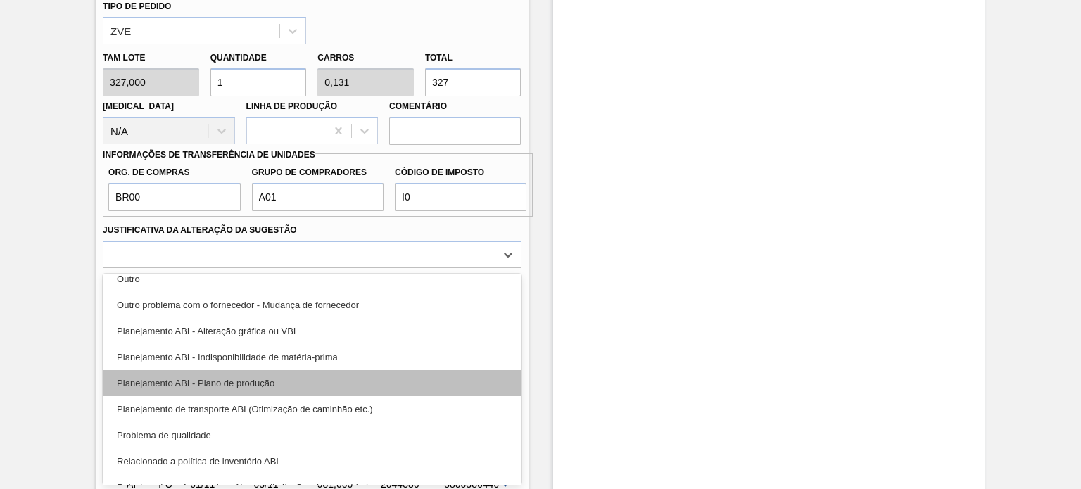
click at [276, 377] on div "Planejamento ABI - Plano de produção" at bounding box center [312, 383] width 418 height 26
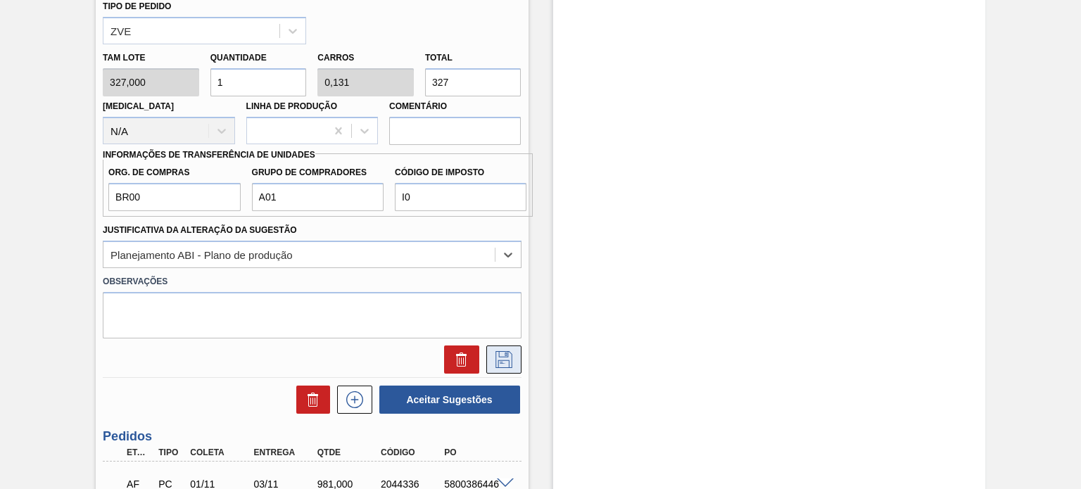
click at [515, 360] on button at bounding box center [504, 360] width 35 height 28
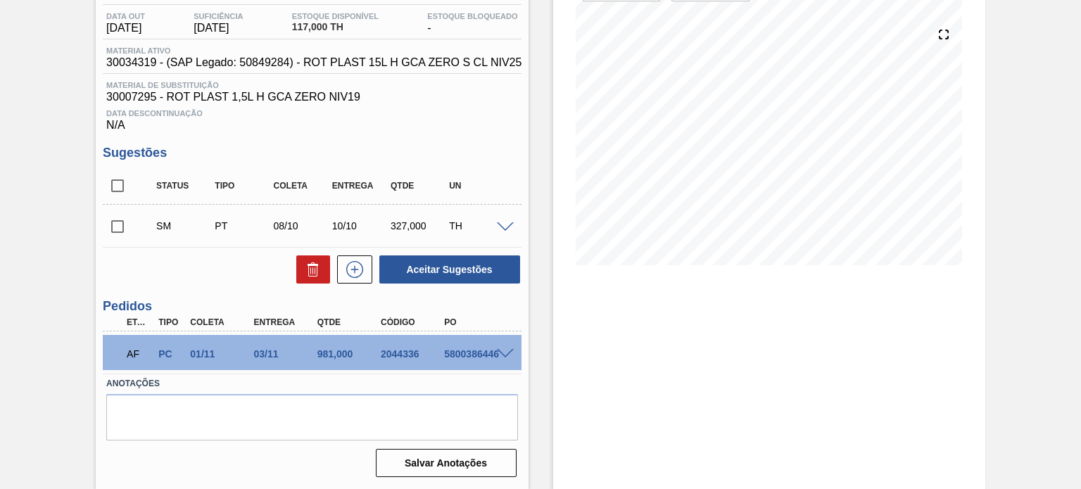
scroll to position [76, 0]
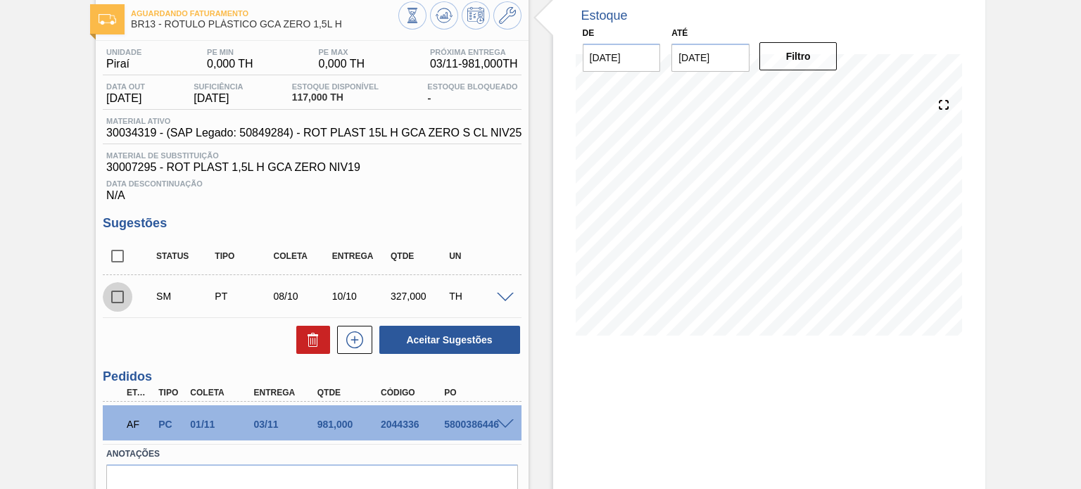
click at [118, 308] on input "checkbox" at bounding box center [118, 297] width 30 height 30
click at [532, 337] on div "Estoque De 08/10/2025 Até 31/01/2026 Filtro" at bounding box center [757, 276] width 457 height 565
click at [499, 340] on button "Aceitar Sugestões" at bounding box center [449, 340] width 141 height 28
checkbox input "false"
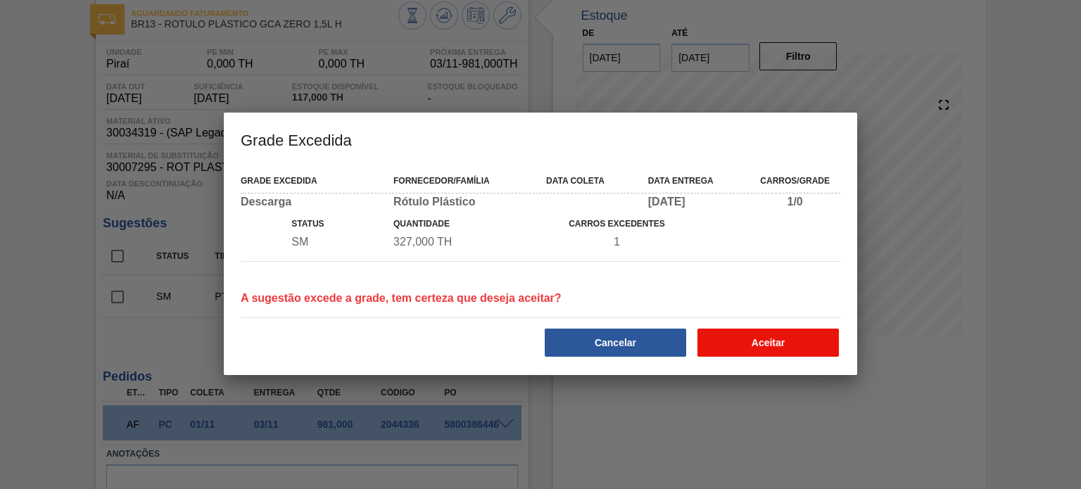
click at [728, 342] on button "Aceitar" at bounding box center [769, 343] width 142 height 28
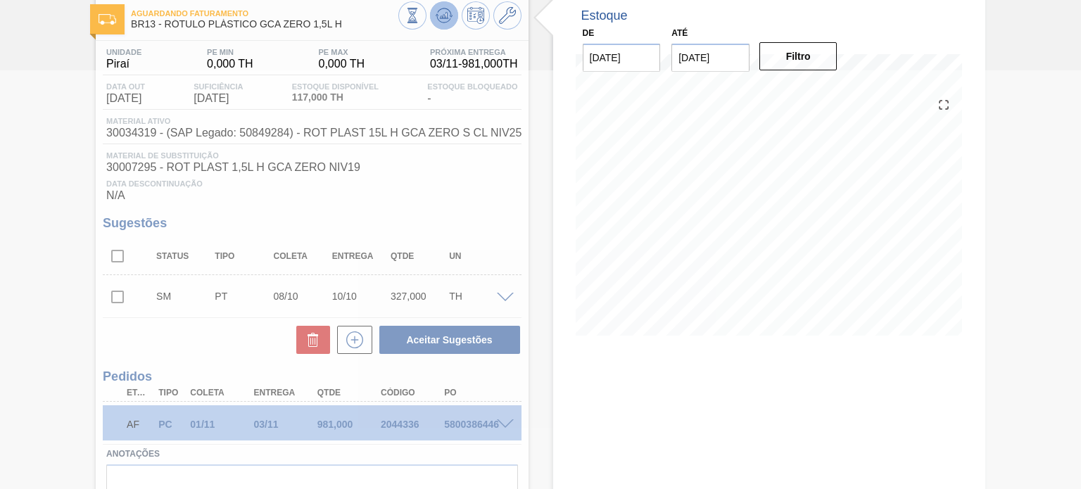
click at [445, 8] on icon at bounding box center [444, 12] width 14 height 8
click at [441, 17] on icon at bounding box center [443, 15] width 9 height 6
click at [442, 21] on icon at bounding box center [444, 15] width 17 height 17
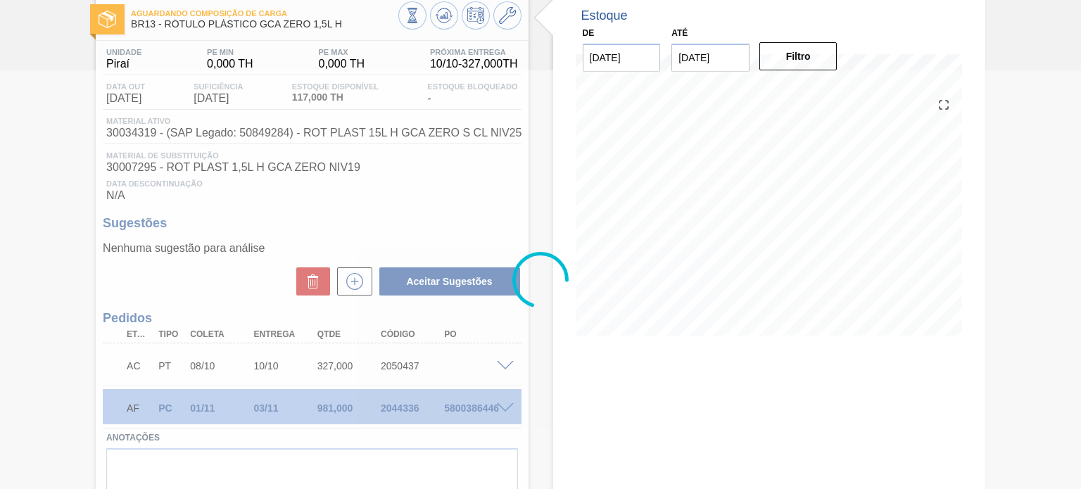
click at [409, 357] on div at bounding box center [540, 279] width 1081 height 419
click at [489, 363] on div at bounding box center [540, 279] width 1081 height 419
click at [505, 364] on div at bounding box center [540, 279] width 1081 height 419
click at [499, 365] on div at bounding box center [540, 279] width 1081 height 419
click at [501, 369] on div at bounding box center [540, 279] width 1081 height 419
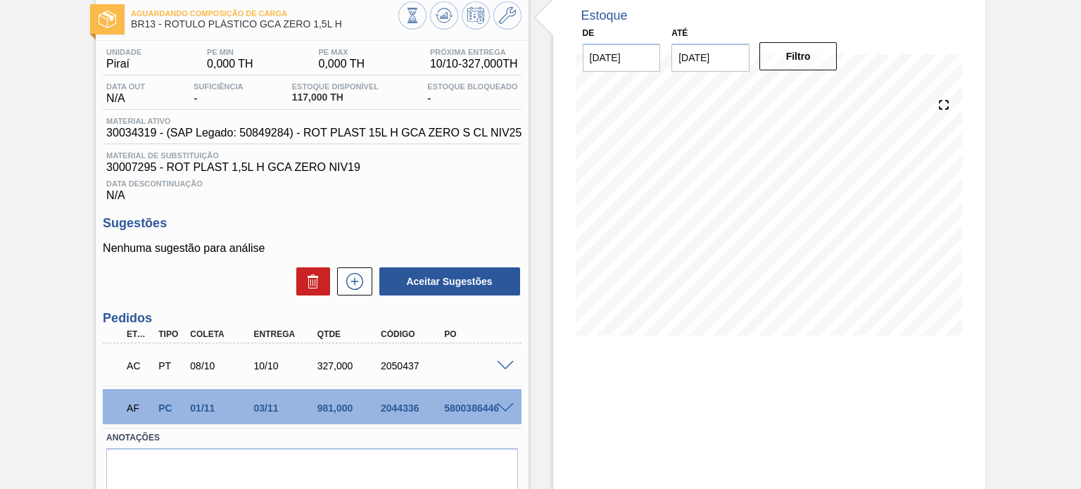
click at [511, 365] on span at bounding box center [505, 366] width 17 height 11
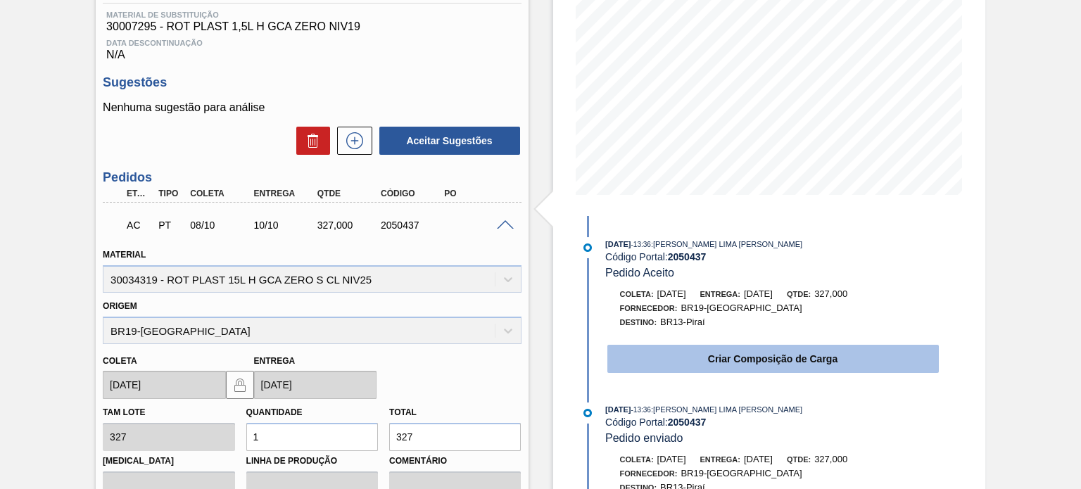
click at [664, 357] on button "Criar Composição de Carga" at bounding box center [774, 359] width 332 height 28
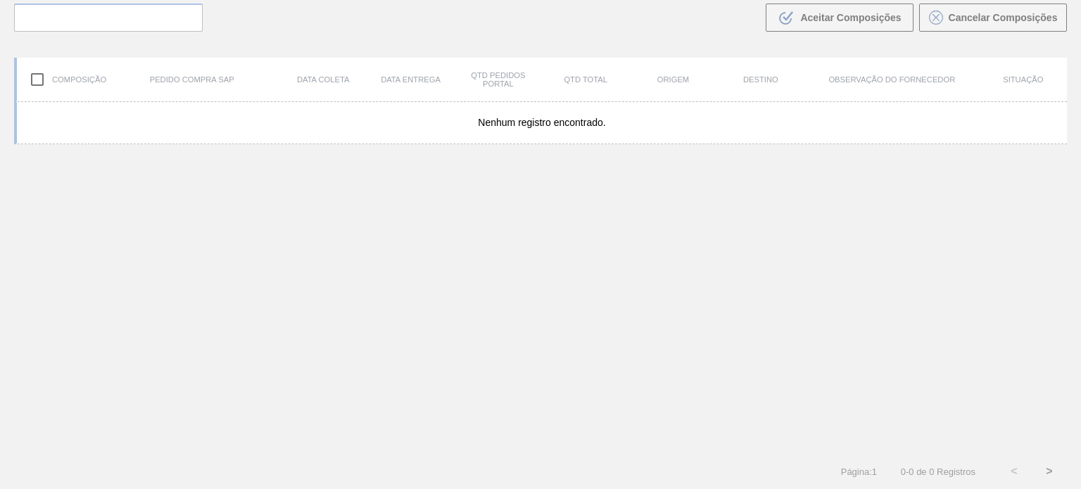
scroll to position [101, 0]
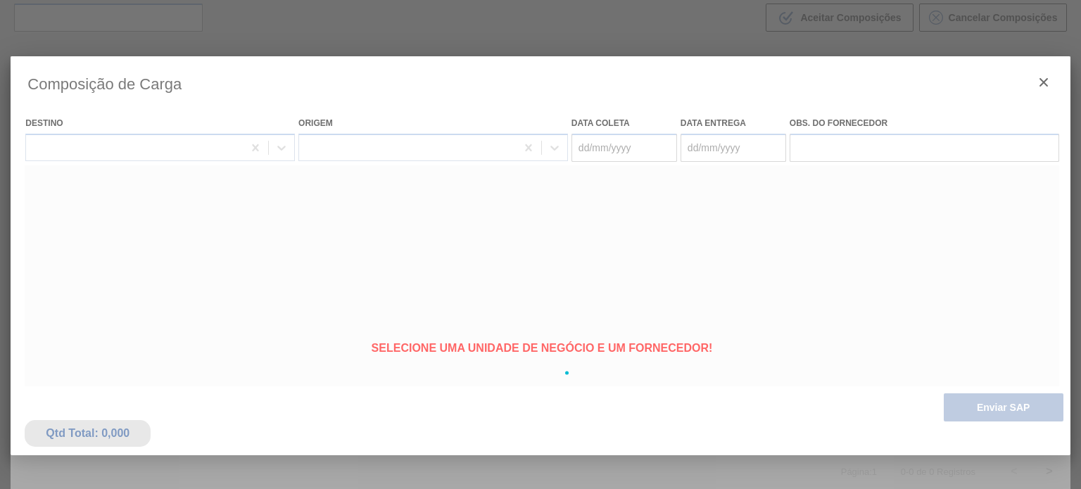
type coleta "[DATE]"
type Entrega "10/10/2025"
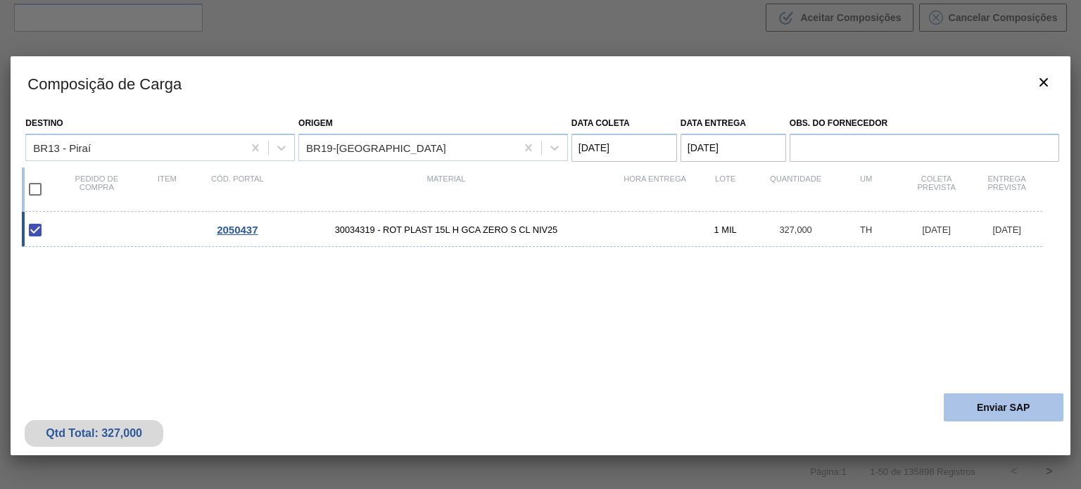
click at [979, 404] on button "Enviar SAP" at bounding box center [1004, 408] width 120 height 28
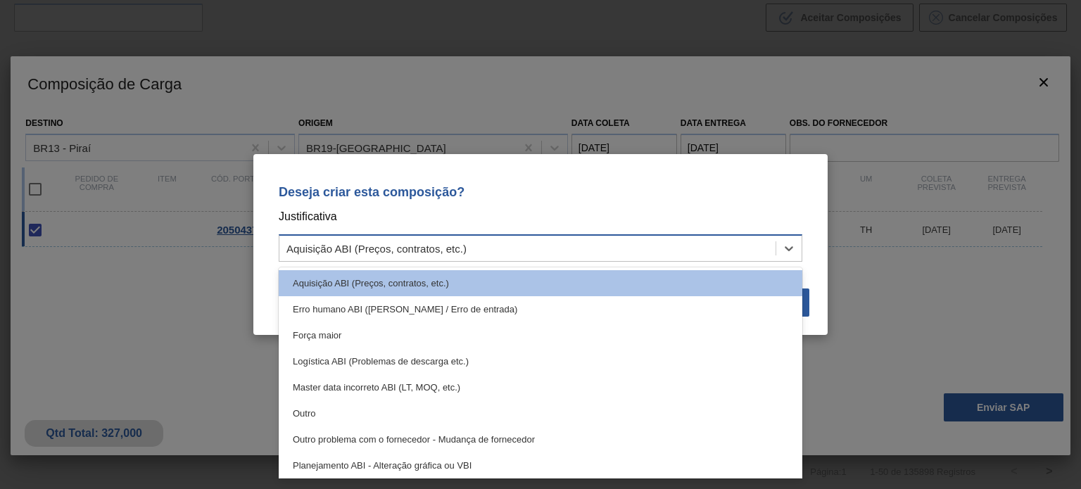
click at [620, 241] on div "Aquisição ABI (Preços, contratos, etc.)" at bounding box center [528, 249] width 496 height 20
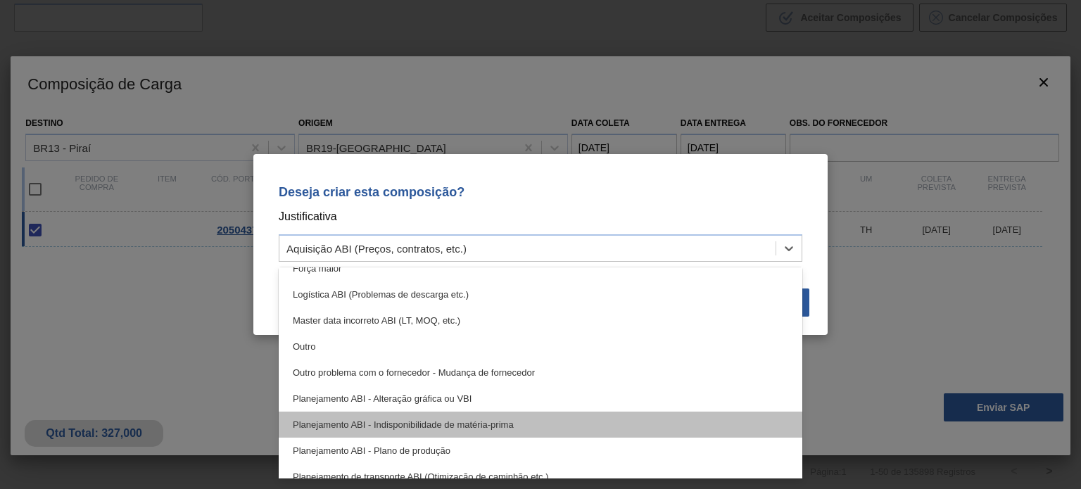
scroll to position [70, 0]
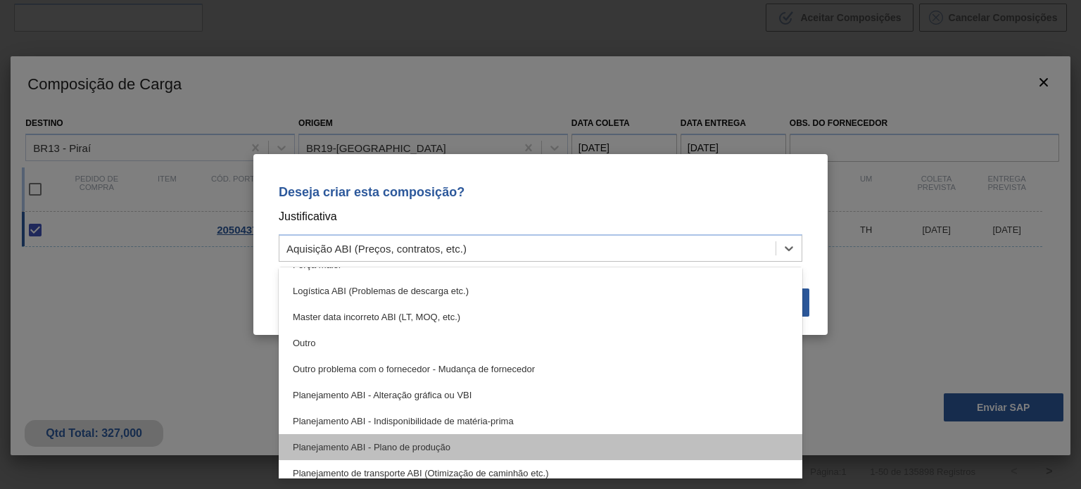
click at [473, 444] on div "Planejamento ABI - Plano de produção" at bounding box center [541, 447] width 524 height 26
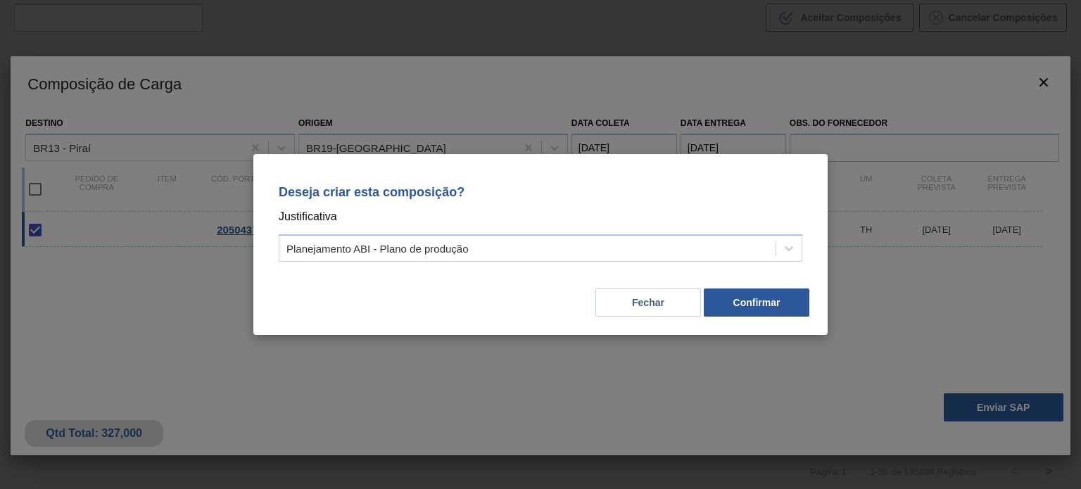
click at [726, 318] on div "Deseja criar esta composição? Justificativa Planejamento ABI - Plano de produçã…" at bounding box center [540, 244] width 575 height 181
click at [730, 309] on button "Confirmar" at bounding box center [757, 303] width 106 height 28
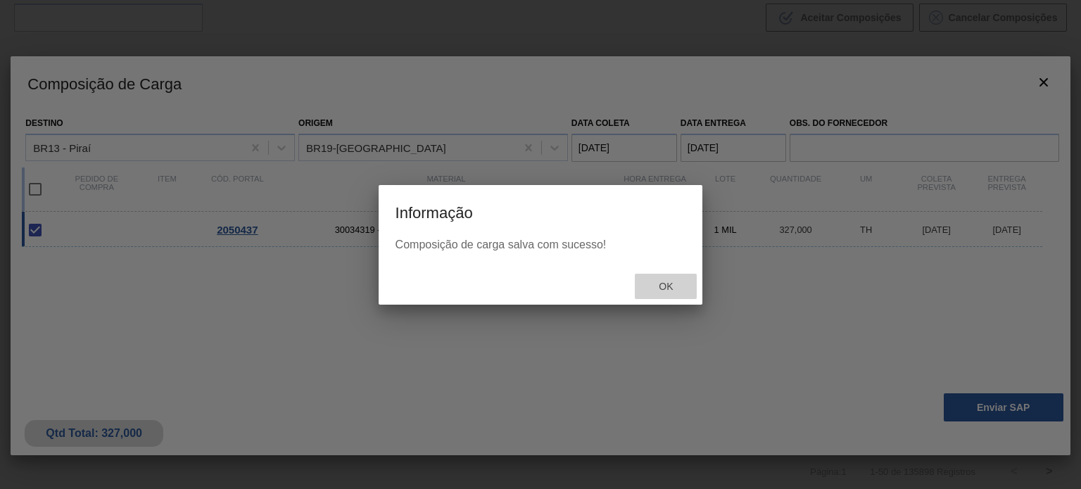
click at [659, 285] on span "Ok" at bounding box center [666, 286] width 37 height 11
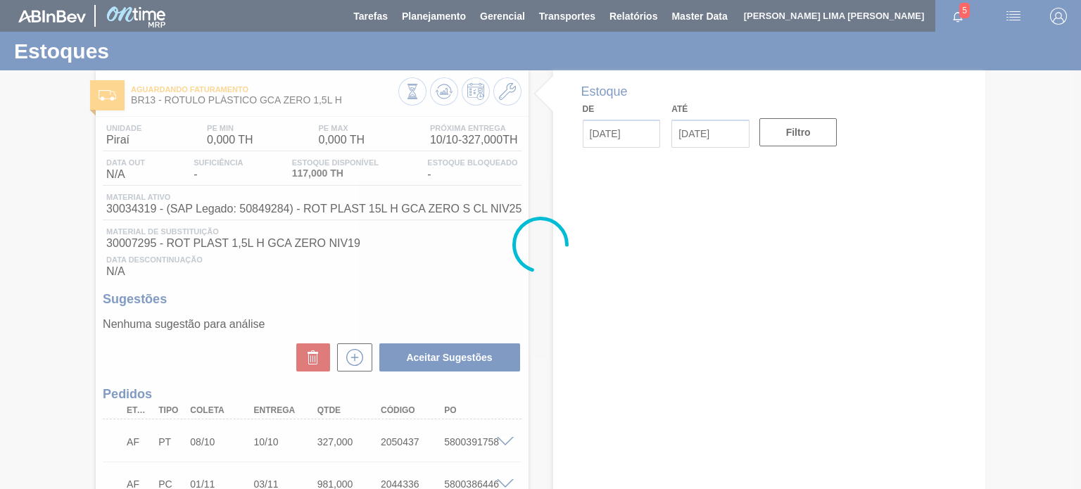
click at [443, 95] on div at bounding box center [540, 244] width 1081 height 489
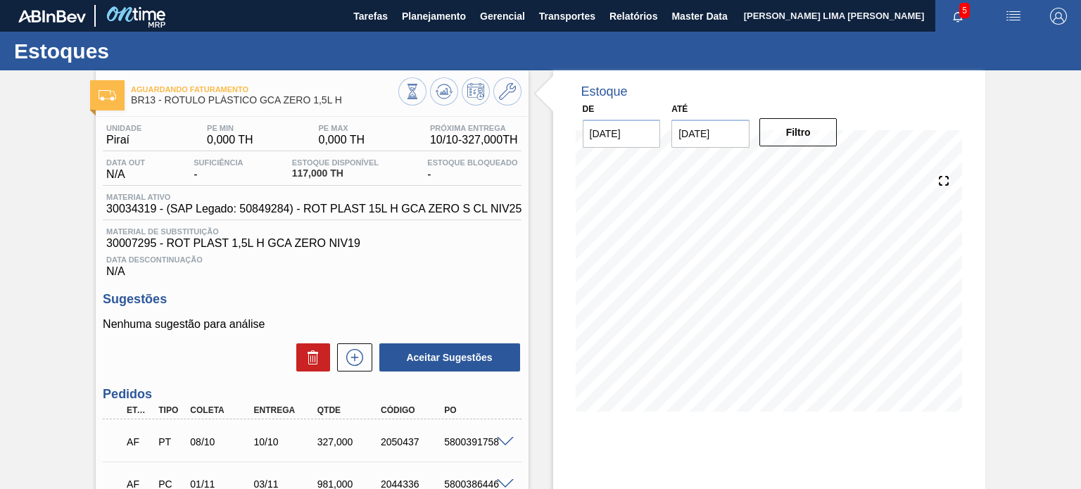
click at [443, 95] on icon at bounding box center [444, 91] width 17 height 17
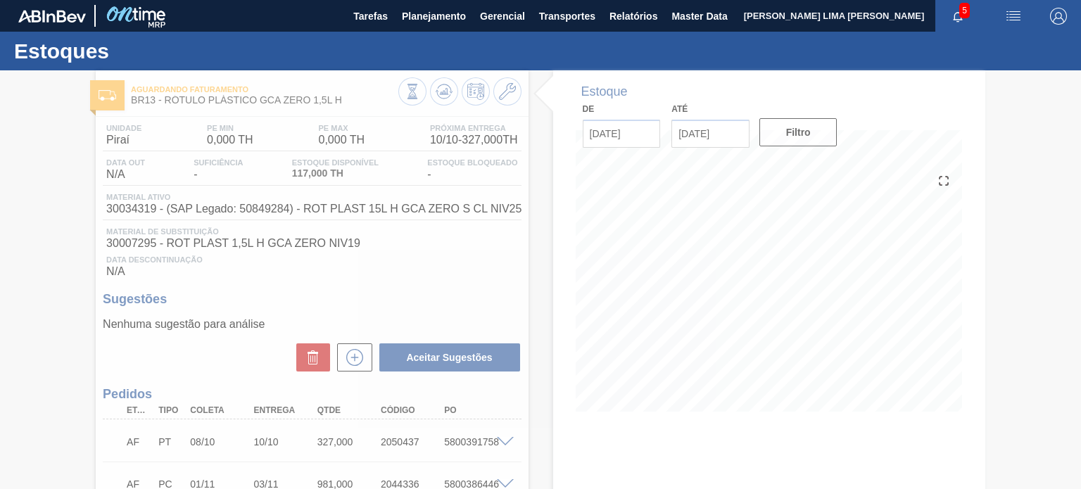
click at [443, 95] on div "Estoques Aguardando Faturamento BR13 - RÓTULO PLÁSTICO GCA ZERO 1,5L H Unidade …" at bounding box center [540, 326] width 1081 height 588
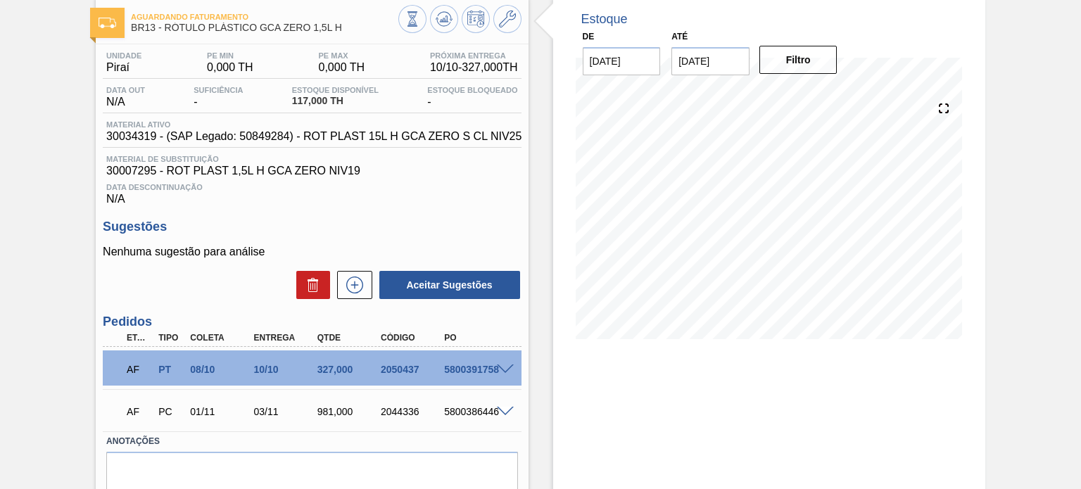
scroll to position [130, 0]
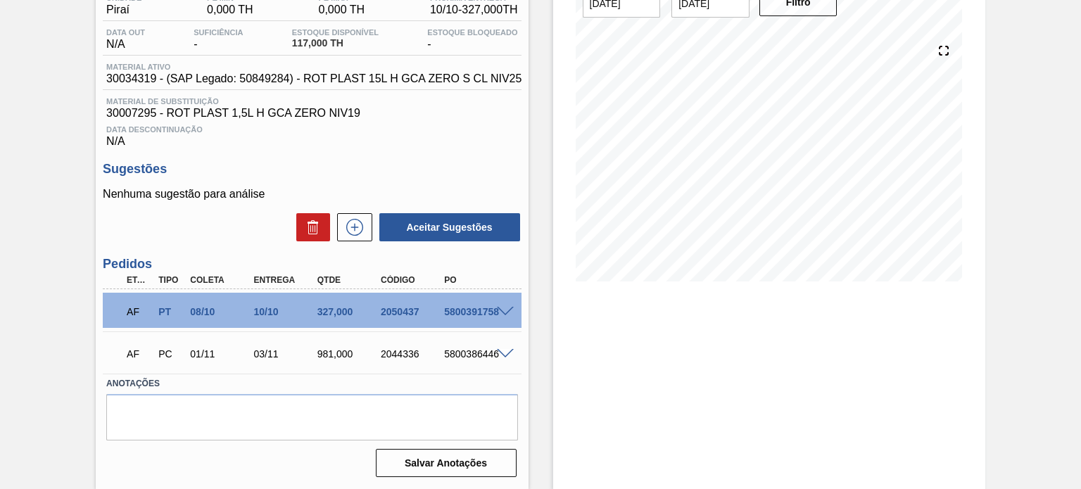
click at [472, 315] on div "5800391758" at bounding box center [476, 311] width 70 height 11
copy div "5800391758"
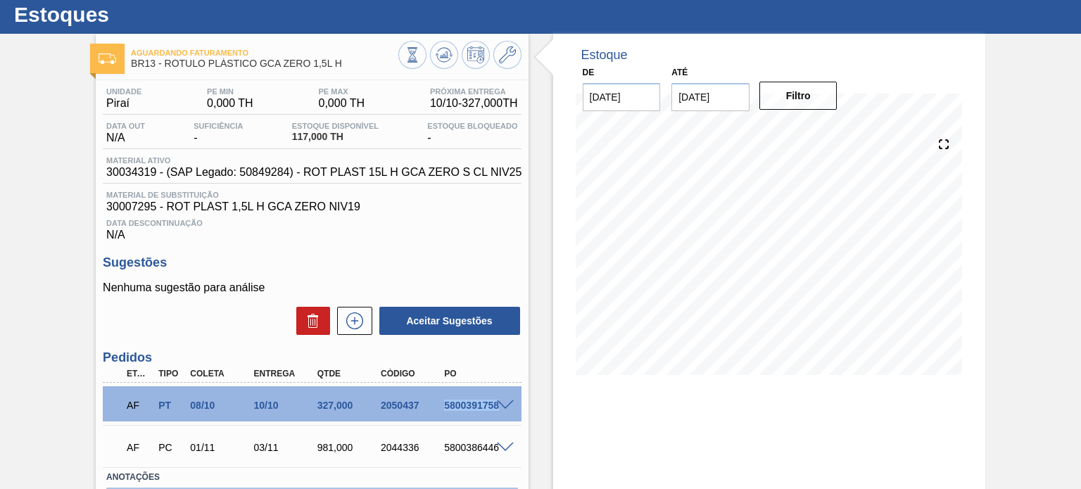
scroll to position [0, 0]
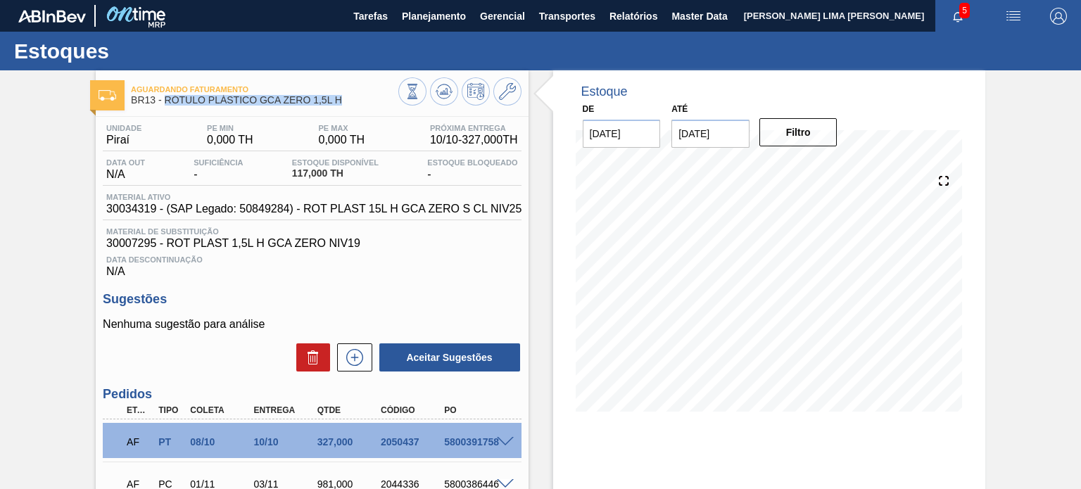
drag, startPoint x: 346, startPoint y: 101, endPoint x: 166, endPoint y: 107, distance: 180.4
click at [164, 107] on div "Aguardando Faturamento BR13 - RÓTULO PLÁSTICO GCA ZERO 1,5L H" at bounding box center [264, 96] width 267 height 32
copy span "RÓTULO PLÁSTICO GCA ZERO 1,5L H"
click at [452, 443] on div "5800391758" at bounding box center [476, 442] width 70 height 11
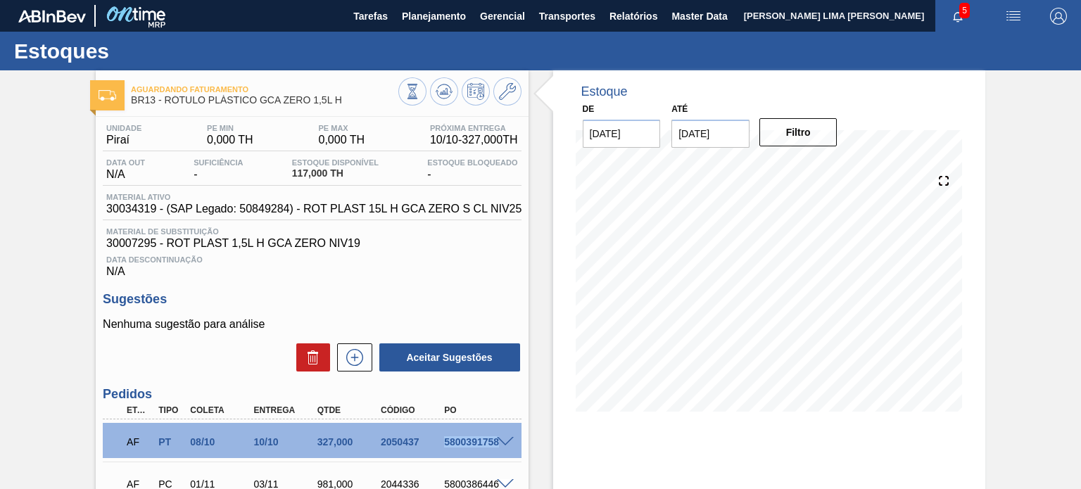
copy div "5800391758"
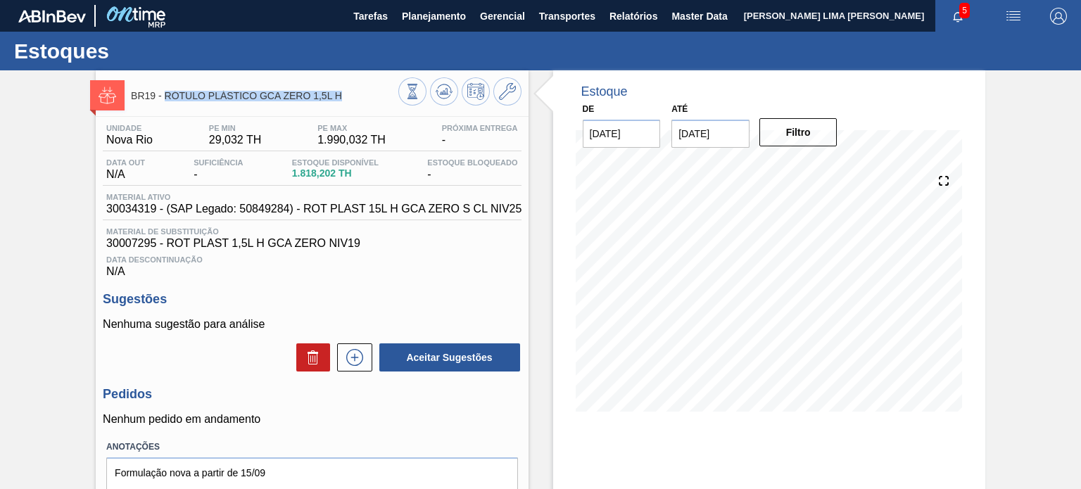
drag, startPoint x: 342, startPoint y: 95, endPoint x: 167, endPoint y: 103, distance: 175.5
click at [167, 103] on div "BR19 - RÓTULO PLÁSTICO GCA ZERO 1,5L H" at bounding box center [264, 96] width 267 height 32
copy span "RÓTULO PLÁSTICO GCA ZERO 1,5L H"
click at [417, 96] on icon at bounding box center [412, 91] width 15 height 15
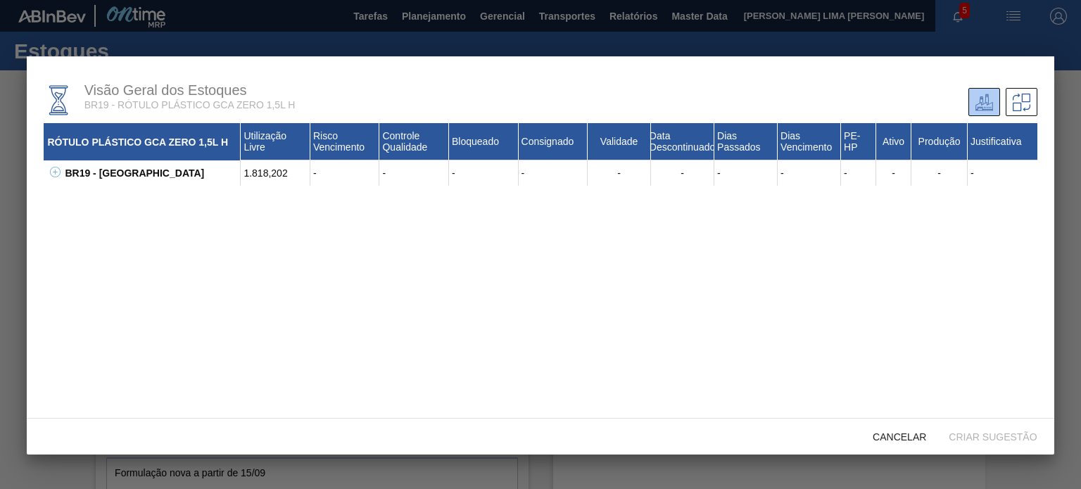
click at [51, 171] on icon at bounding box center [55, 172] width 11 height 11
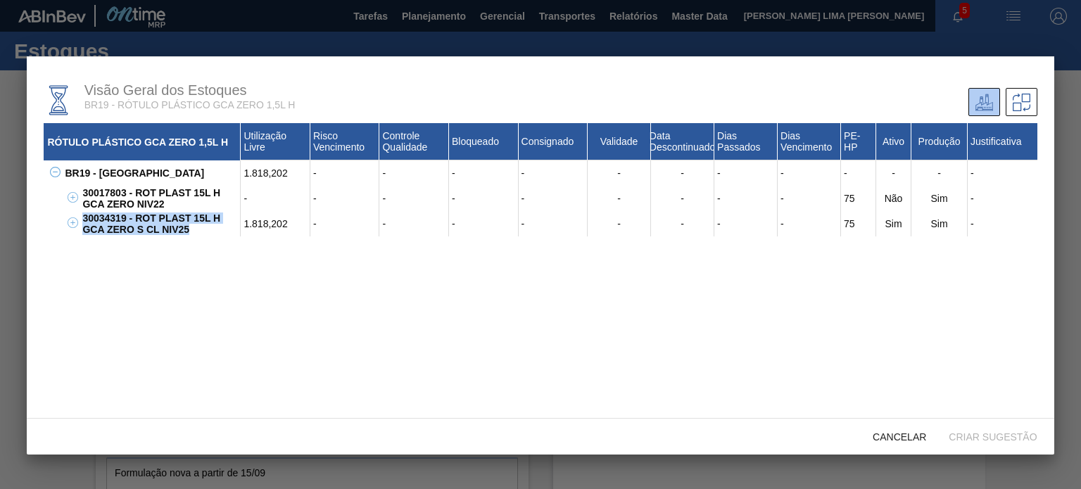
drag, startPoint x: 189, startPoint y: 235, endPoint x: 84, endPoint y: 221, distance: 105.8
click at [84, 221] on div "30034319 - ROT PLAST 15L H GCA ZERO S CL NIV25" at bounding box center [160, 223] width 162 height 25
copy div "30034319 - ROT PLAST 15L H GCA ZERO S CL NIV25"
click at [929, 433] on span "Cancelar" at bounding box center [900, 437] width 76 height 11
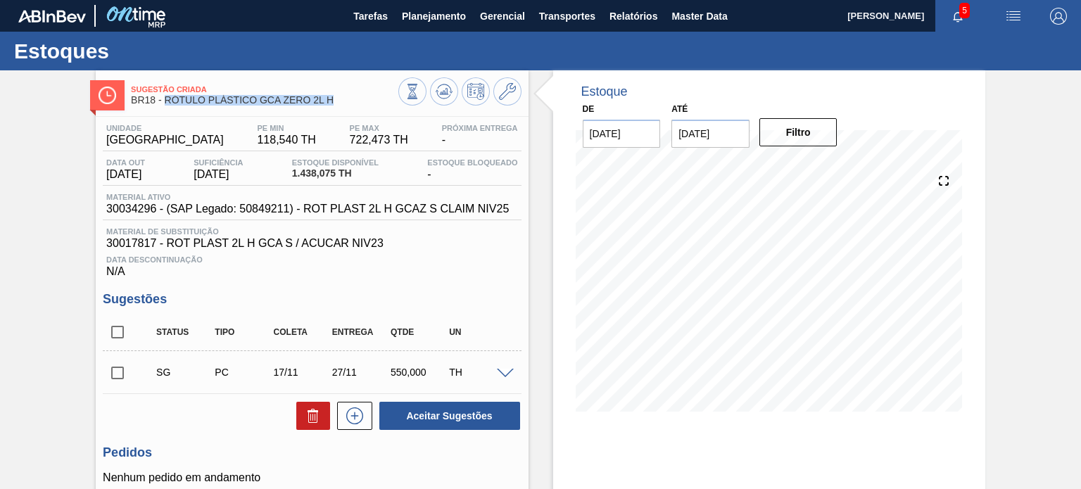
drag, startPoint x: 339, startPoint y: 101, endPoint x: 166, endPoint y: 109, distance: 172.7
click at [166, 109] on div "Sugestão Criada BR18 - RÓTULO PLÁSTICO GCA ZERO 2L H" at bounding box center [264, 96] width 267 height 32
copy span "RÓTULO PLÁSTICO GCA ZERO 2L H"
click at [437, 30] on button "Planejamento" at bounding box center [434, 16] width 78 height 32
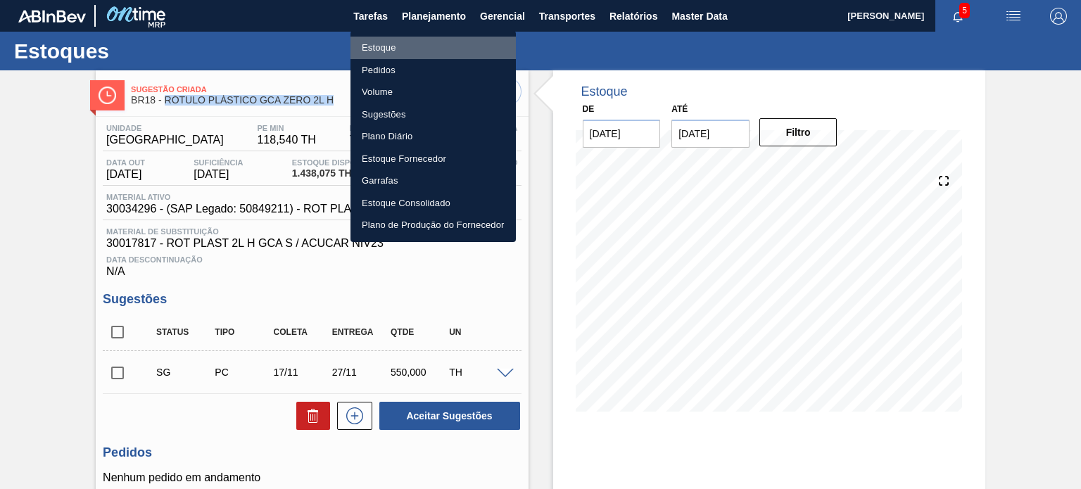
click at [425, 55] on li "Estoque" at bounding box center [433, 48] width 165 height 23
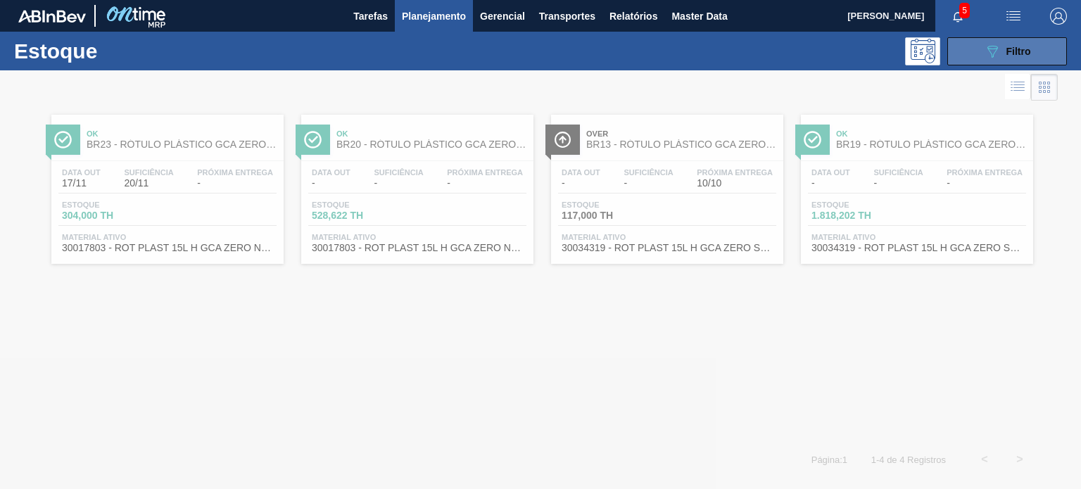
click at [989, 59] on button "089F7B8B-B2A5-4AFE-B5C0-19BA573D28AC Filtro" at bounding box center [1008, 51] width 120 height 28
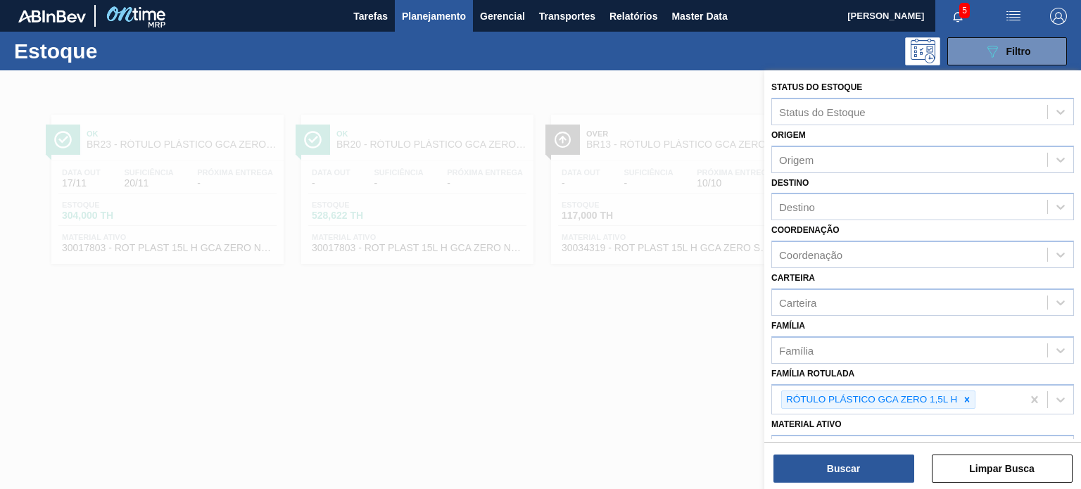
click at [970, 396] on icon at bounding box center [967, 400] width 10 height 10
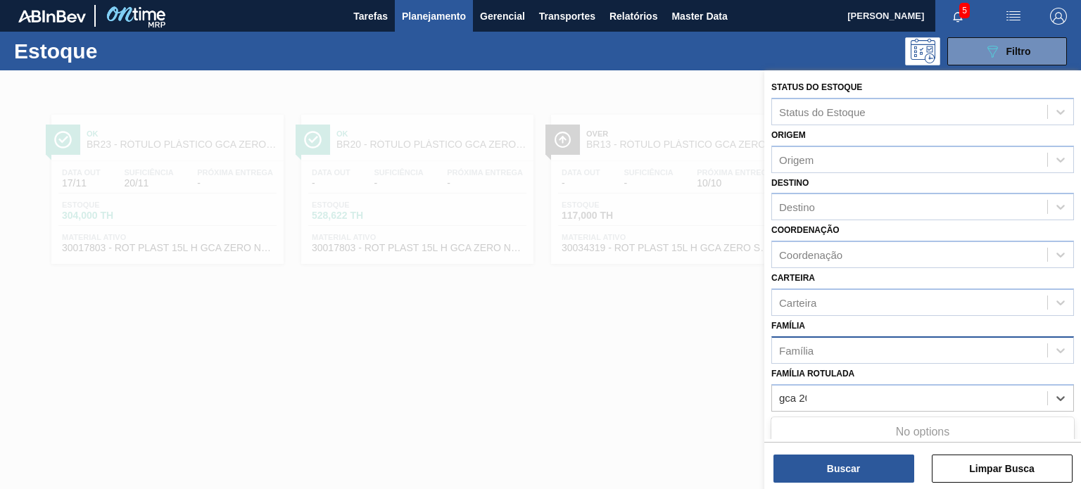
type Rotulada "gca 200"
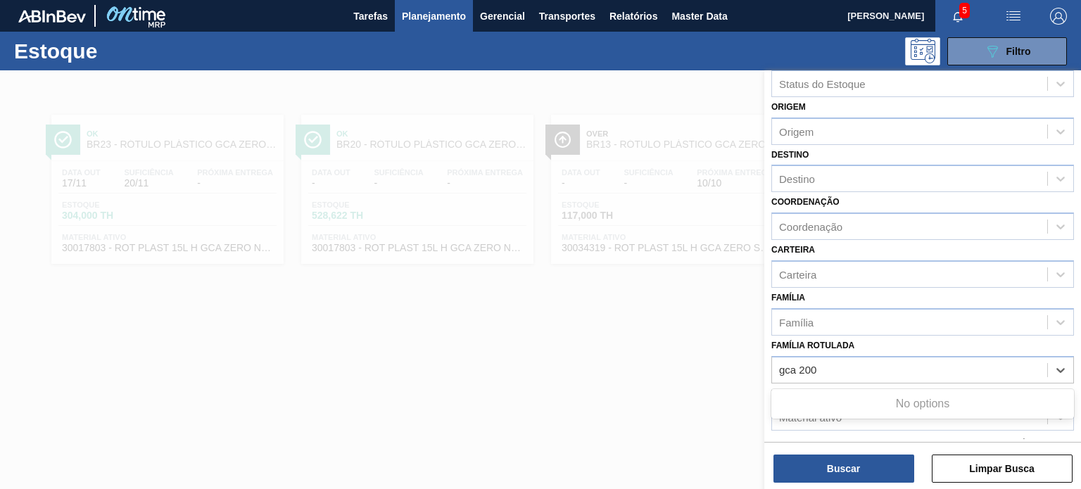
scroll to position [70, 0]
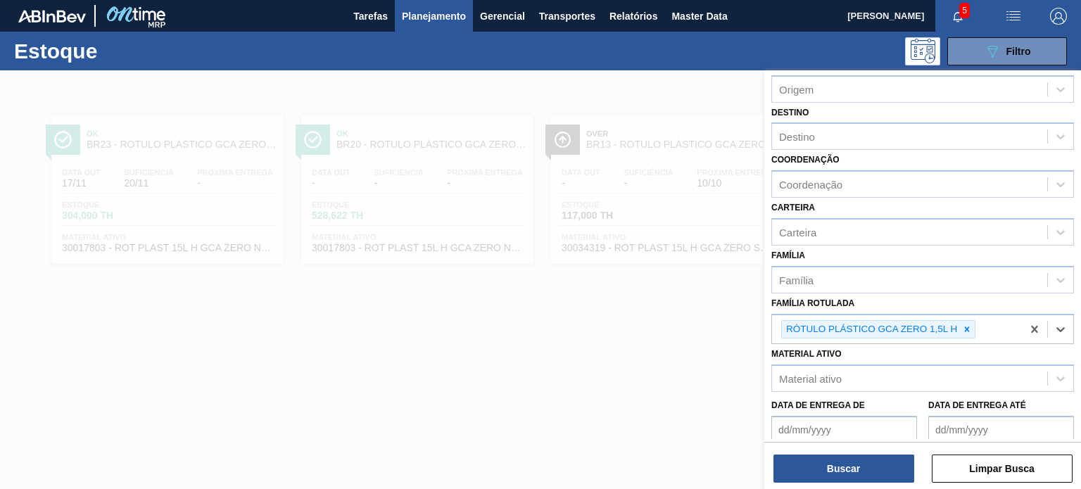
click at [765, 327] on div "Status do Estoque Status do Estoque Origem Origem Destino Destino Coordenação C…" at bounding box center [923, 314] width 317 height 489
click at [965, 327] on icon at bounding box center [967, 329] width 5 height 5
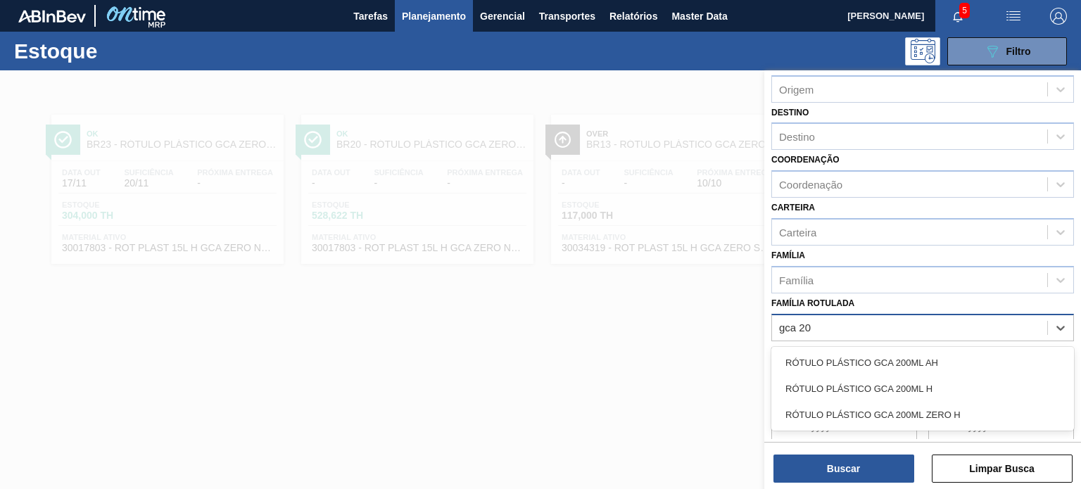
type Rotulada "gca 200"
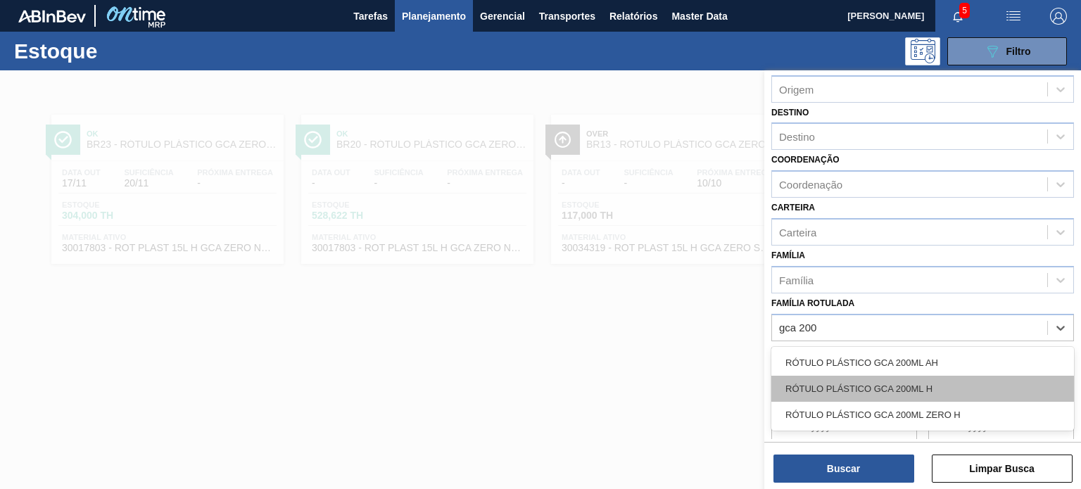
click at [909, 379] on div "RÓTULO PLÁSTICO GCA 200ML H" at bounding box center [923, 389] width 303 height 26
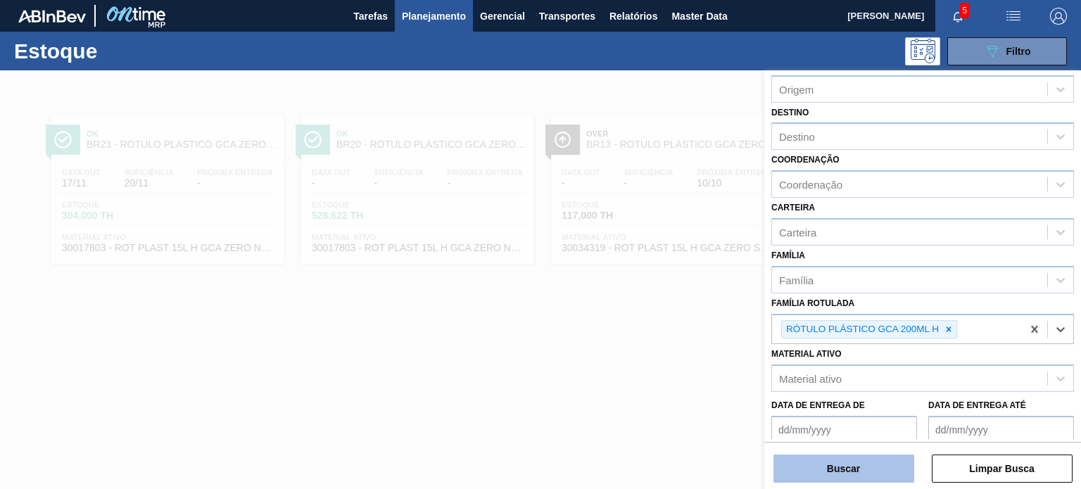
click at [882, 472] on button "Buscar" at bounding box center [844, 469] width 141 height 28
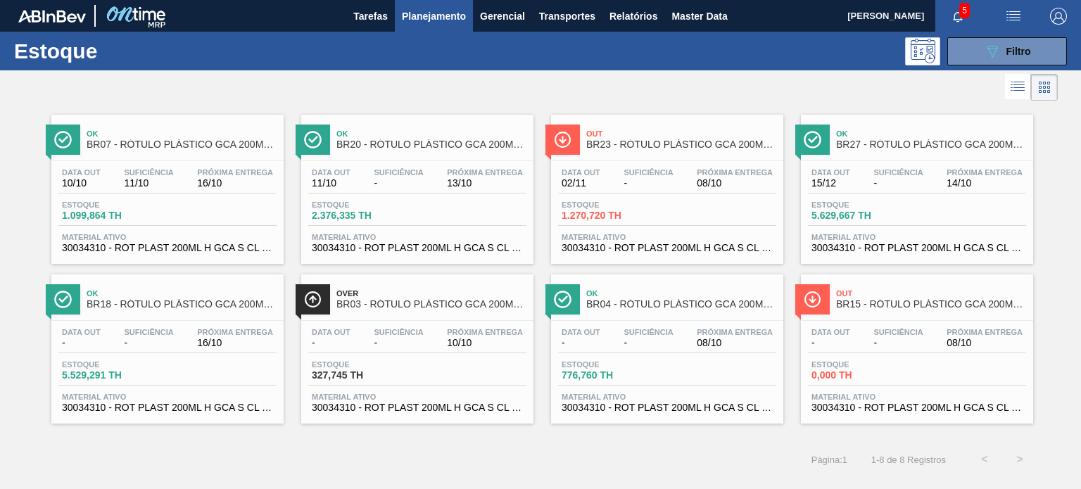
drag, startPoint x: 755, startPoint y: 171, endPoint x: 672, endPoint y: 99, distance: 109.8
click at [672, 99] on div at bounding box center [529, 87] width 1058 height 34
click at [1000, 67] on div "Estoque 089F7B8B-B2A5-4AFE-B5C0-19BA573D28AC Filtro" at bounding box center [540, 51] width 1081 height 39
click at [996, 58] on icon "089F7B8B-B2A5-4AFE-B5C0-19BA573D28AC" at bounding box center [992, 51] width 17 height 17
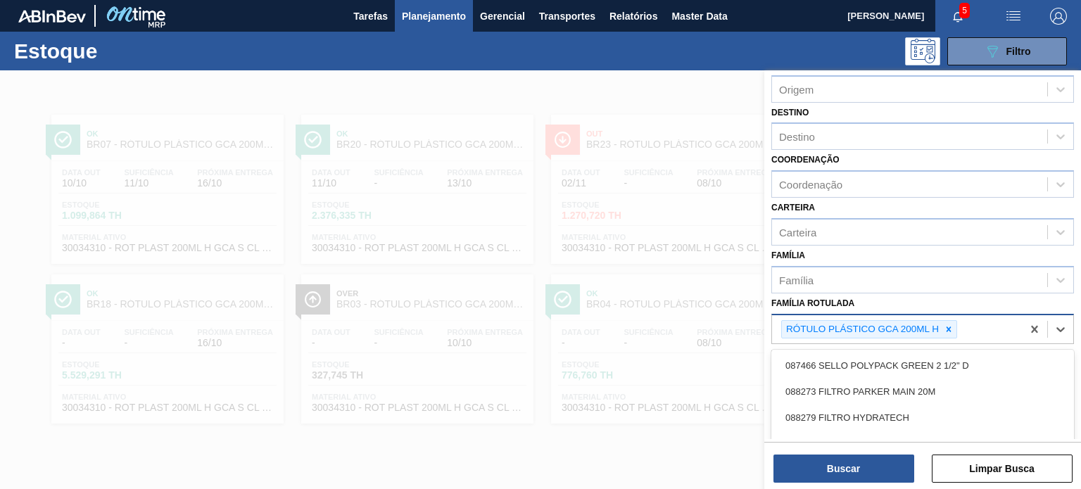
click at [947, 336] on div "RÓTULO PLÁSTICO GCA 200ML H" at bounding box center [897, 329] width 250 height 29
click at [953, 329] on icon at bounding box center [949, 330] width 10 height 10
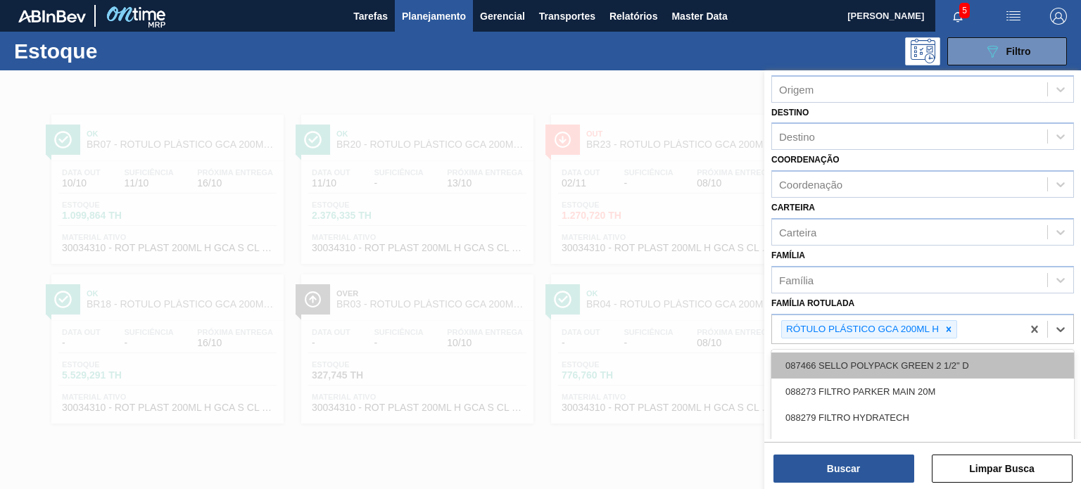
paste Rotulada "RÓTULO PLÁSTICO PC 2L H"
type Rotulada "RÓTULO PLÁSTICO PC 2L H"
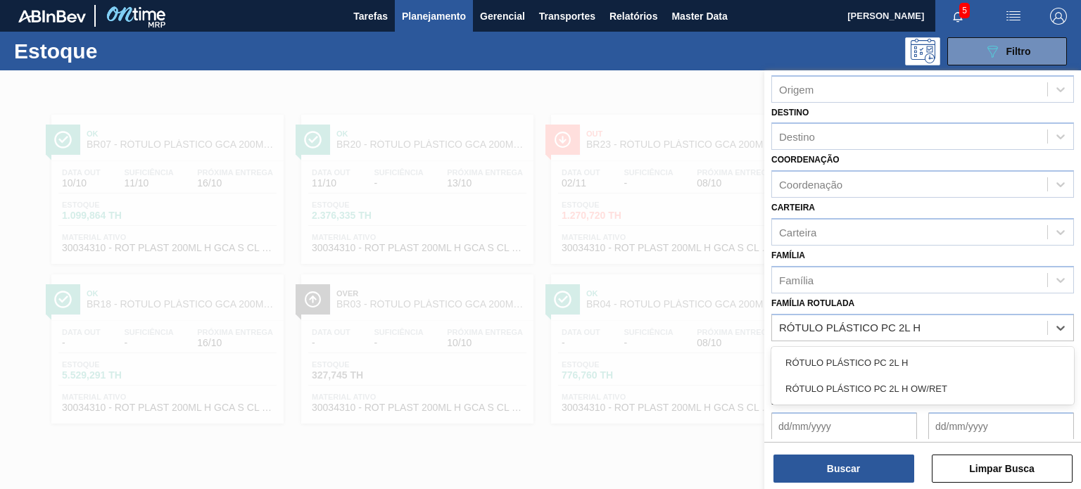
click at [925, 367] on div "RÓTULO PLÁSTICO PC 2L H" at bounding box center [923, 363] width 303 height 26
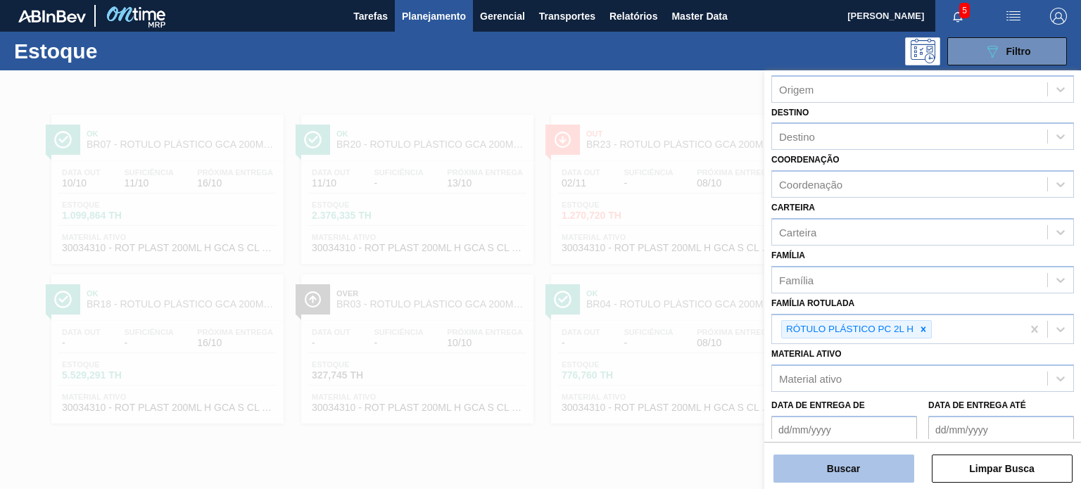
click at [889, 461] on button "Buscar" at bounding box center [844, 469] width 141 height 28
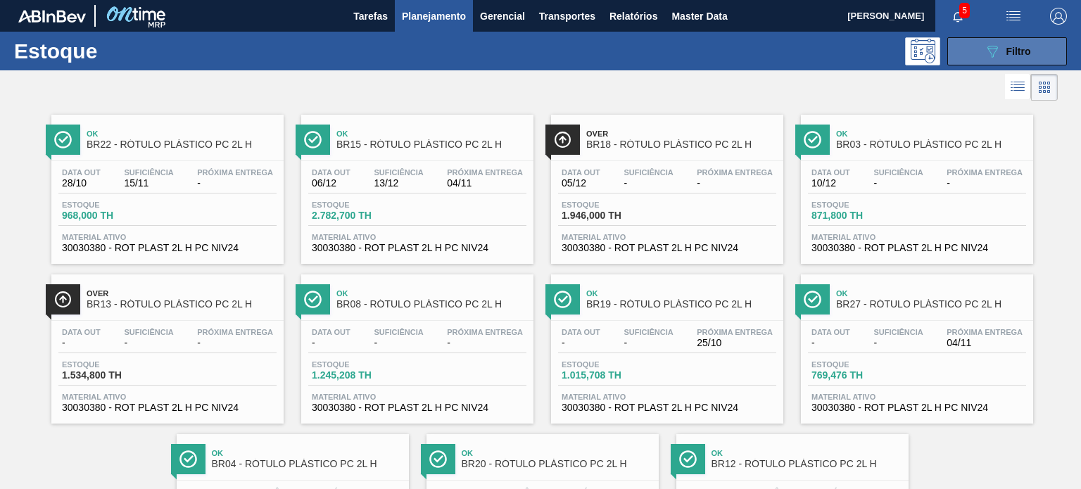
click at [1022, 44] on div "089F7B8B-B2A5-4AFE-B5C0-19BA573D28AC Filtro" at bounding box center [1007, 51] width 47 height 17
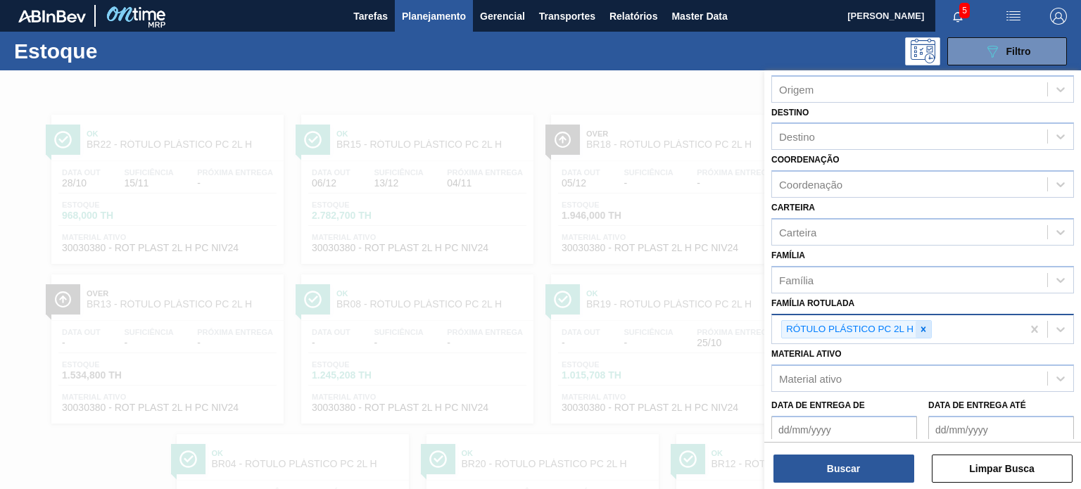
click at [920, 325] on icon at bounding box center [924, 330] width 10 height 10
paste Rotulada "RÓTULO PLÁSTICO PC TWIST 2L H"
type Rotulada "RÓTULO PLÁSTICO PC TWIST 2L H"
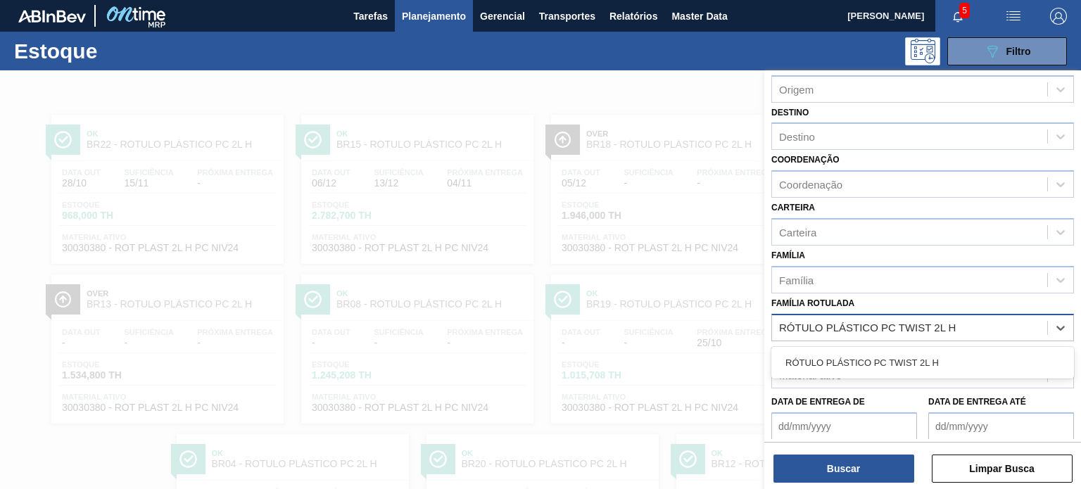
click at [890, 351] on div "RÓTULO PLÁSTICO PC TWIST 2L H" at bounding box center [923, 363] width 303 height 26
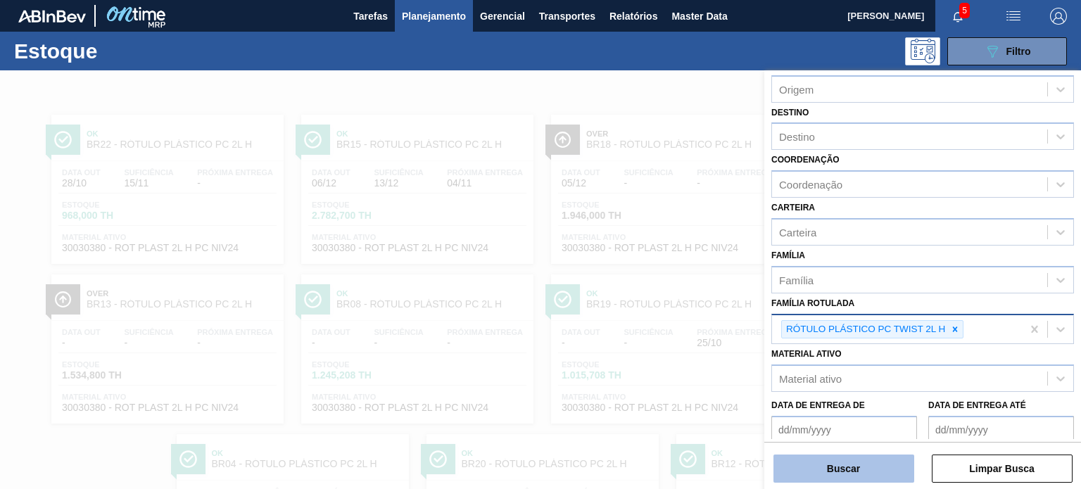
click at [876, 464] on button "Buscar" at bounding box center [844, 469] width 141 height 28
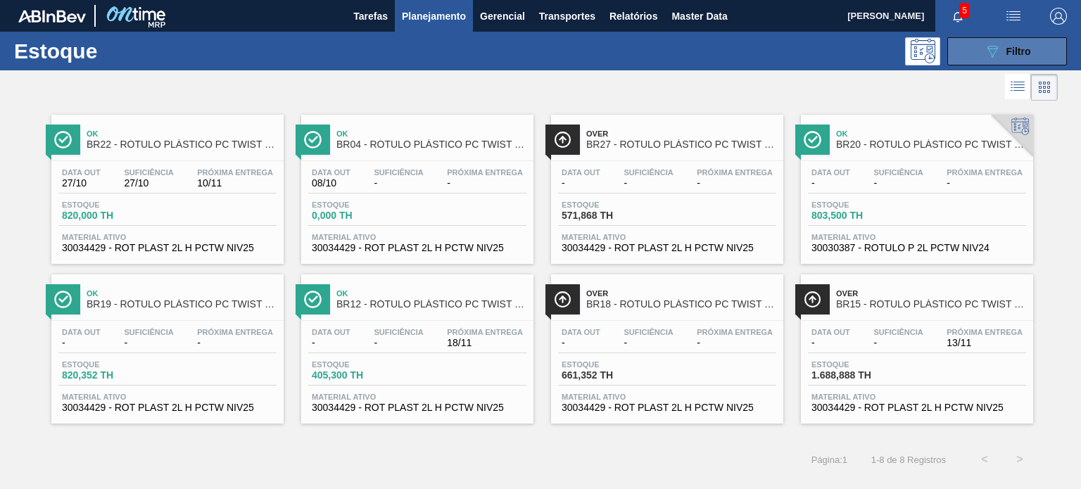
click at [981, 54] on button "089F7B8B-B2A5-4AFE-B5C0-19BA573D28AC Filtro" at bounding box center [1008, 51] width 120 height 28
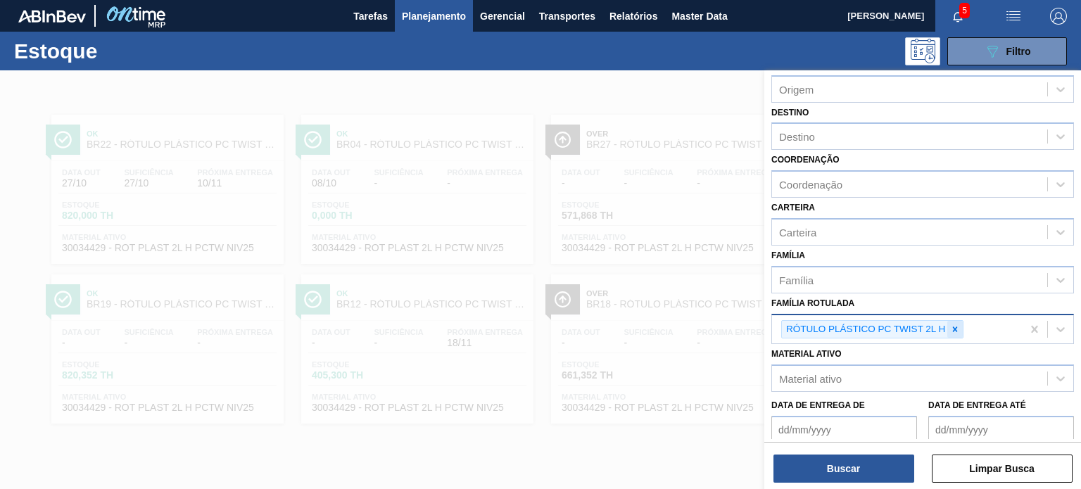
click at [959, 326] on icon at bounding box center [956, 330] width 10 height 10
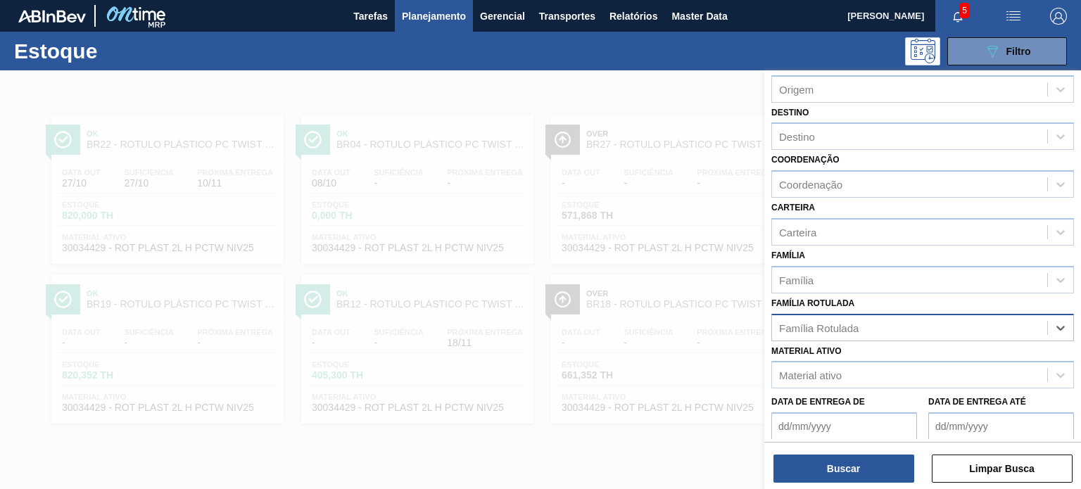
paste Rotulada "RÓTULO PLÁSTICO GATORADE MORANGO 500ML AH"
type Rotulada "RÓTULO PLÁSTICO GATORADE MORANGO 500ML AH"
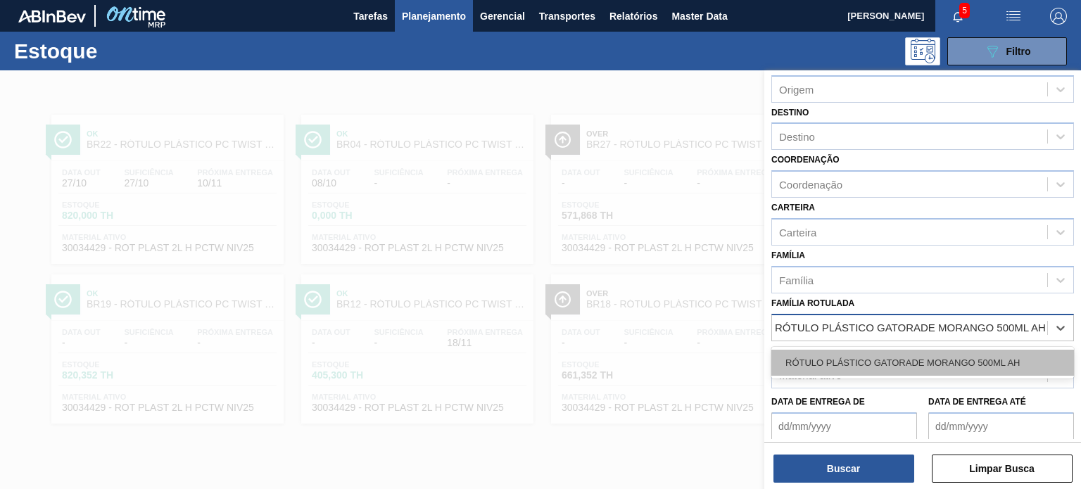
click at [929, 363] on div "RÓTULO PLÁSTICO GATORADE MORANGO 500ML AH" at bounding box center [923, 363] width 303 height 26
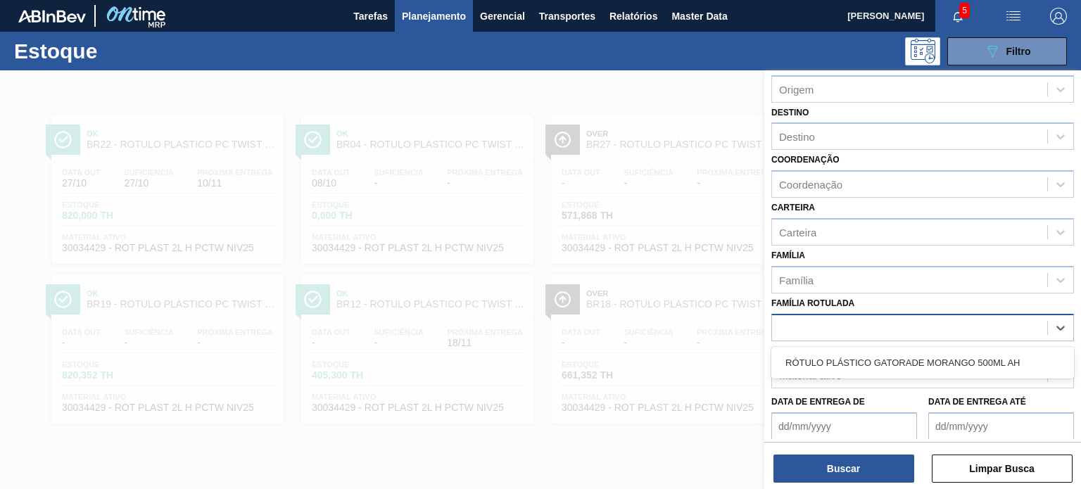
scroll to position [0, 0]
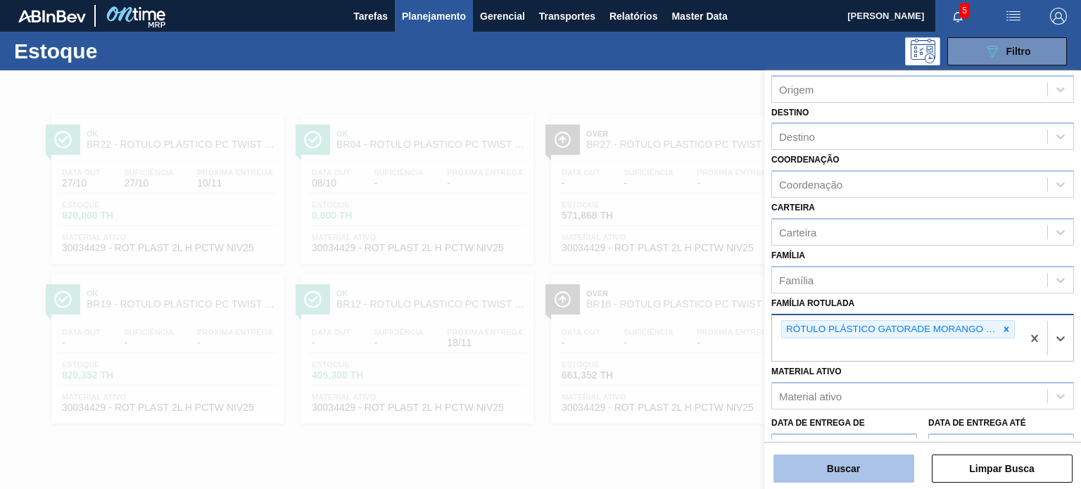
click at [888, 458] on button "Buscar" at bounding box center [844, 469] width 141 height 28
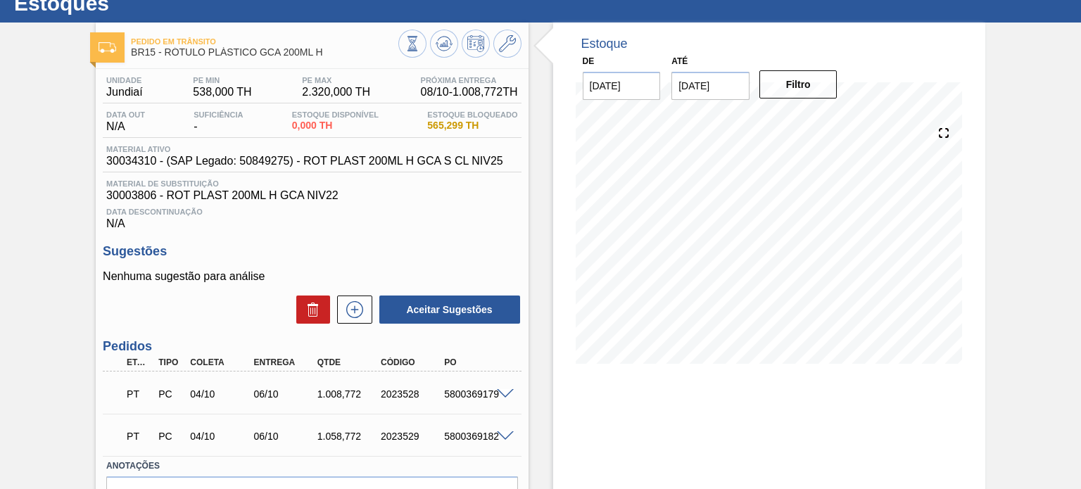
scroll to position [130, 0]
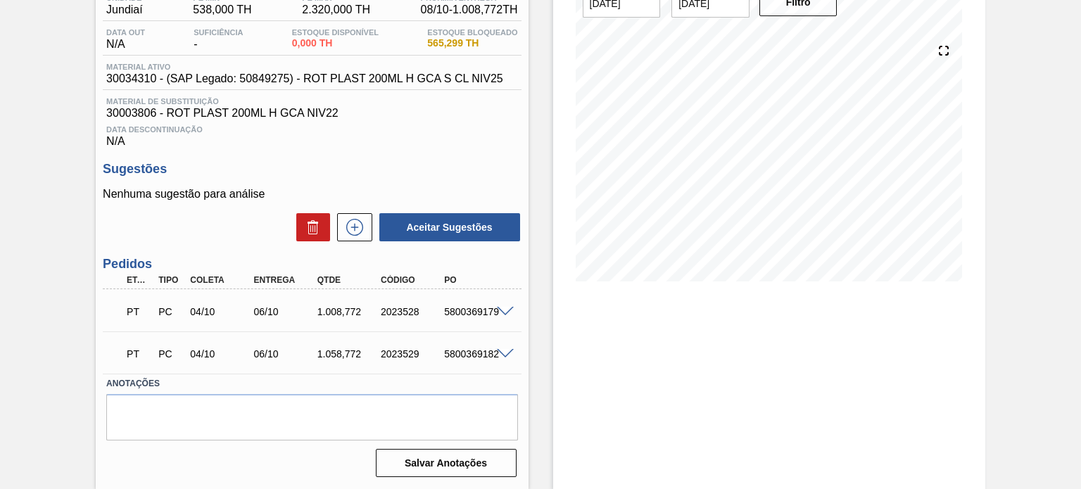
click at [494, 320] on div "PT PC 04/10 06/10 1.008,[PHONE_NUMBER] 5800369179" at bounding box center [308, 310] width 381 height 28
click at [498, 315] on span at bounding box center [505, 312] width 17 height 11
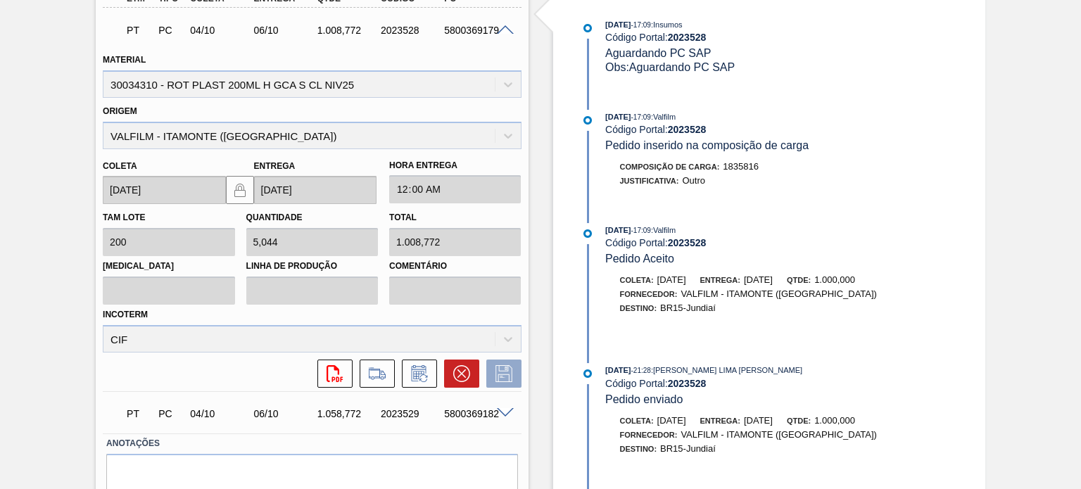
scroll to position [470, 0]
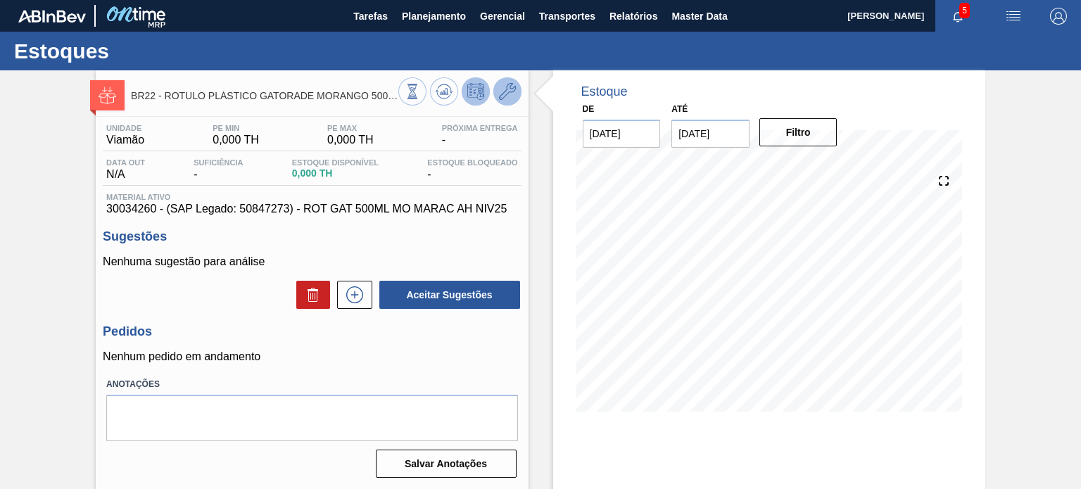
click at [499, 92] on icon at bounding box center [507, 91] width 17 height 17
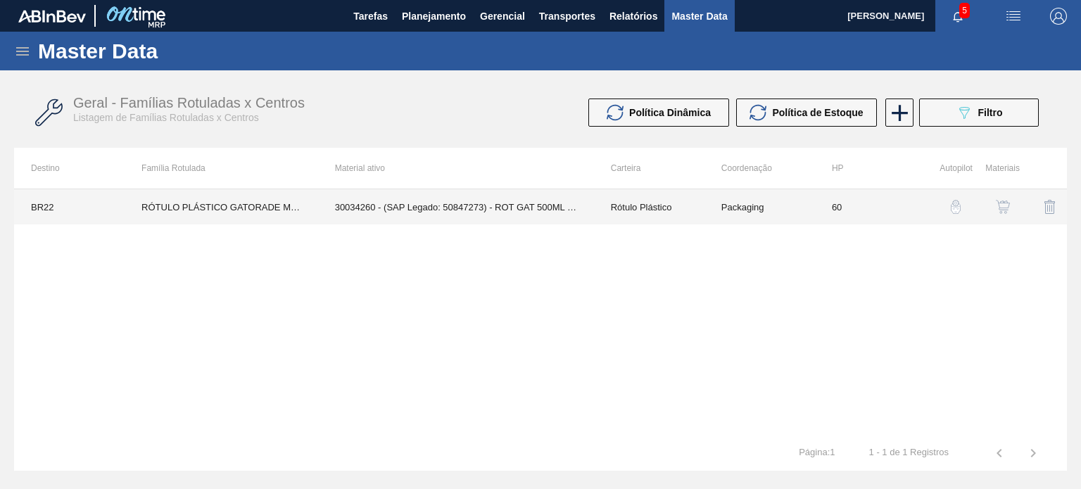
click at [665, 211] on td "Rótulo Plástico" at bounding box center [649, 206] width 111 height 35
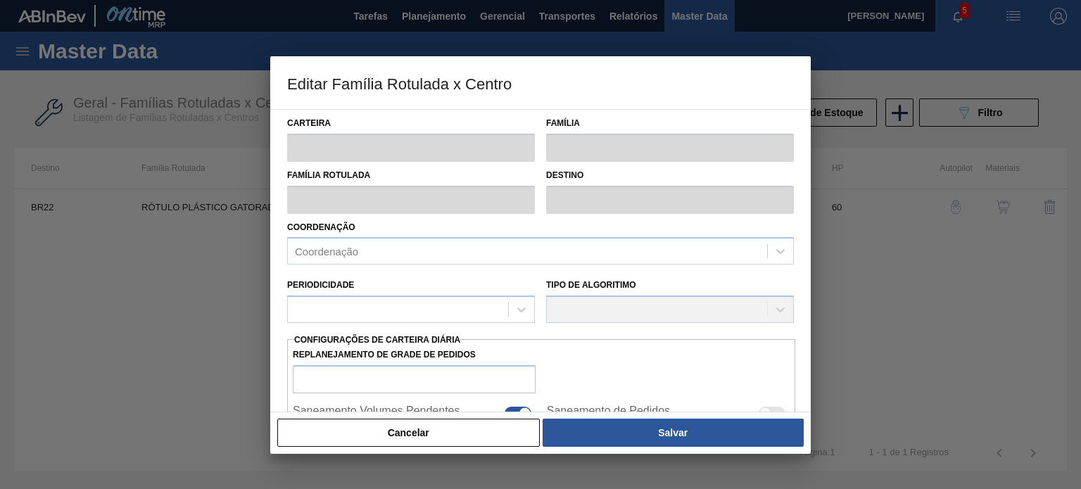
type input "Rótulo Plástico"
type input "RÓTULO PLÁSTICO GATORADE MORANGO 500ML AH"
type input "BR22 - Viamão"
type input "60"
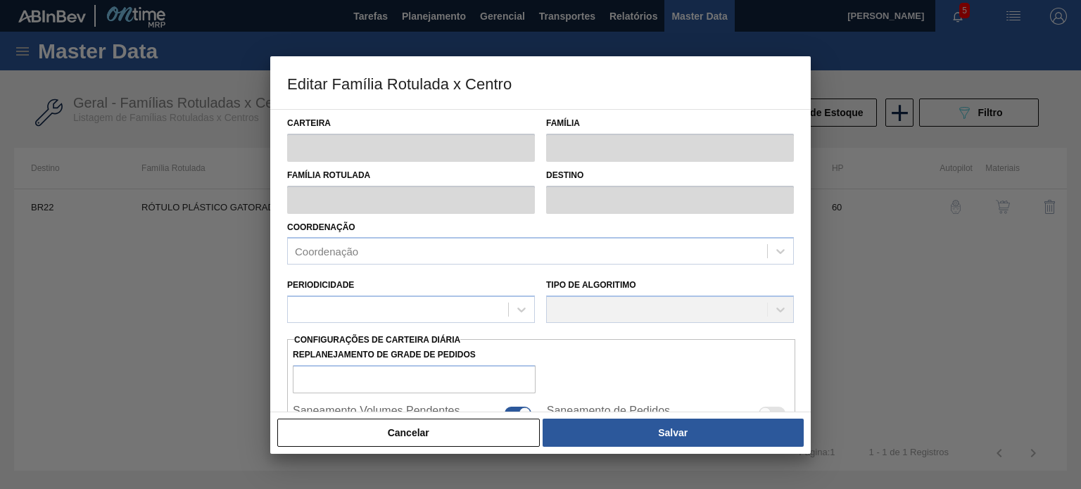
type input "0"
type input "100"
type input "0,000"
checkbox input "true"
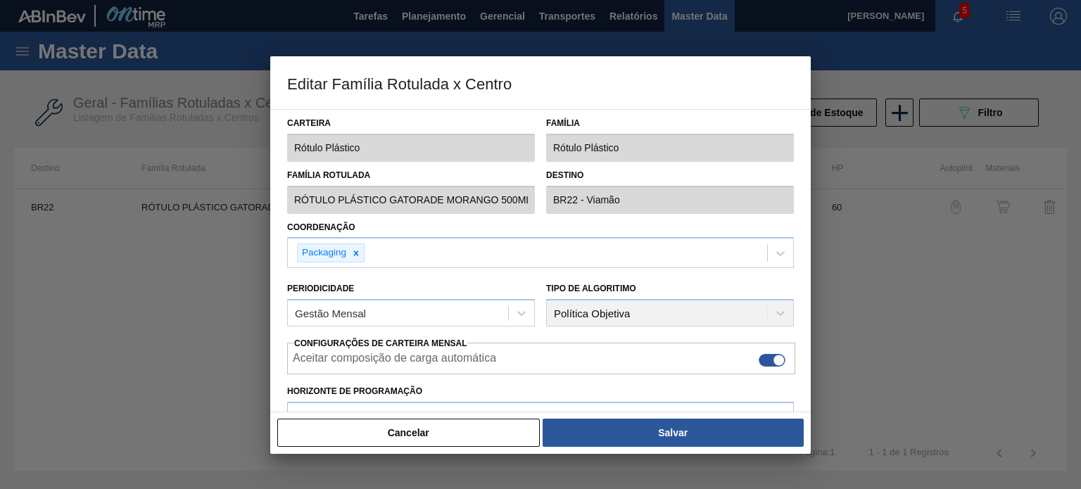
click at [518, 428] on button "Cancelar" at bounding box center [408, 433] width 263 height 28
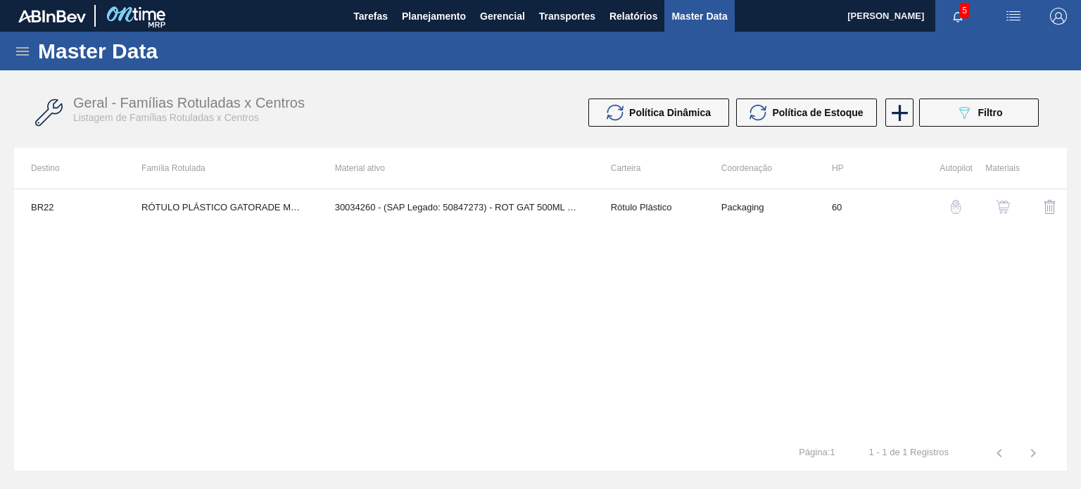
click at [956, 209] on img "button" at bounding box center [956, 207] width 14 height 14
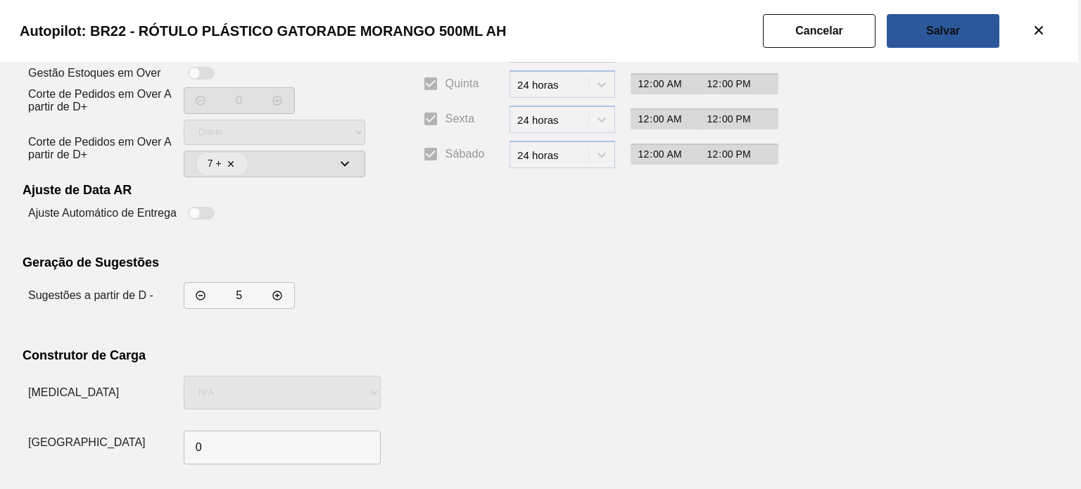
scroll to position [256, 0]
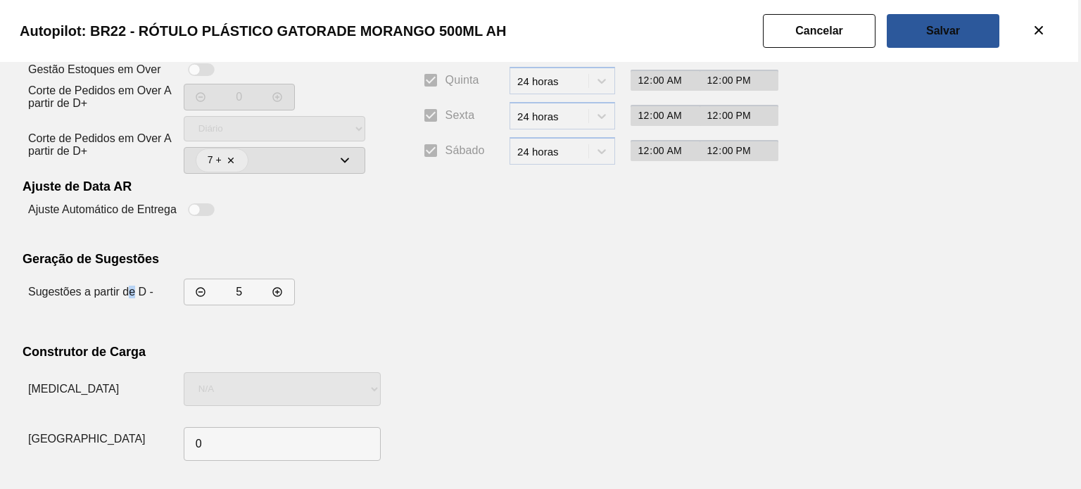
click at [132, 292] on label "Sugestões a partir de D -" at bounding box center [90, 292] width 125 height 12
drag, startPoint x: 131, startPoint y: 291, endPoint x: 132, endPoint y: 283, distance: 7.9
click at [130, 291] on label "Sugestões a partir de D -" at bounding box center [90, 292] width 125 height 12
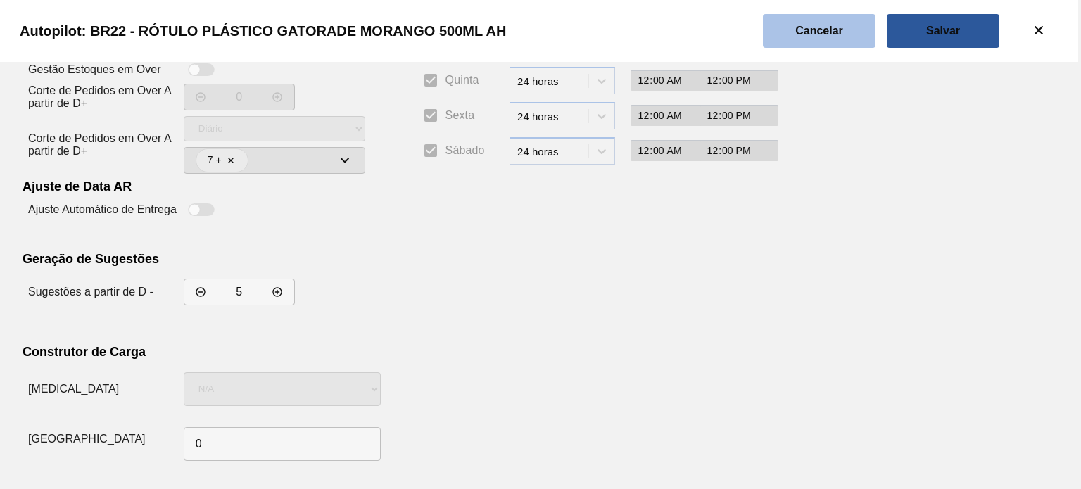
click at [0, 0] on slot "Cancelar" at bounding box center [0, 0] width 0 height 0
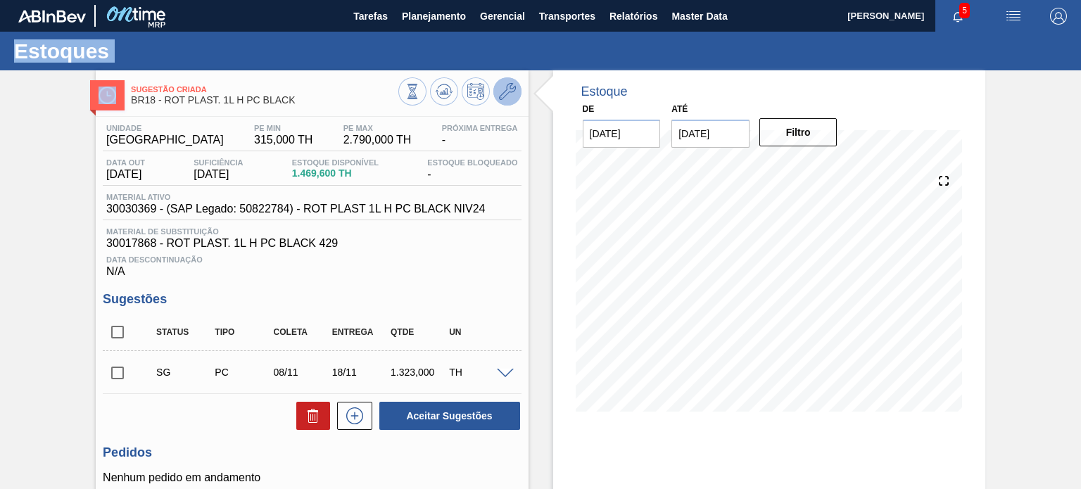
click at [499, 84] on icon at bounding box center [507, 91] width 17 height 17
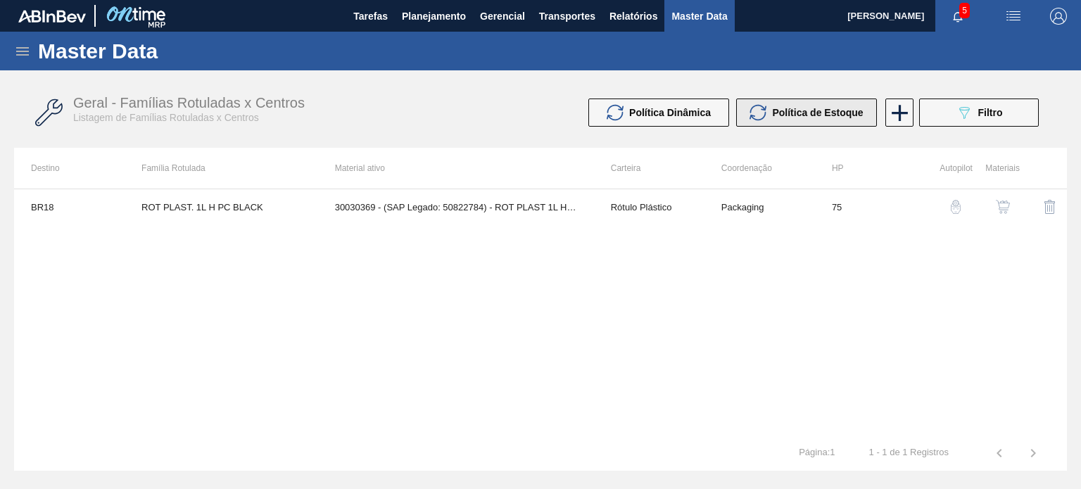
click at [779, 110] on span "Política de Estoque" at bounding box center [817, 112] width 91 height 11
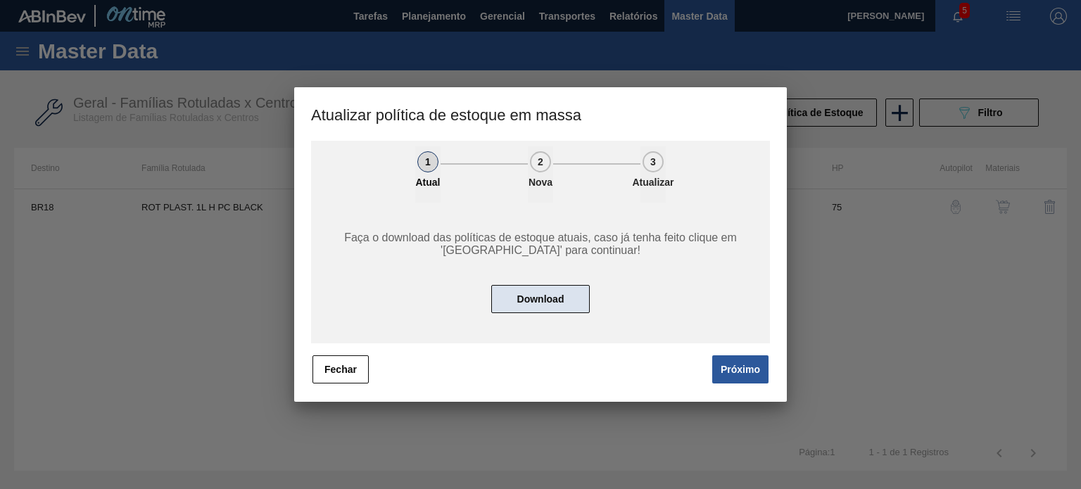
click at [569, 298] on button "Download" at bounding box center [540, 299] width 99 height 28
click at [343, 374] on button "Fechar" at bounding box center [341, 370] width 56 height 28
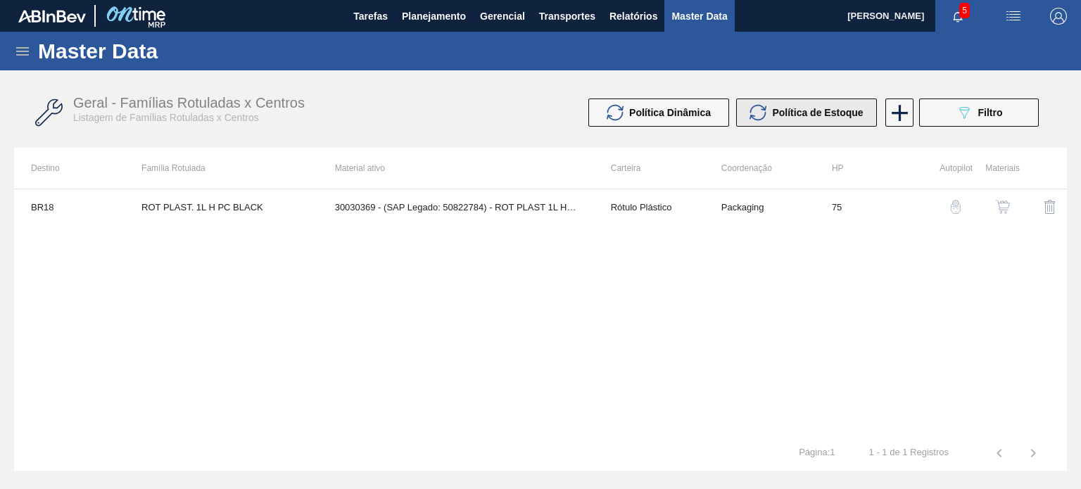
click at [803, 118] on span "Política de Estoque" at bounding box center [817, 112] width 91 height 11
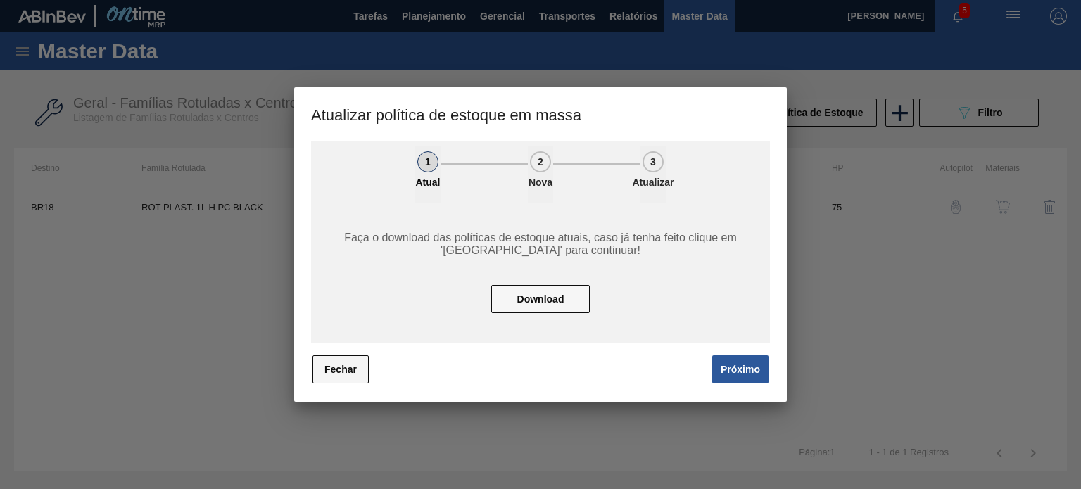
click at [360, 365] on button "Fechar" at bounding box center [341, 370] width 56 height 28
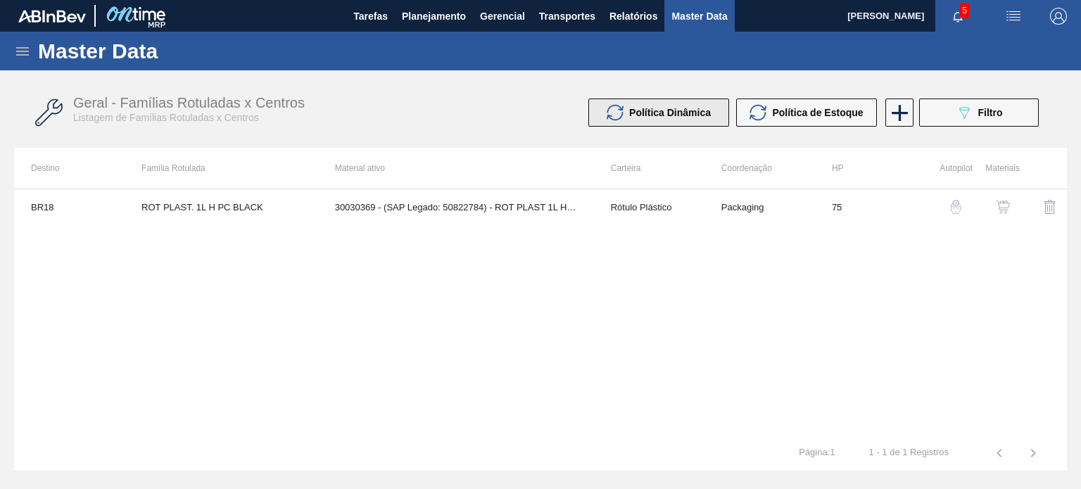
click at [706, 122] on button "Política Dinâmica" at bounding box center [659, 113] width 141 height 28
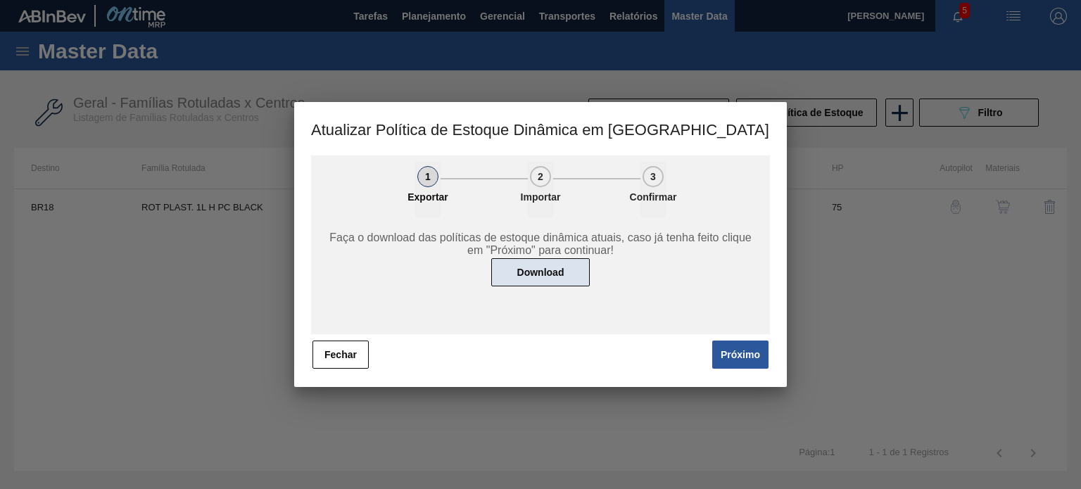
click at [539, 269] on button "Download" at bounding box center [540, 272] width 99 height 28
click at [344, 351] on button "Fechar" at bounding box center [341, 355] width 56 height 28
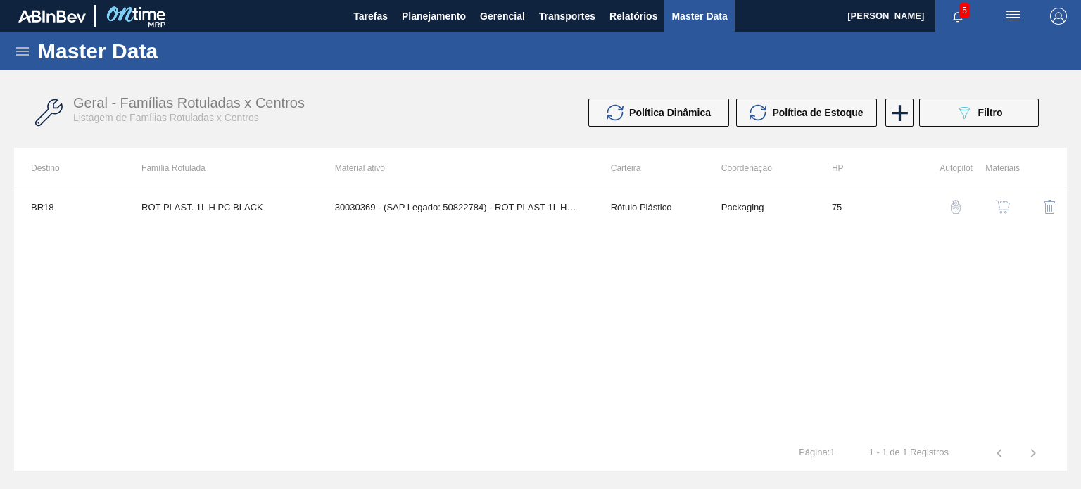
click at [22, 46] on icon at bounding box center [22, 51] width 17 height 17
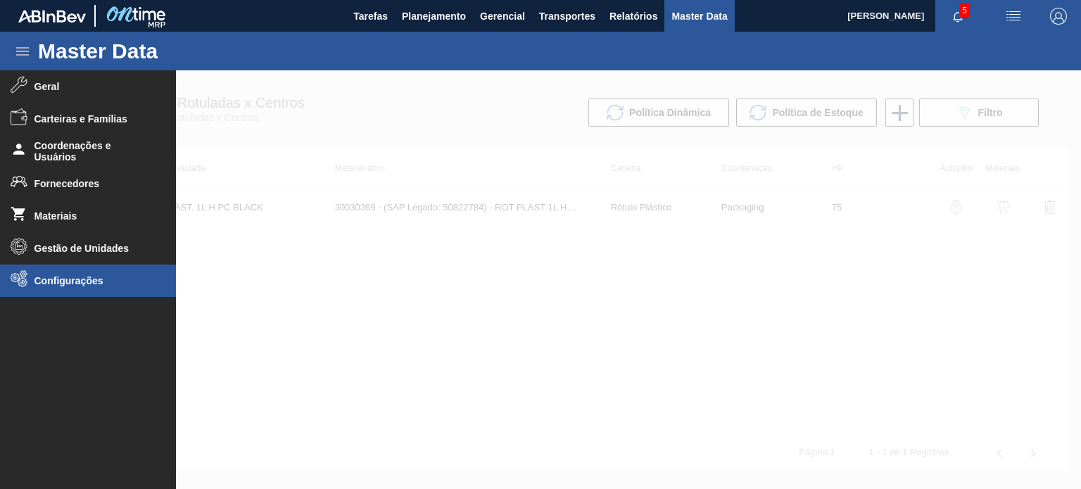
click at [39, 270] on li "Configurações" at bounding box center [88, 281] width 176 height 32
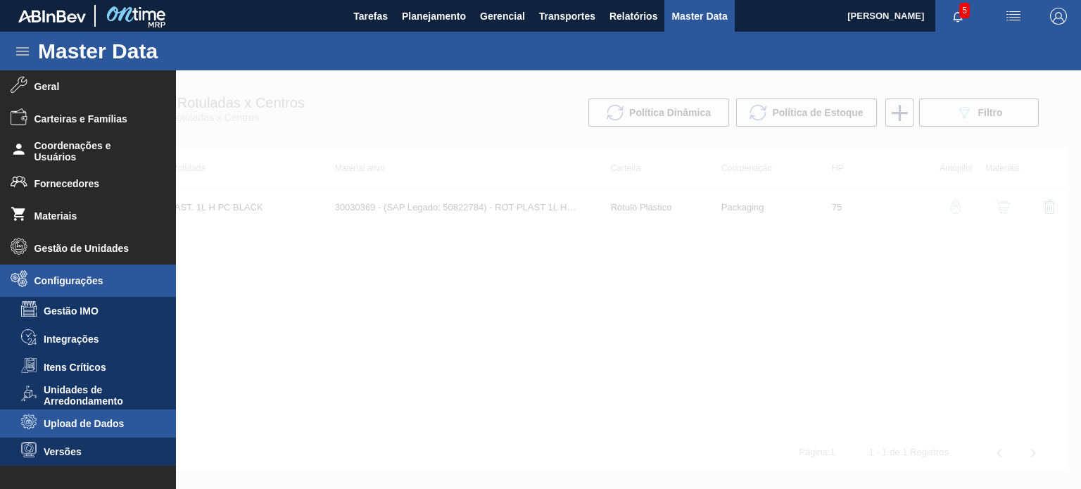
click at [105, 421] on span "Upload de Dados" at bounding box center [98, 423] width 108 height 11
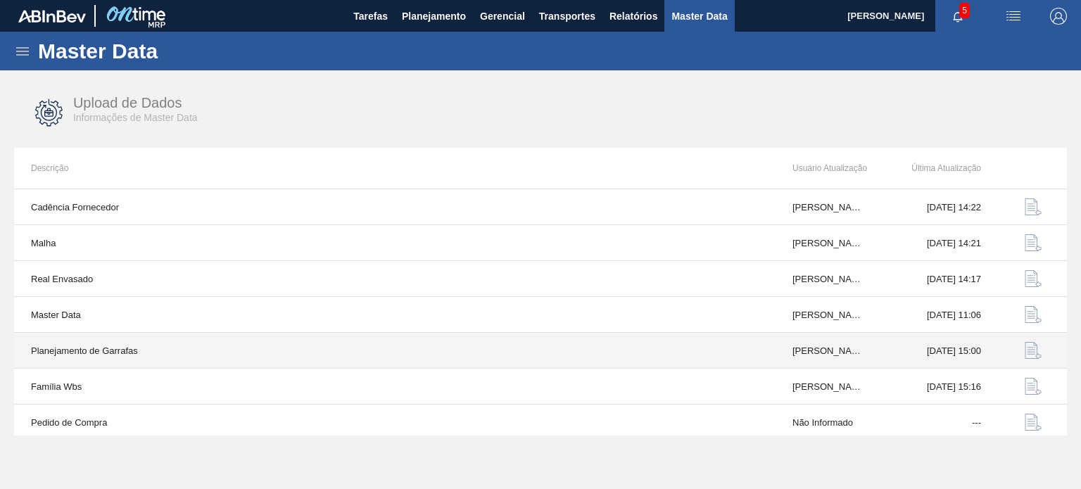
scroll to position [146, 0]
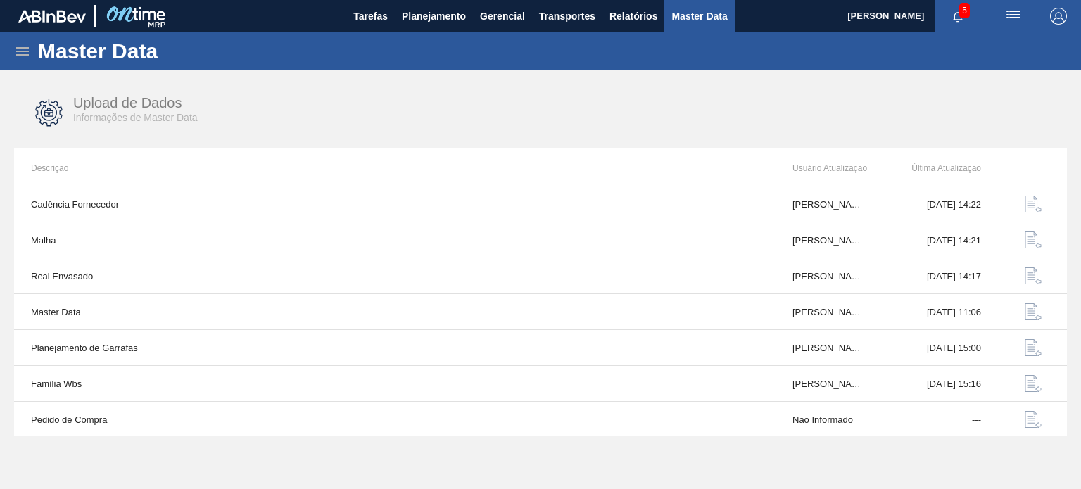
drag, startPoint x: 23, startPoint y: 40, endPoint x: 24, endPoint y: 52, distance: 12.1
click at [23, 40] on div "Master Data" at bounding box center [540, 51] width 1081 height 39
click at [24, 54] on icon at bounding box center [22, 51] width 13 height 8
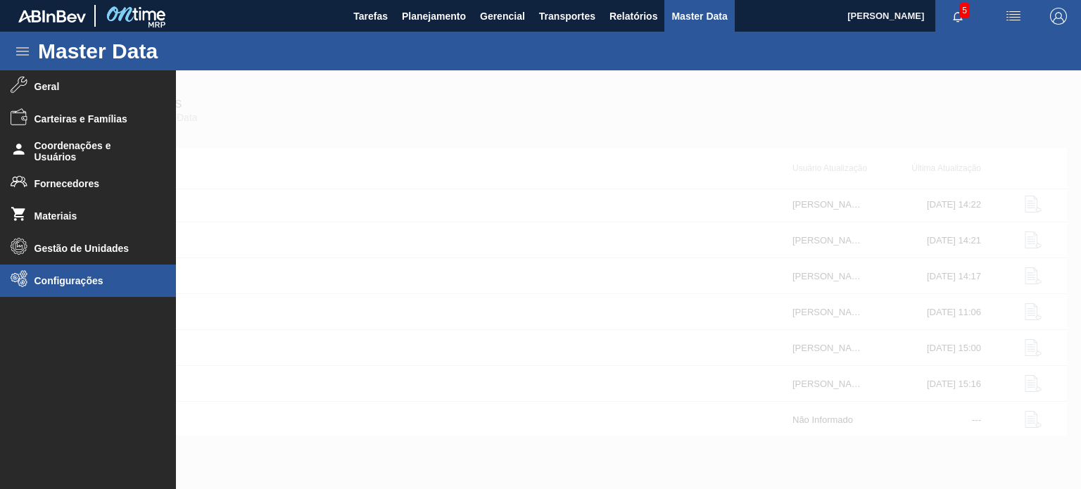
click at [61, 283] on span "Configurações" at bounding box center [92, 280] width 116 height 11
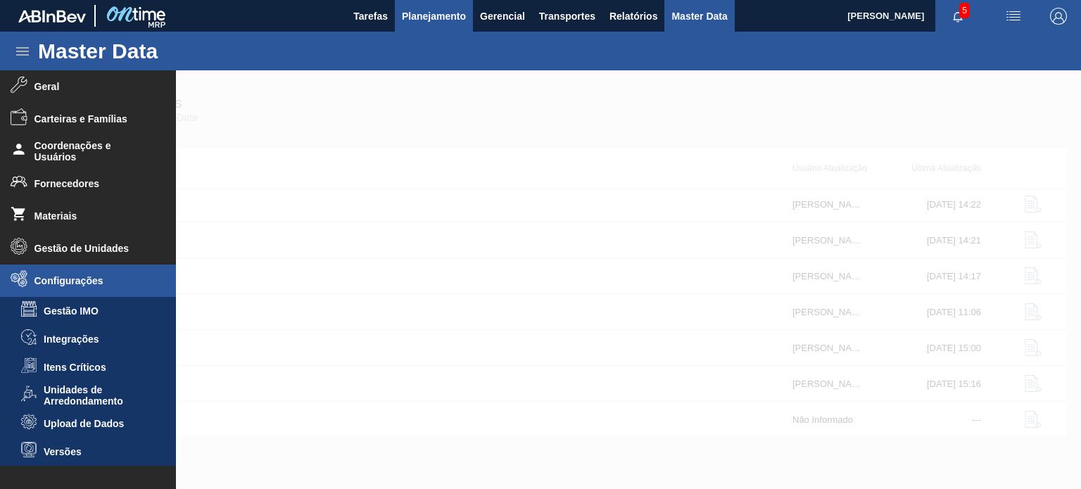
click at [444, 20] on span "Planejamento" at bounding box center [434, 16] width 64 height 17
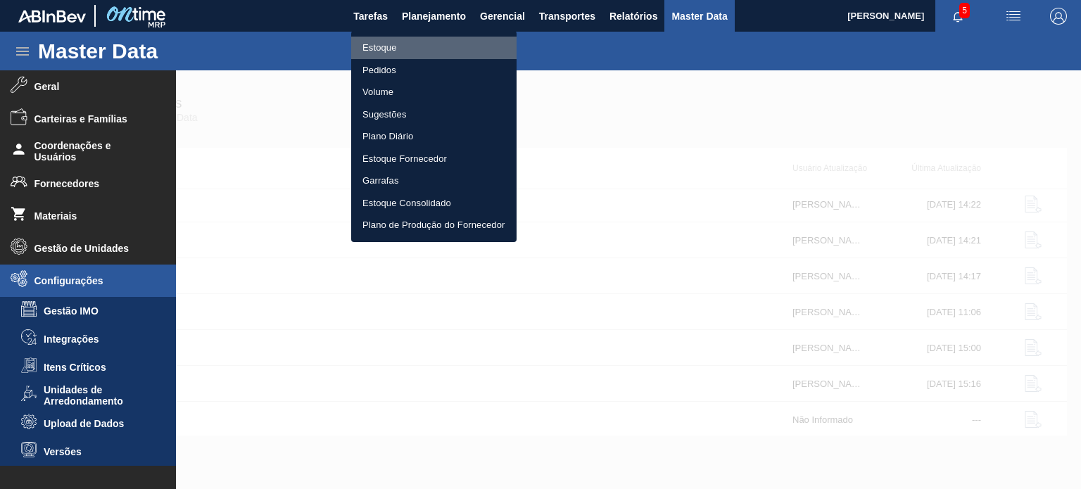
click at [425, 50] on li "Estoque" at bounding box center [433, 48] width 165 height 23
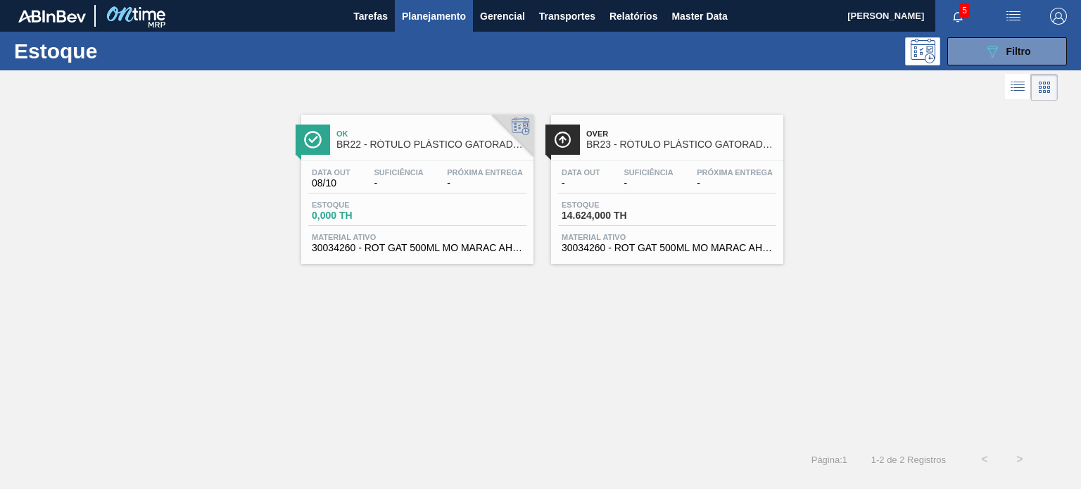
click at [643, 182] on span "-" at bounding box center [648, 183] width 49 height 11
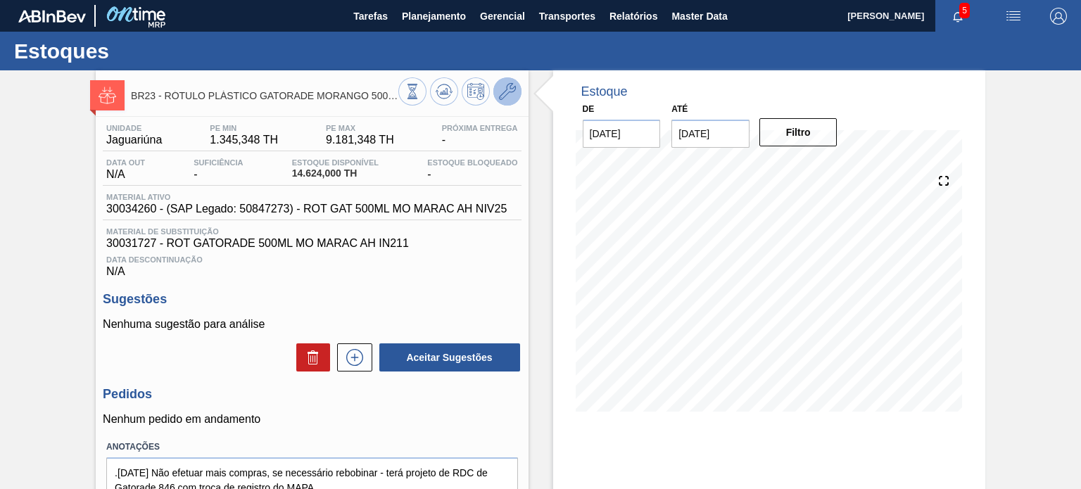
click at [512, 92] on icon at bounding box center [507, 91] width 17 height 17
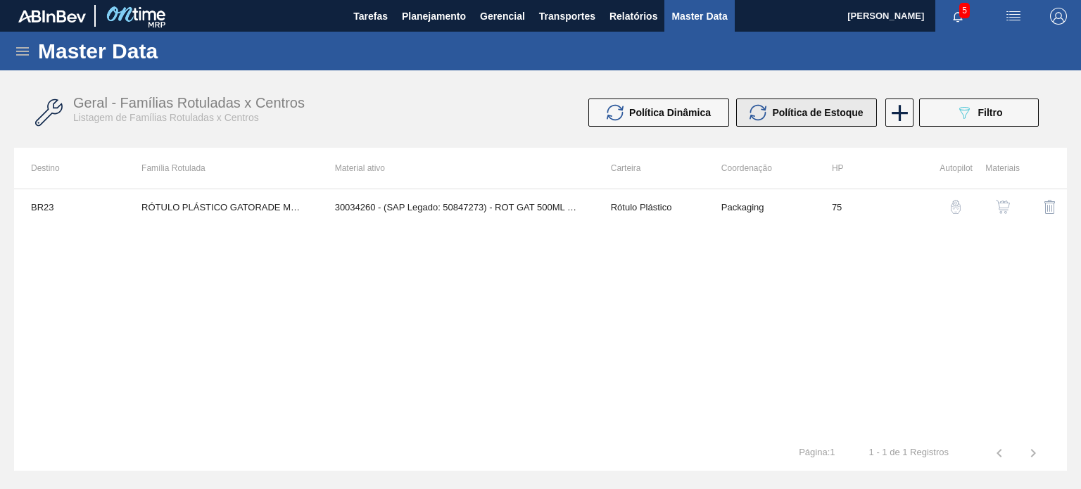
click at [769, 102] on button "Política de Estoque" at bounding box center [806, 113] width 141 height 28
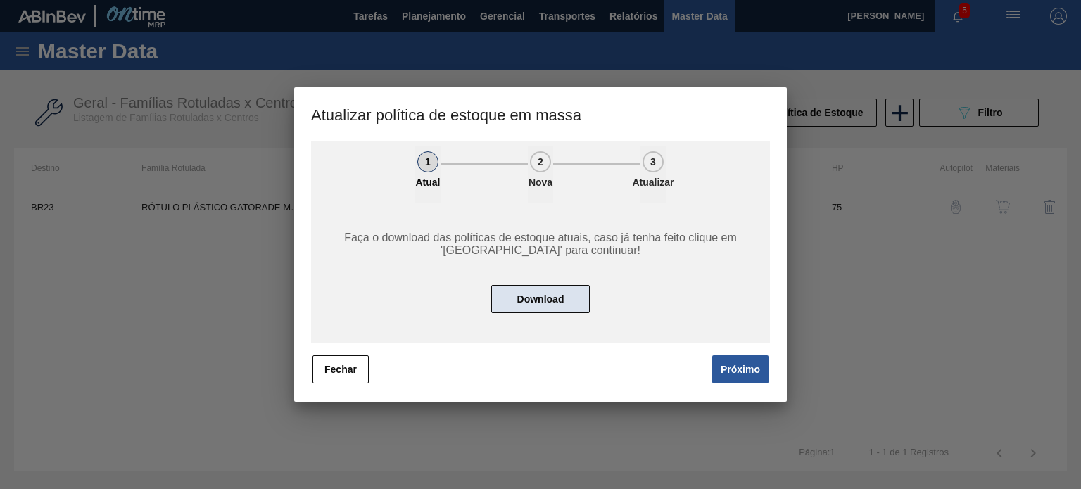
click at [527, 303] on button "Download" at bounding box center [540, 299] width 99 height 28
click at [357, 358] on button "Fechar" at bounding box center [341, 370] width 56 height 28
